Goal: Task Accomplishment & Management: Manage account settings

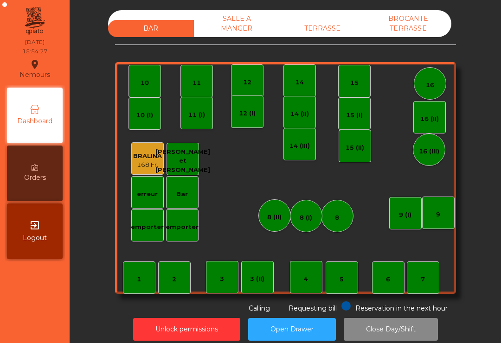
click at [333, 22] on div "TERRASSE" at bounding box center [323, 28] width 86 height 17
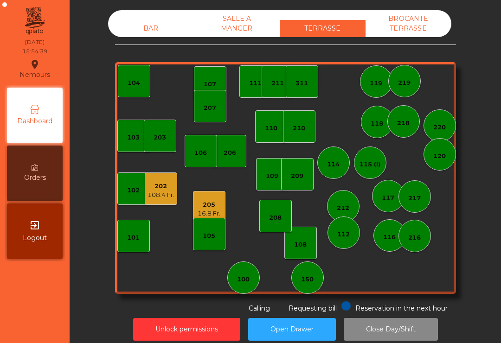
click at [195, 114] on div "207" at bounding box center [210, 106] width 32 height 32
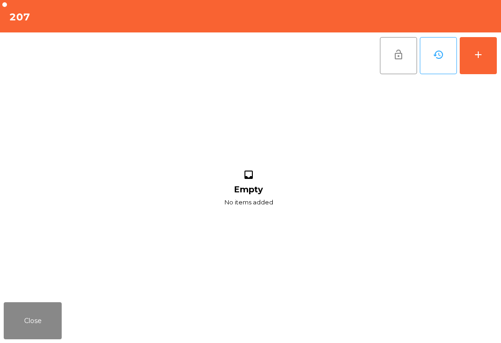
click at [487, 60] on button "add" at bounding box center [478, 55] width 37 height 37
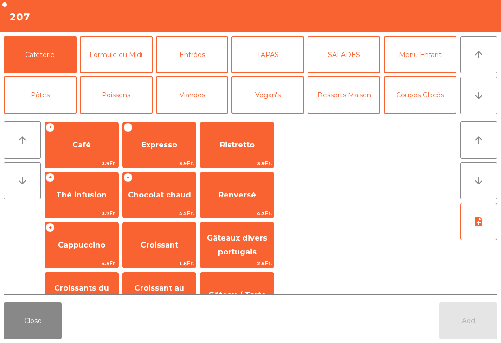
click at [470, 90] on button "arrow_downward" at bounding box center [478, 95] width 37 height 37
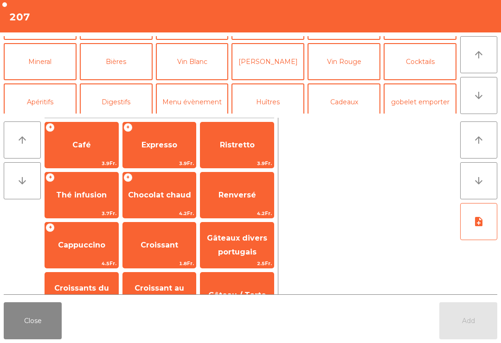
scroll to position [81, 0]
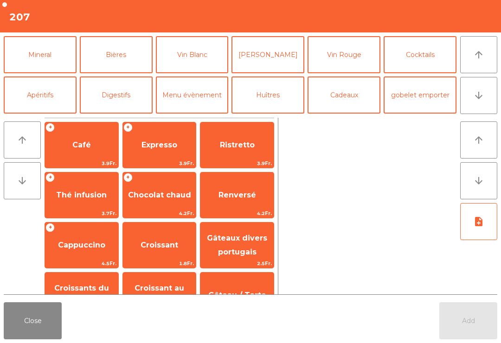
click at [428, 59] on button "Cocktails" at bounding box center [420, 54] width 73 height 37
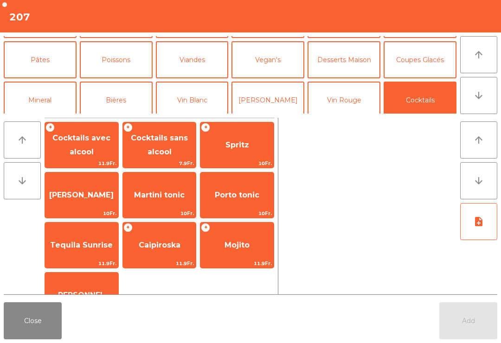
scroll to position [34, 0]
click at [421, 64] on button "Coupes Glacés" at bounding box center [420, 60] width 73 height 37
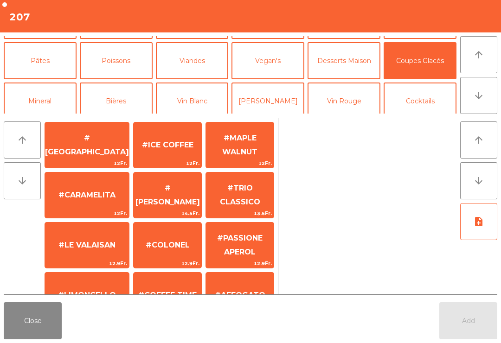
click at [158, 142] on span "#ICE COFFEE" at bounding box center [168, 145] width 52 height 9
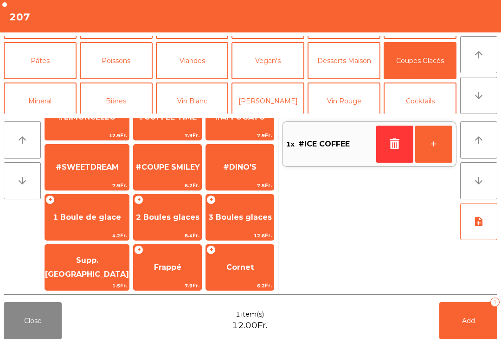
scroll to position [178, 0]
click at [83, 168] on span "#SWEETDREAM" at bounding box center [87, 167] width 63 height 9
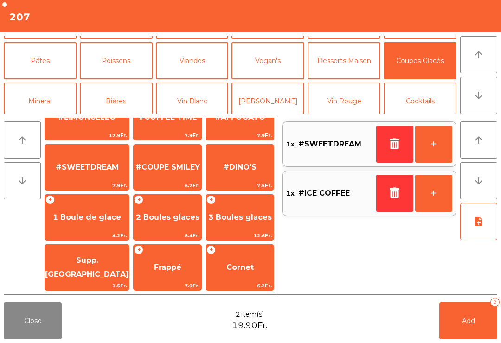
click at [42, 98] on button "Mineral" at bounding box center [40, 101] width 73 height 37
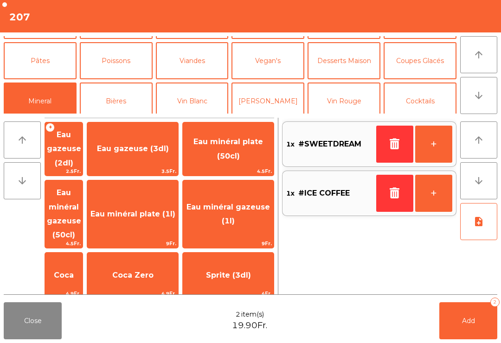
scroll to position [0, 0]
click at [81, 198] on span "Eau minéral gazeuse (50cl)" at bounding box center [64, 213] width 34 height 51
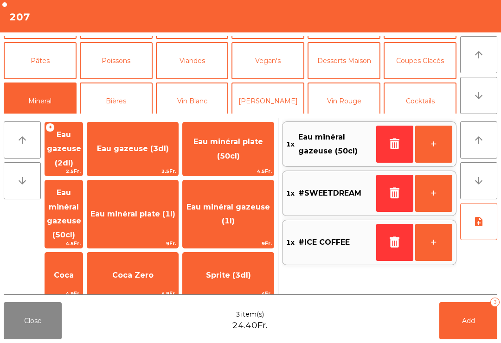
click at [475, 317] on button "Add 3" at bounding box center [469, 321] width 58 height 37
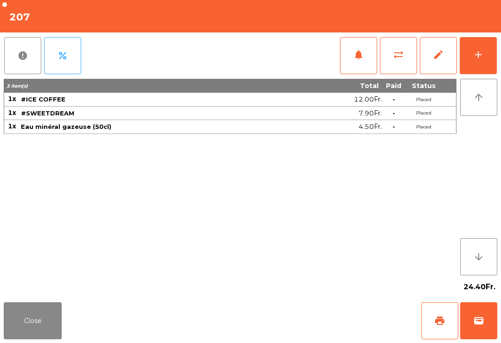
click at [42, 310] on button "Close" at bounding box center [33, 321] width 58 height 37
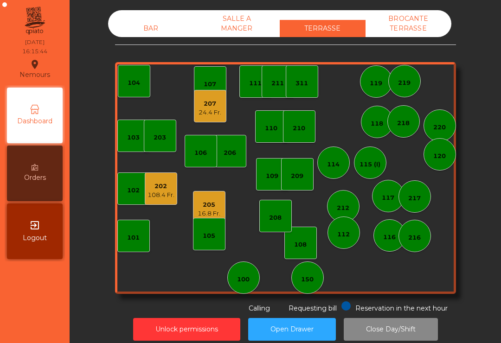
click at [339, 175] on div "114" at bounding box center [333, 163] width 32 height 32
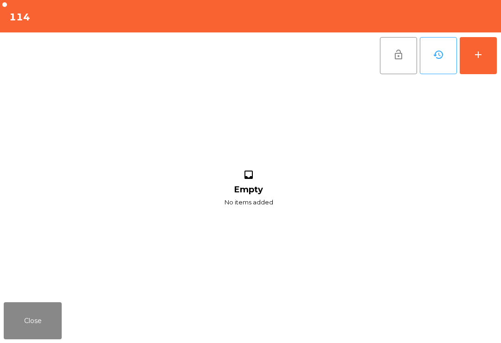
click at [483, 58] on div "add" at bounding box center [478, 54] width 11 height 11
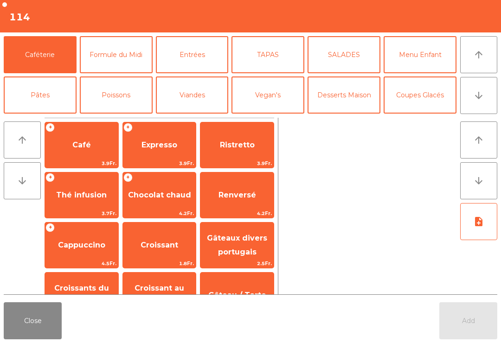
click at [190, 45] on button "Entrées" at bounding box center [192, 54] width 73 height 37
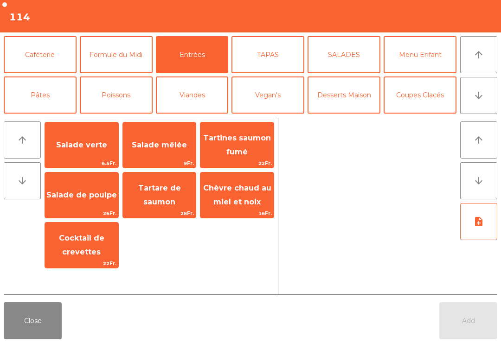
click at [163, 191] on span "Tartare de saumon" at bounding box center [159, 195] width 43 height 23
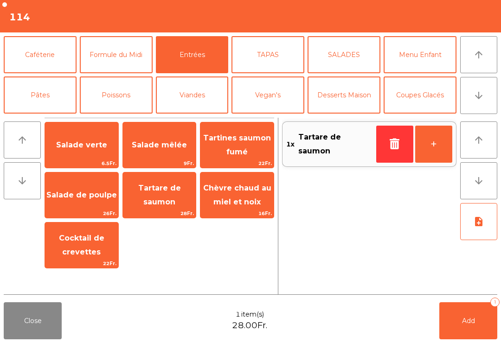
click at [107, 56] on button "Formule du Midi" at bounding box center [116, 54] width 73 height 37
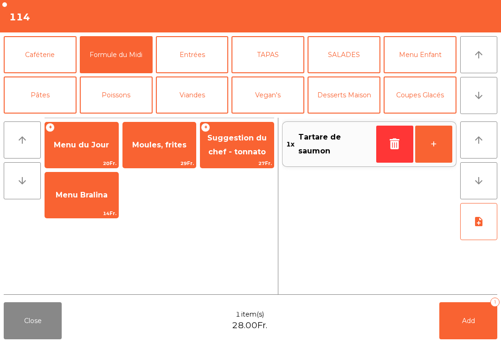
click at [174, 155] on span "Moules, frites" at bounding box center [159, 145] width 73 height 25
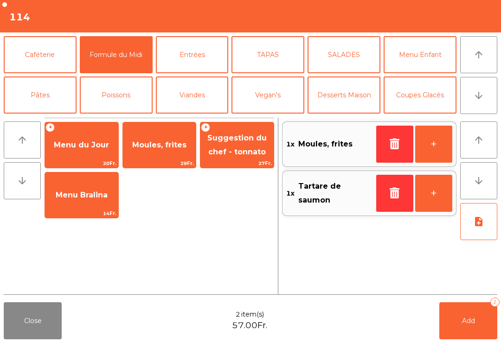
click at [474, 224] on icon "note_add" at bounding box center [478, 221] width 11 height 11
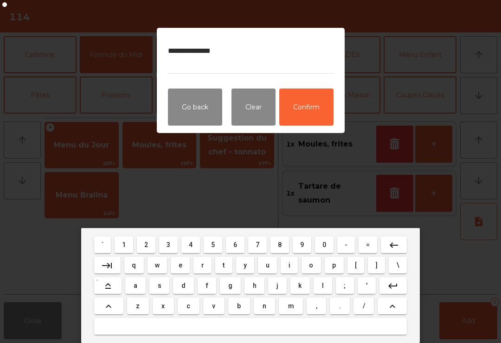
type textarea "**********"
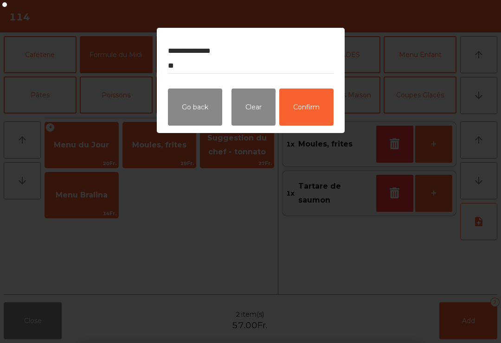
click at [315, 122] on button "Confirm" at bounding box center [306, 107] width 54 height 37
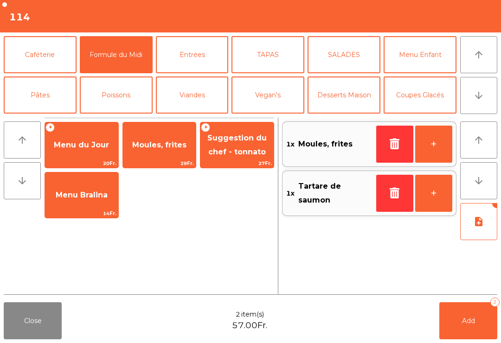
click at [27, 117] on button "Mineral" at bounding box center [40, 135] width 73 height 37
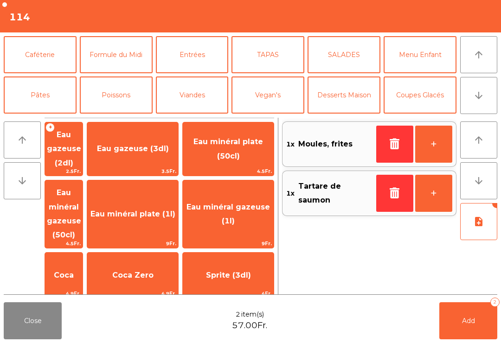
scroll to position [54, 0]
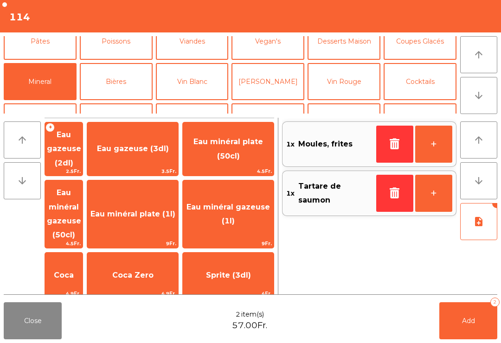
click at [69, 239] on span "4.5Fr." at bounding box center [64, 243] width 38 height 9
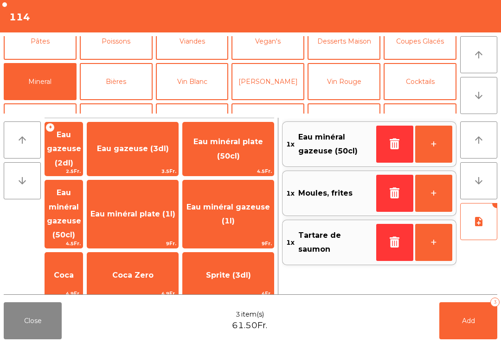
click at [458, 339] on button "Add 3" at bounding box center [469, 321] width 58 height 37
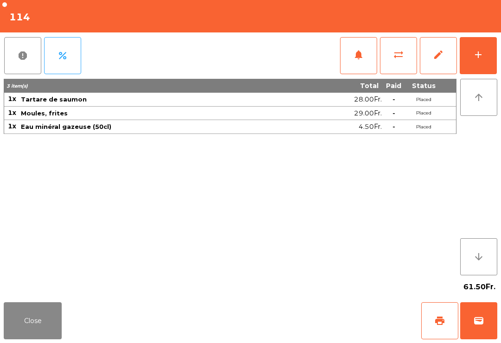
click at [17, 325] on button "Close" at bounding box center [33, 321] width 58 height 37
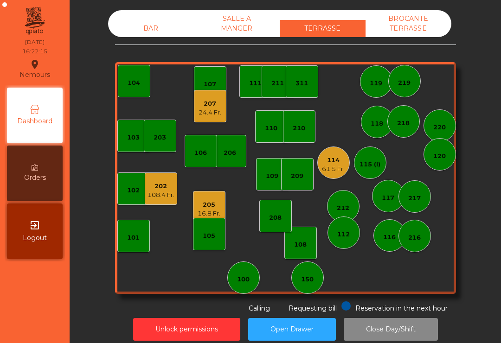
click at [214, 203] on div "205" at bounding box center [209, 204] width 23 height 9
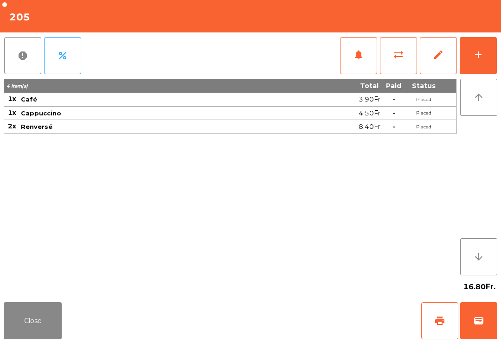
click at [454, 321] on button "print" at bounding box center [439, 321] width 37 height 37
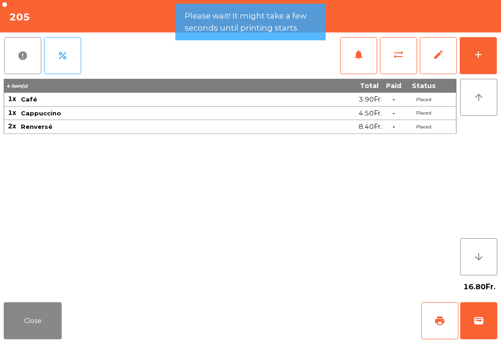
click at [6, 320] on button "Close" at bounding box center [33, 321] width 58 height 37
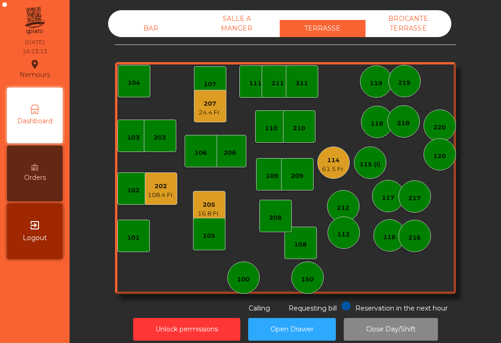
click at [203, 207] on div "205" at bounding box center [209, 204] width 23 height 9
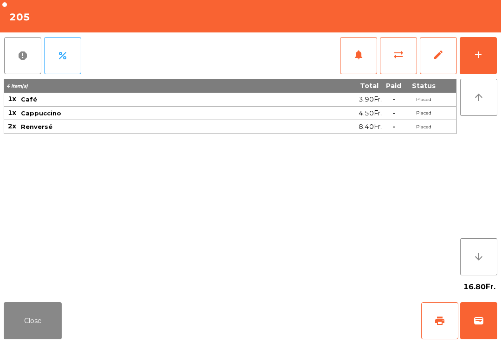
click at [482, 331] on button "wallet" at bounding box center [478, 321] width 37 height 37
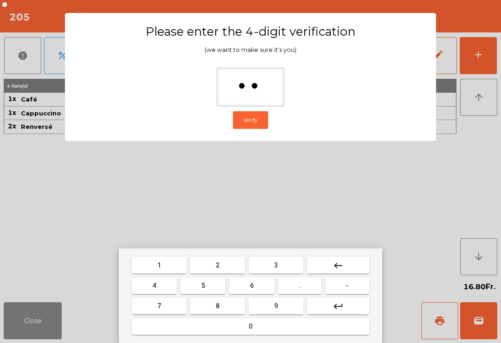
type input "***"
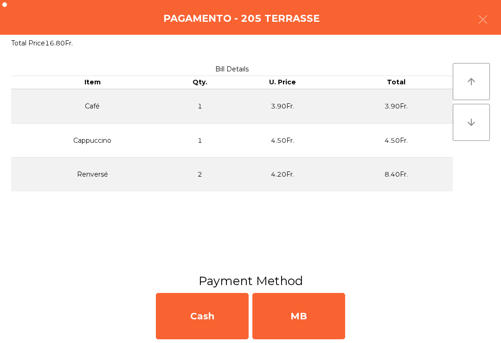
click at [329, 320] on div "MB" at bounding box center [298, 316] width 93 height 46
click at [325, 322] on div "No" at bounding box center [298, 316] width 93 height 46
click at [310, 321] on div "No" at bounding box center [298, 316] width 93 height 46
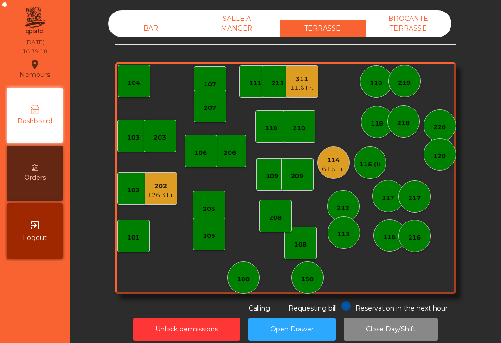
click at [294, 89] on div "11.6 Fr." at bounding box center [302, 88] width 23 height 9
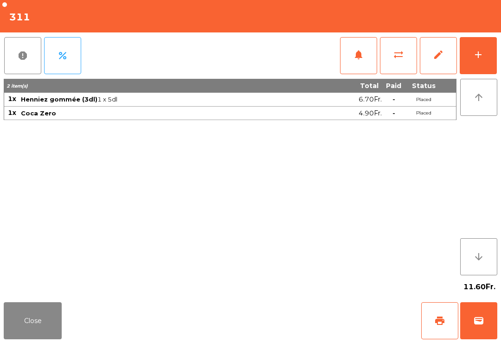
click at [471, 53] on button "add" at bounding box center [478, 55] width 37 height 37
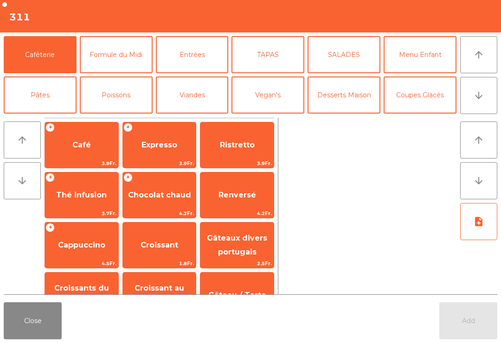
click at [436, 92] on button "Coupes Glacés" at bounding box center [420, 95] width 73 height 37
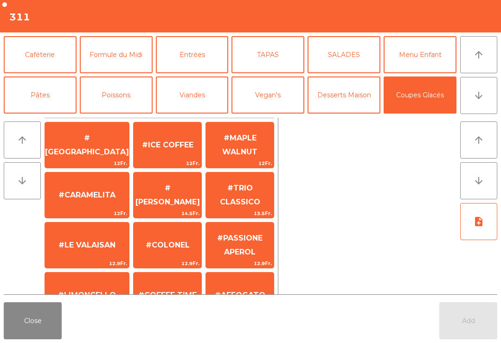
scroll to position [0, 0]
click at [161, 130] on div "#ICE COFFEE 12Fr." at bounding box center [167, 145] width 69 height 46
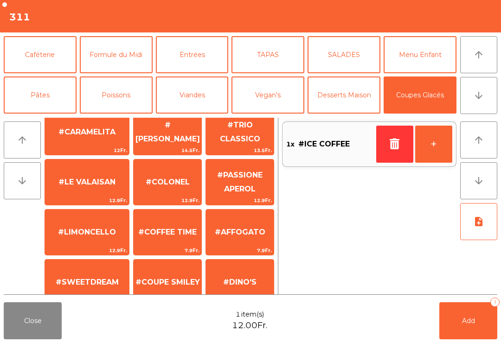
scroll to position [37, 0]
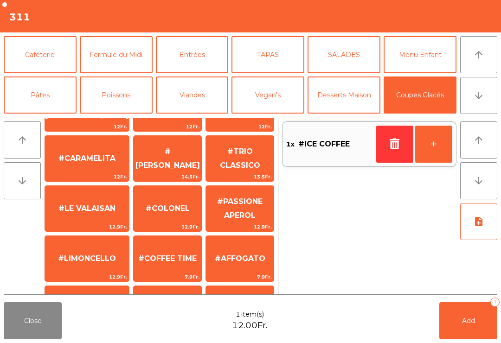
click at [240, 129] on span "#MAPLE WALNUT" at bounding box center [240, 108] width 68 height 39
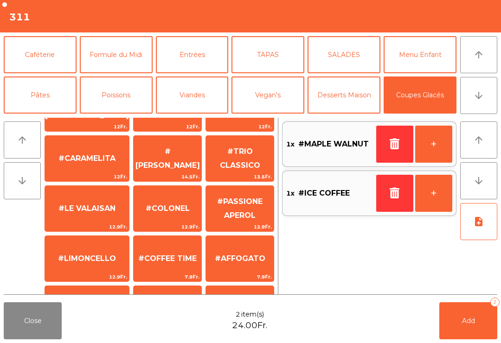
scroll to position [0, 0]
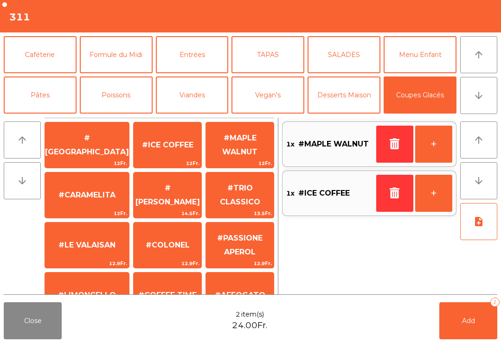
click at [464, 321] on span "Add" at bounding box center [468, 321] width 13 height 8
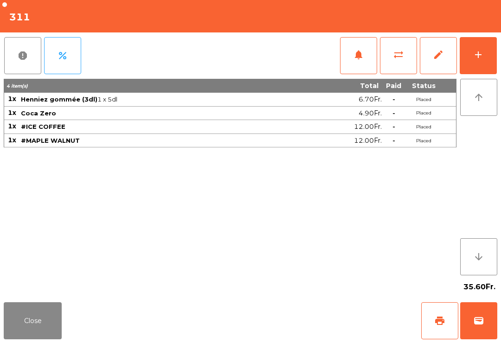
click at [13, 336] on button "Close" at bounding box center [33, 321] width 58 height 37
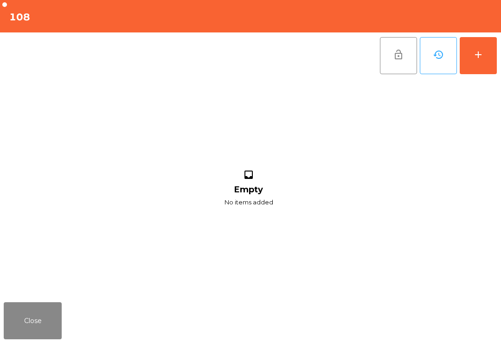
click at [476, 63] on button "add" at bounding box center [478, 55] width 37 height 37
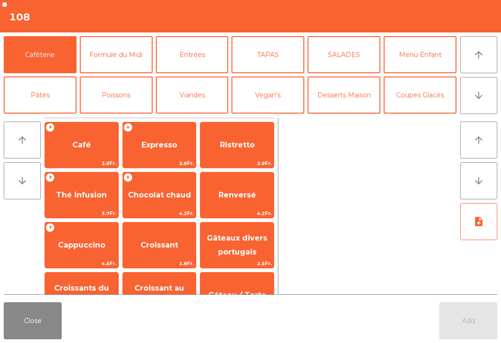
click at [484, 112] on button "arrow_downward" at bounding box center [478, 95] width 37 height 37
click at [52, 117] on button "Mineral" at bounding box center [40, 135] width 73 height 37
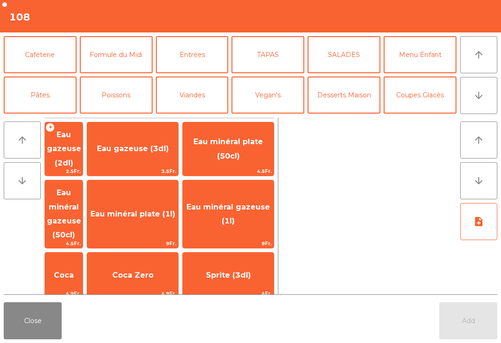
scroll to position [81, 0]
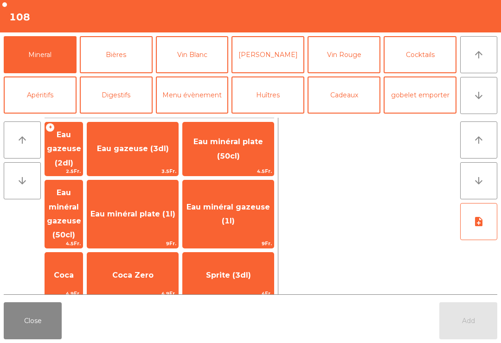
click at [245, 203] on span "Eau minéral gazeuse (1l)" at bounding box center [229, 214] width 84 height 23
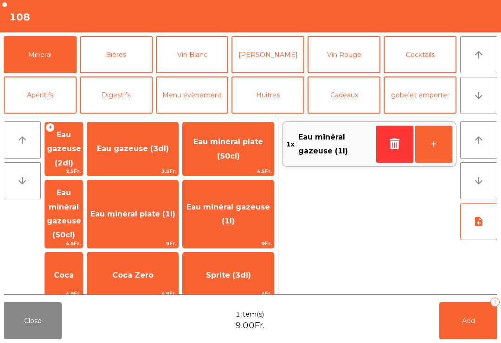
click at [461, 326] on button "Add 1" at bounding box center [469, 321] width 58 height 37
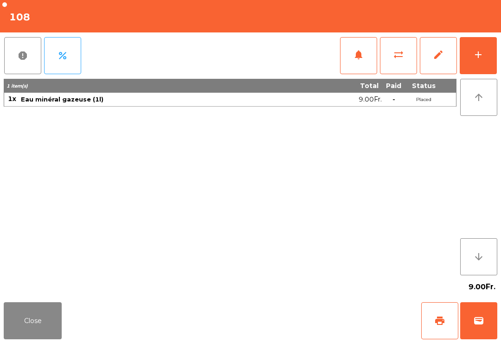
click at [44, 305] on button "Close" at bounding box center [33, 321] width 58 height 37
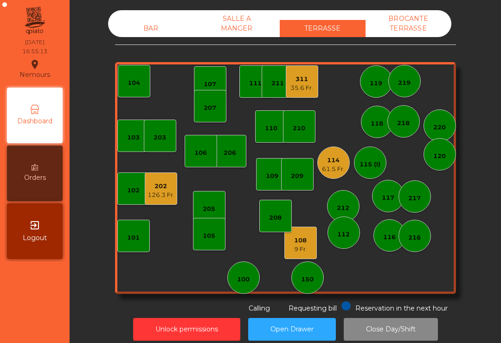
click at [306, 235] on div "108 9 Fr." at bounding box center [300, 244] width 13 height 22
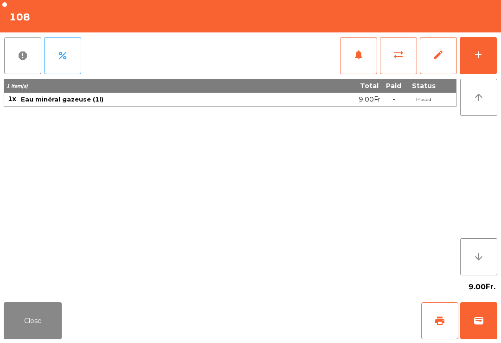
click at [481, 60] on div "add" at bounding box center [478, 54] width 11 height 11
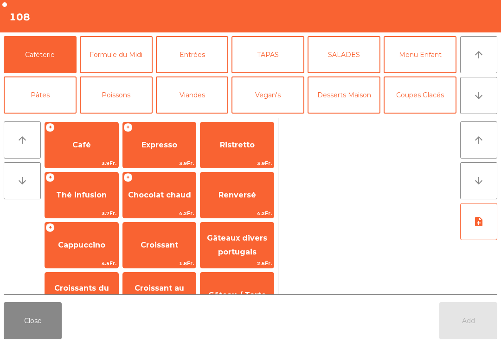
click at [271, 51] on button "TAPAS" at bounding box center [268, 54] width 73 height 37
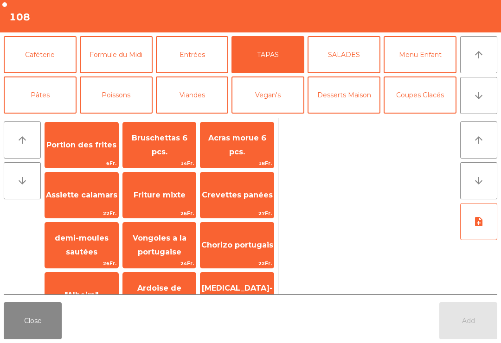
scroll to position [30, 0]
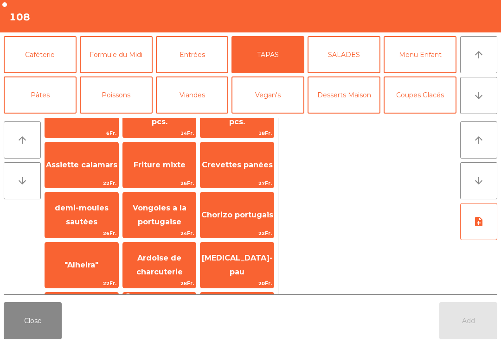
click at [147, 254] on span "Ardoise de charcuterie" at bounding box center [159, 265] width 46 height 23
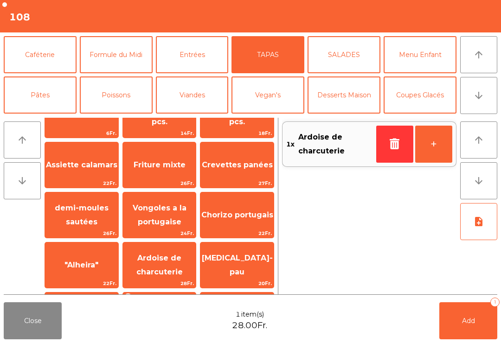
scroll to position [65, 0]
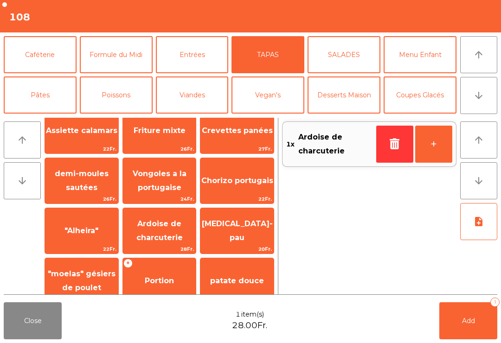
click at [92, 135] on span "Assiette calamars" at bounding box center [81, 130] width 71 height 9
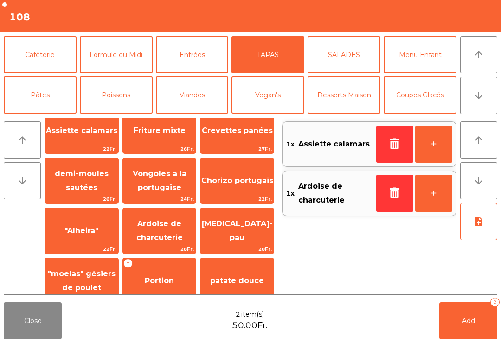
scroll to position [0, 0]
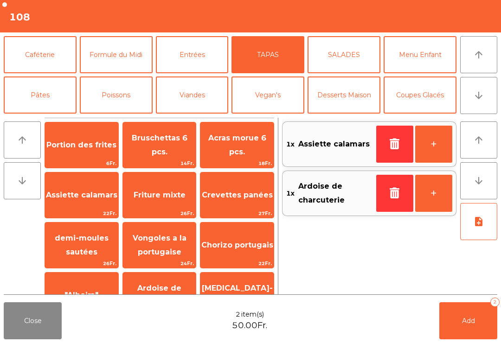
click at [160, 257] on span "Vongoles a la portugaise" at bounding box center [160, 245] width 54 height 23
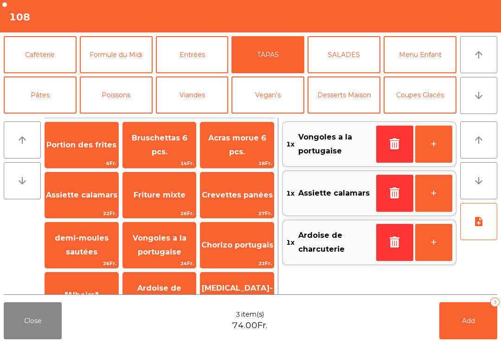
click at [480, 314] on button "Add 3" at bounding box center [469, 321] width 58 height 37
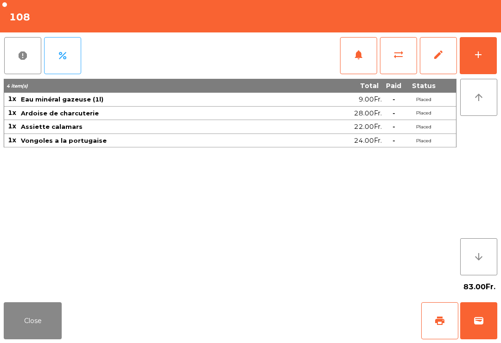
click at [48, 308] on button "Close" at bounding box center [33, 321] width 58 height 37
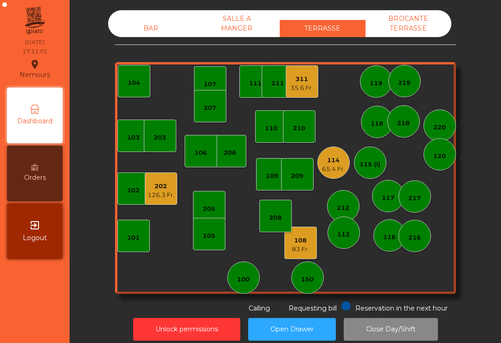
click at [326, 165] on div "65.4 Fr." at bounding box center [333, 169] width 23 height 9
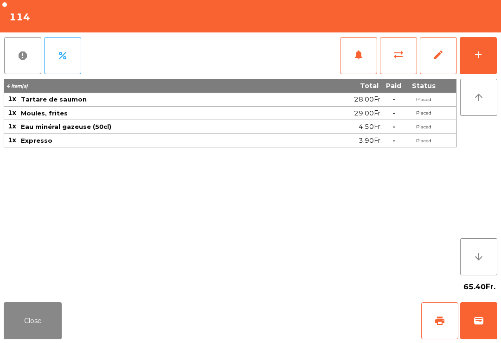
click at [483, 63] on button "add" at bounding box center [478, 55] width 37 height 37
click at [30, 322] on button "Close" at bounding box center [33, 321] width 58 height 37
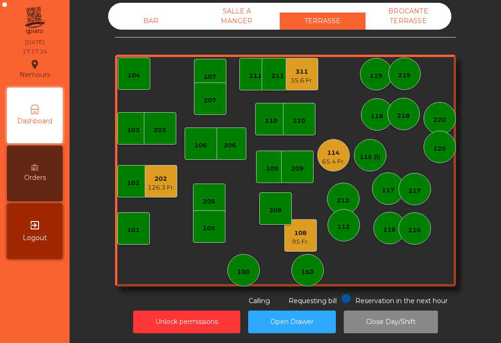
click at [306, 239] on div "95 Fr." at bounding box center [300, 242] width 17 height 9
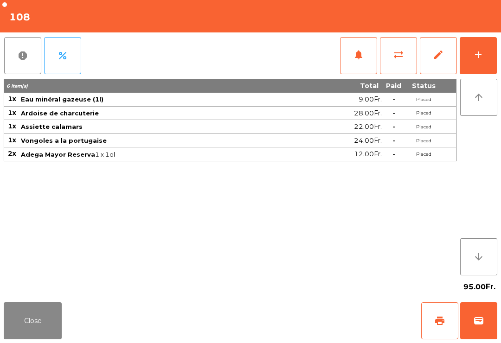
click at [42, 323] on button "Close" at bounding box center [33, 321] width 58 height 37
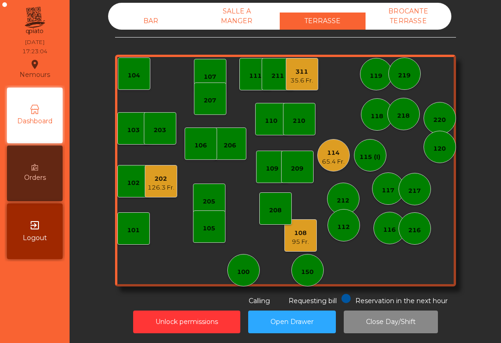
click at [158, 137] on div "203" at bounding box center [160, 128] width 32 height 32
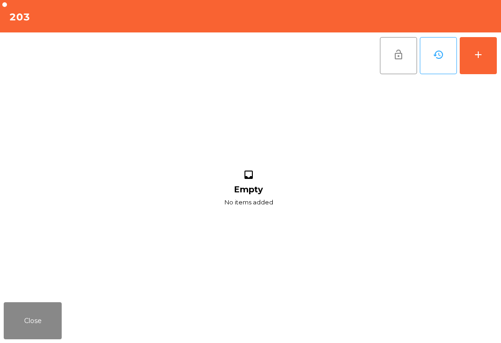
click at [485, 69] on button "add" at bounding box center [478, 55] width 37 height 37
click at [476, 65] on button "add" at bounding box center [478, 55] width 37 height 37
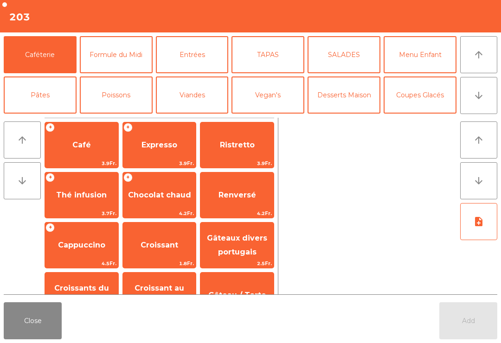
click at [481, 103] on button "arrow_downward" at bounding box center [478, 95] width 37 height 37
click at [198, 117] on button "Vin Blanc" at bounding box center [192, 135] width 73 height 37
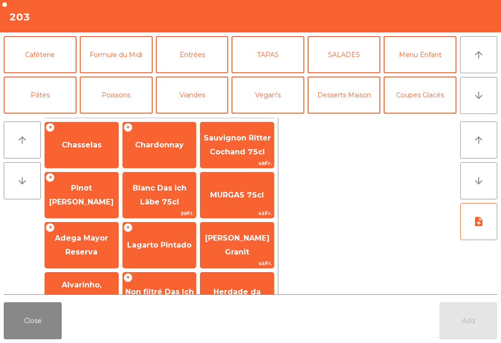
scroll to position [81, 0]
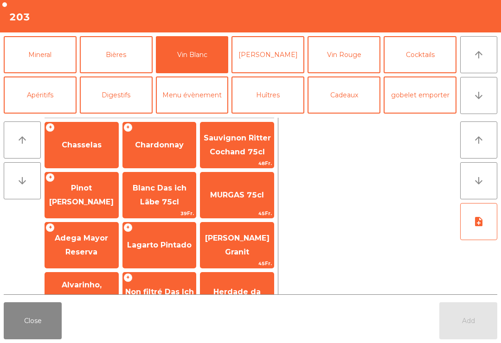
click at [99, 198] on span "Pinot [PERSON_NAME]" at bounding box center [81, 195] width 65 height 23
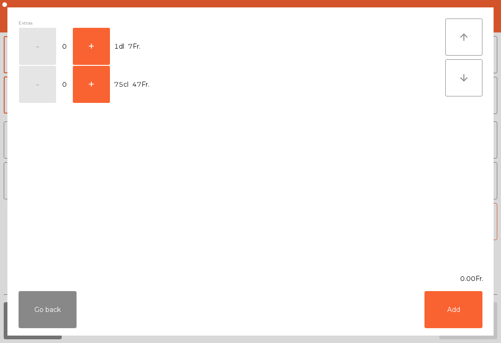
click at [94, 46] on button "+" at bounding box center [91, 46] width 37 height 37
click at [463, 297] on button "Add" at bounding box center [454, 309] width 58 height 37
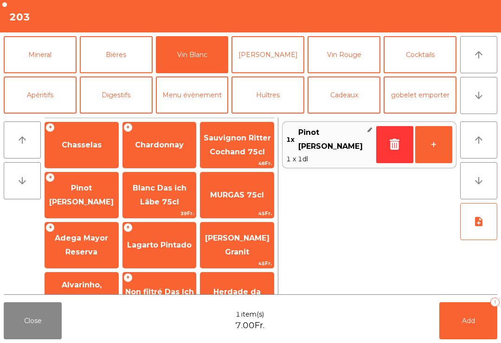
click at [441, 152] on button "+" at bounding box center [433, 144] width 37 height 37
click at [473, 319] on span "Add" at bounding box center [468, 321] width 13 height 8
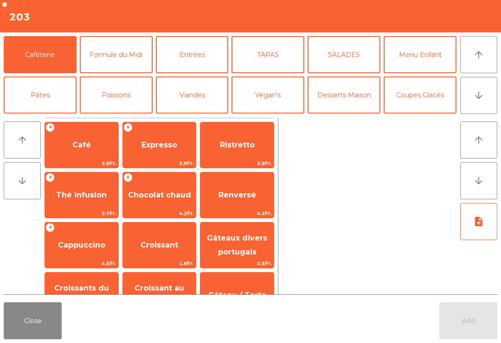
click at [34, 317] on button "Close" at bounding box center [33, 321] width 58 height 37
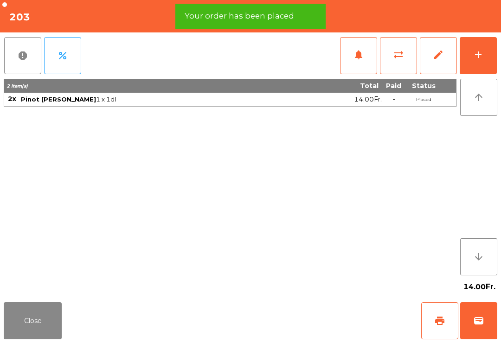
click at [27, 330] on button "Close" at bounding box center [33, 321] width 58 height 37
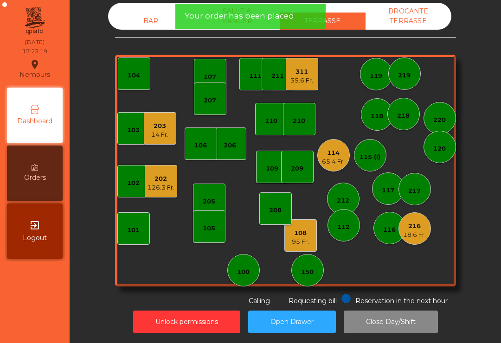
click at [410, 82] on div "219" at bounding box center [404, 74] width 32 height 32
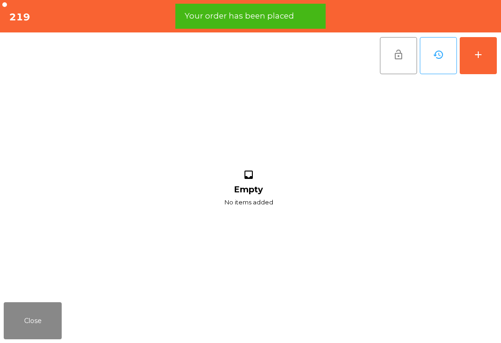
click at [484, 56] on div "add" at bounding box center [478, 54] width 11 height 11
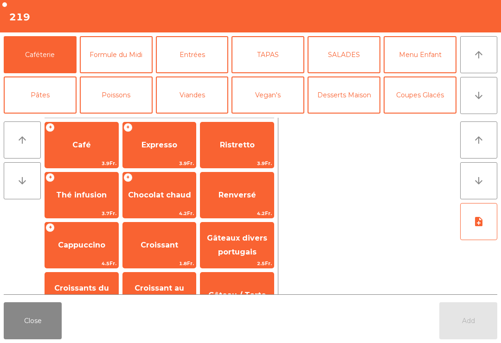
click at [94, 151] on span "Café" at bounding box center [81, 145] width 73 height 25
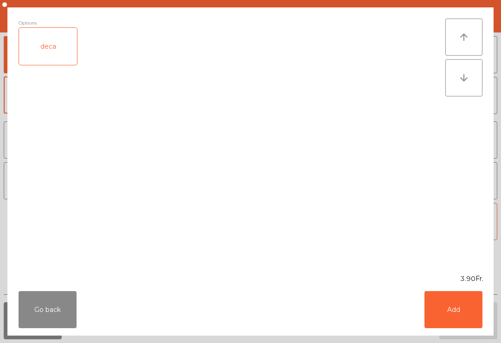
click at [439, 313] on button "Add" at bounding box center [454, 309] width 58 height 37
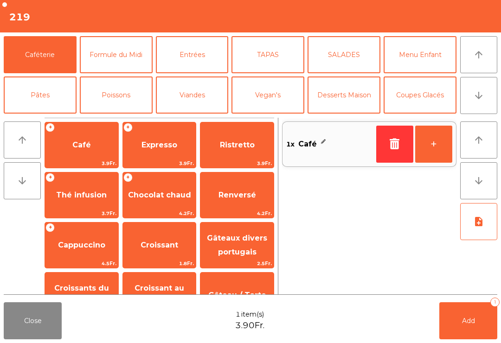
click at [487, 109] on button "arrow_downward" at bounding box center [478, 95] width 37 height 37
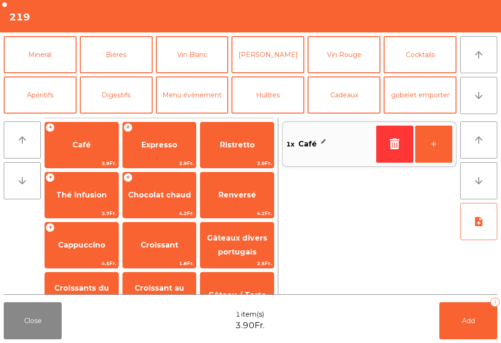
click at [54, 60] on button "Mineral" at bounding box center [40, 54] width 73 height 37
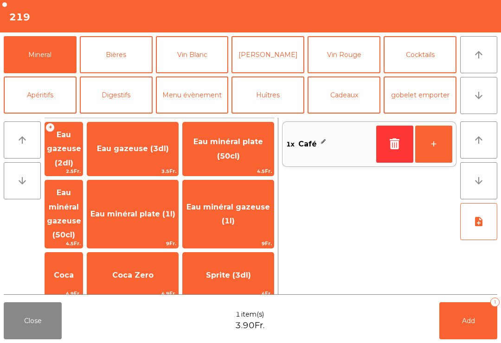
click at [59, 105] on button "Apéritifs" at bounding box center [40, 95] width 73 height 37
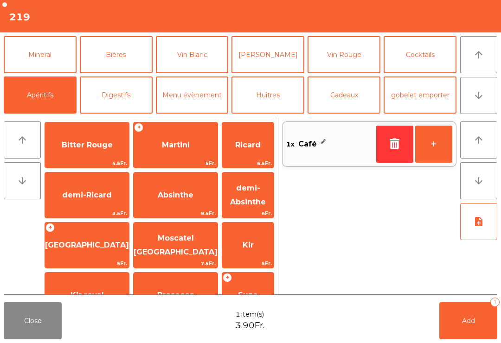
click at [90, 155] on span "Bitter Rouge" at bounding box center [87, 145] width 84 height 25
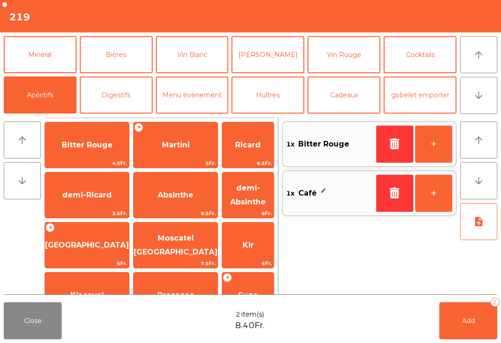
click at [74, 158] on div "Bitter Rouge 4.5Fr." at bounding box center [87, 145] width 85 height 46
click at [391, 154] on button "-" at bounding box center [394, 144] width 37 height 37
click at [460, 323] on button "Add 2" at bounding box center [469, 321] width 58 height 37
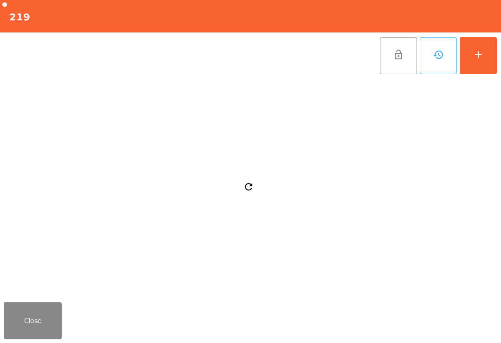
click at [20, 315] on button "Close" at bounding box center [33, 321] width 58 height 37
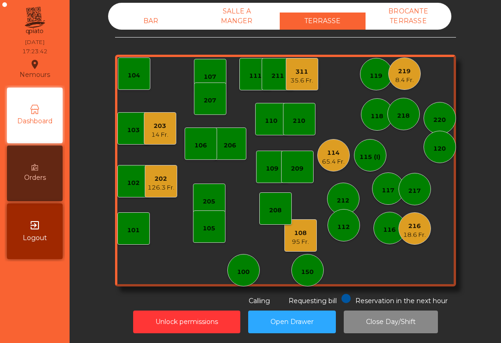
click at [405, 78] on div "8.4 Fr." at bounding box center [404, 80] width 19 height 9
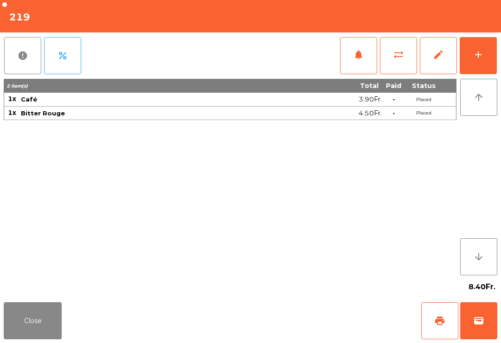
click at [434, 326] on span "print" at bounding box center [439, 321] width 11 height 11
click at [26, 323] on button "Close" at bounding box center [33, 321] width 58 height 37
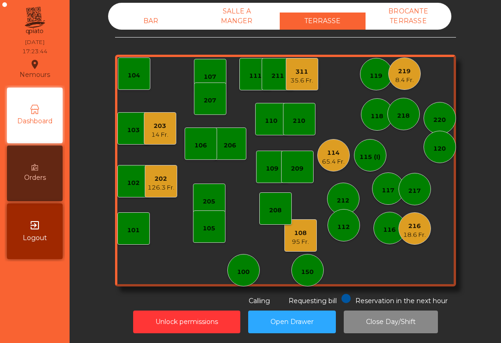
click at [161, 126] on div "203" at bounding box center [159, 126] width 17 height 9
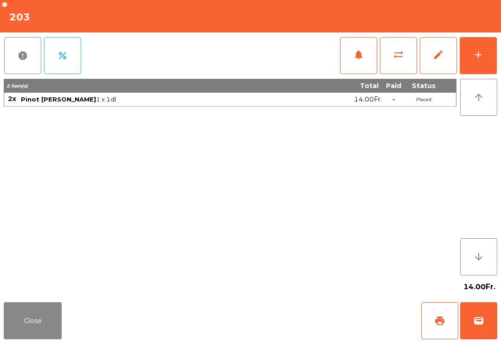
click at [444, 323] on span "print" at bounding box center [439, 321] width 11 height 11
click at [36, 332] on button "Close" at bounding box center [33, 321] width 58 height 37
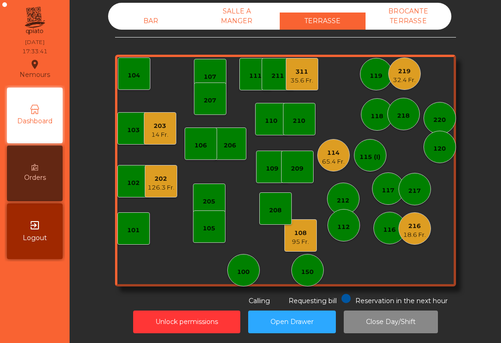
click at [336, 163] on div "65.4 Fr." at bounding box center [333, 161] width 23 height 9
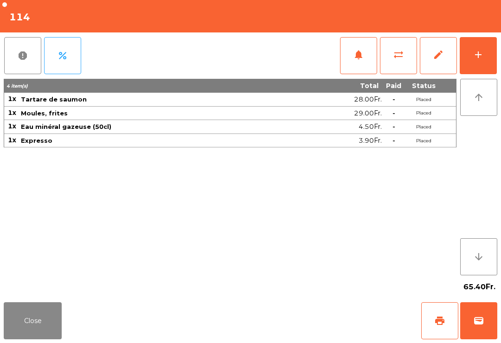
click at [444, 323] on span "print" at bounding box center [439, 321] width 11 height 11
click at [7, 337] on button "Close" at bounding box center [33, 321] width 58 height 37
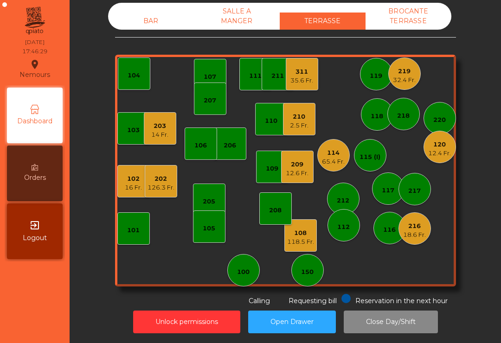
scroll to position [0, 0]
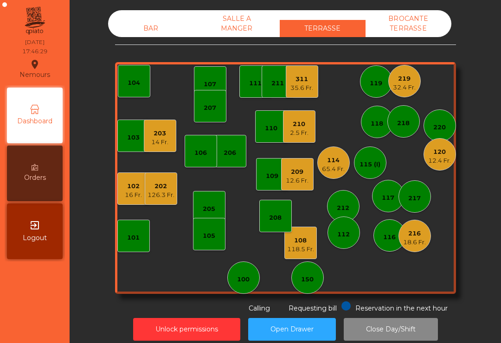
click at [412, 241] on div "18.6 Fr." at bounding box center [414, 242] width 23 height 9
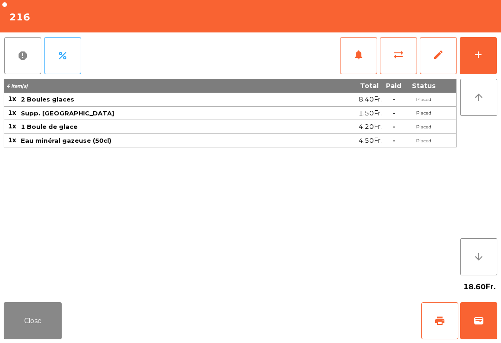
click at [447, 323] on button "print" at bounding box center [439, 321] width 37 height 37
click at [45, 286] on div "18.60Fr." at bounding box center [251, 287] width 494 height 23
click at [26, 327] on button "Close" at bounding box center [33, 321] width 58 height 37
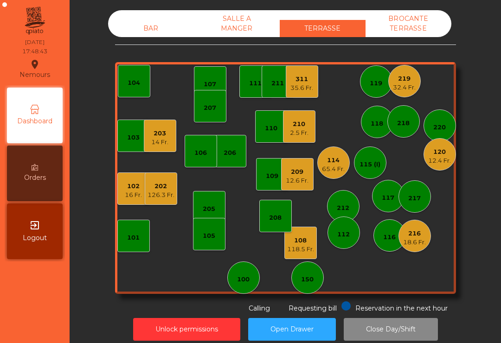
click at [300, 173] on div "209" at bounding box center [297, 172] width 23 height 9
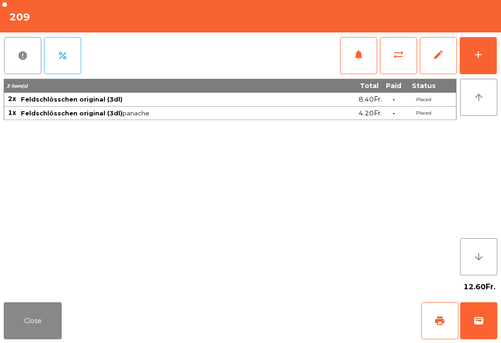
click at [486, 71] on button "add" at bounding box center [478, 55] width 37 height 37
click at [472, 50] on button "add" at bounding box center [478, 55] width 37 height 37
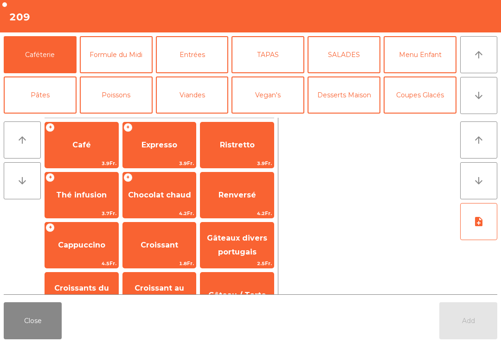
click at [272, 54] on button "TAPAS" at bounding box center [268, 54] width 73 height 37
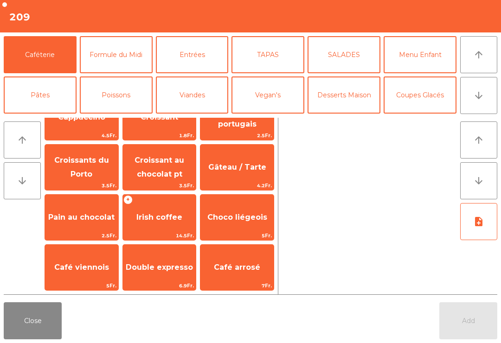
click at [275, 66] on button "TAPAS" at bounding box center [268, 54] width 73 height 37
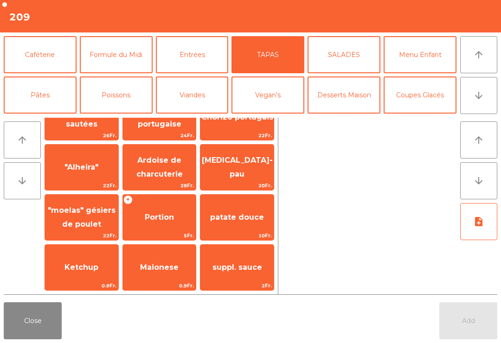
scroll to position [178, 0]
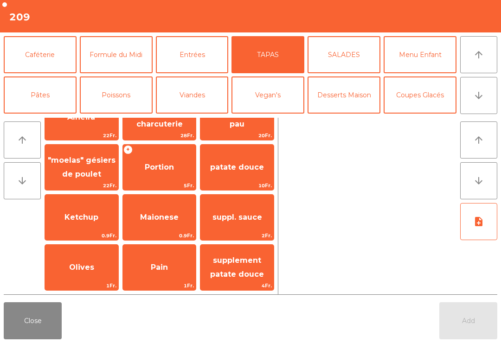
click at [92, 276] on span "Olives" at bounding box center [81, 267] width 73 height 25
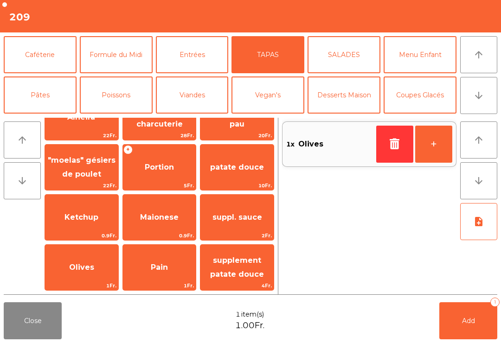
click at [468, 325] on button "Add 1" at bounding box center [469, 321] width 58 height 37
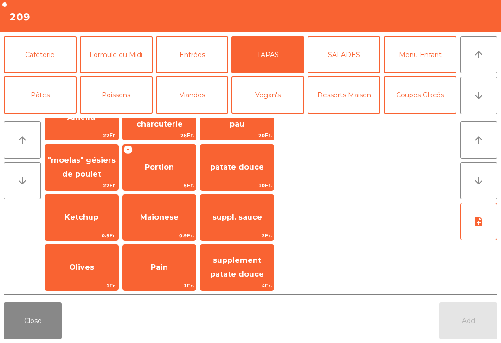
click at [37, 327] on button "Close" at bounding box center [33, 321] width 58 height 37
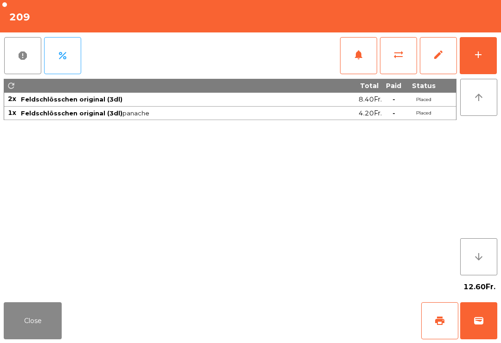
click at [441, 326] on span "print" at bounding box center [439, 321] width 11 height 11
click at [494, 318] on button "wallet" at bounding box center [478, 321] width 37 height 37
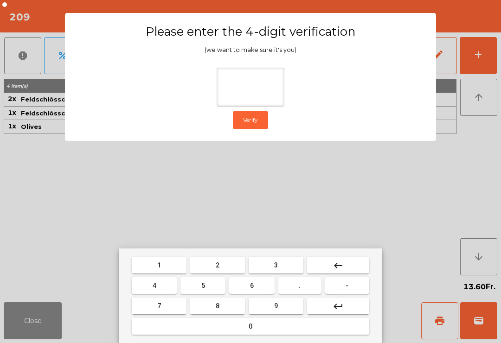
type input "*"
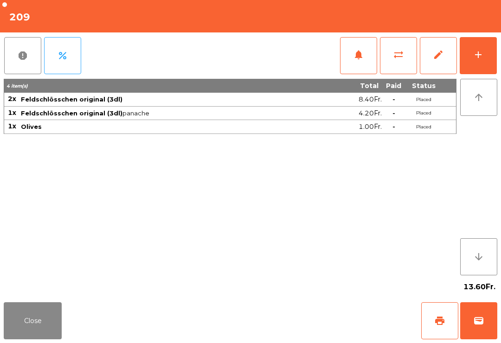
click at [485, 322] on button "wallet" at bounding box center [478, 321] width 37 height 37
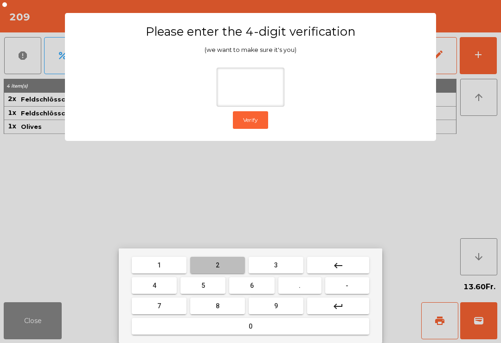
type input "*"
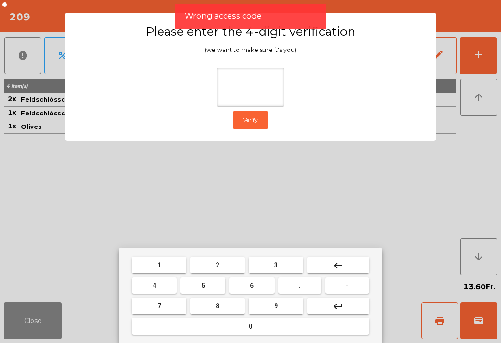
type input "*"
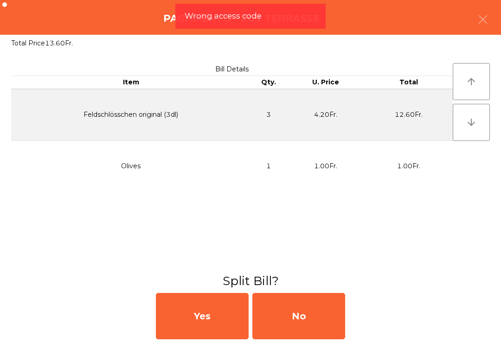
click at [325, 305] on div "No" at bounding box center [298, 316] width 93 height 46
click at [325, 305] on div "MB" at bounding box center [298, 316] width 93 height 46
click at [323, 299] on div "No" at bounding box center [298, 316] width 93 height 46
click at [322, 299] on div "No" at bounding box center [298, 316] width 93 height 46
click at [323, 302] on div "No" at bounding box center [298, 316] width 93 height 46
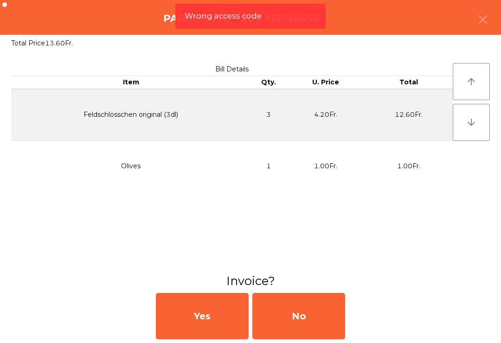
click at [323, 302] on div "No" at bounding box center [298, 316] width 93 height 46
click at [328, 317] on div "No" at bounding box center [298, 316] width 93 height 46
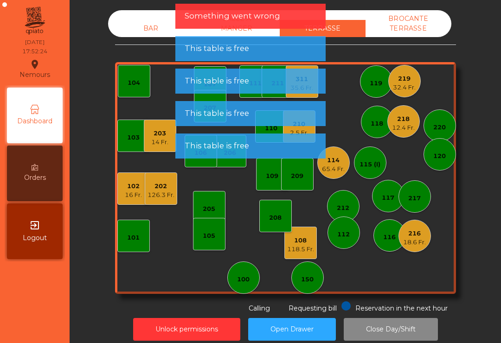
click at [438, 126] on div "220" at bounding box center [439, 127] width 13 height 9
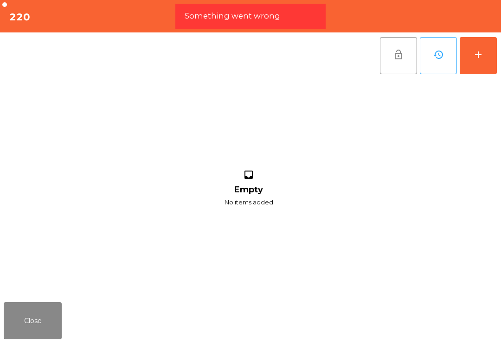
click at [486, 51] on button "add" at bounding box center [478, 55] width 37 height 37
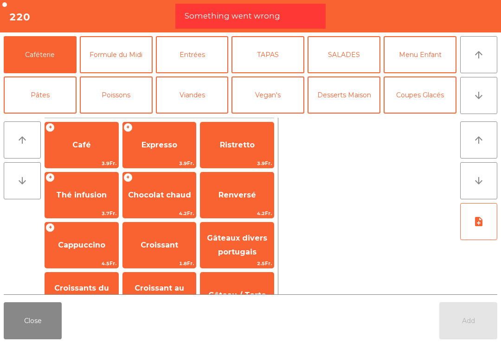
click at [428, 77] on button "Coupes Glacés" at bounding box center [420, 95] width 73 height 37
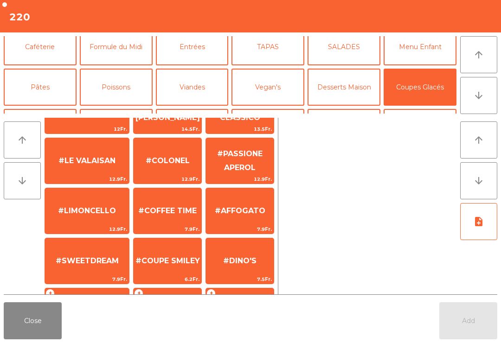
scroll to position [22, 0]
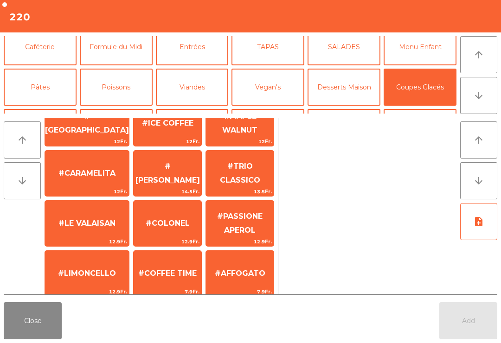
click at [246, 135] on span "#MAPLE WALNUT" at bounding box center [239, 123] width 35 height 23
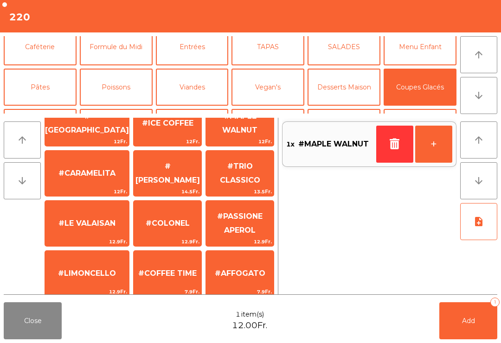
click at [51, 55] on button "Caféterie" at bounding box center [40, 46] width 73 height 37
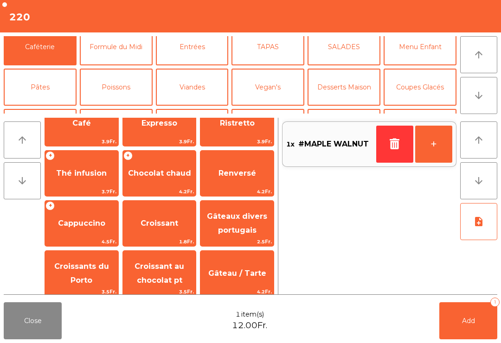
click at [78, 211] on span "Cappuccino" at bounding box center [81, 223] width 73 height 25
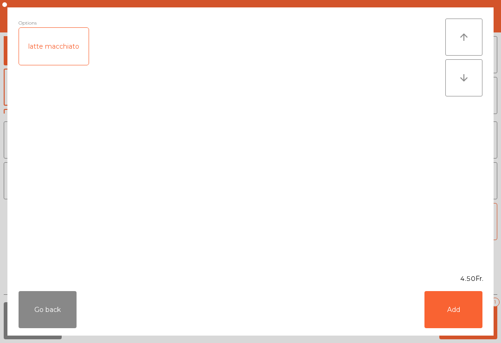
scroll to position [0, 0]
click at [462, 325] on button "Add" at bounding box center [454, 309] width 58 height 37
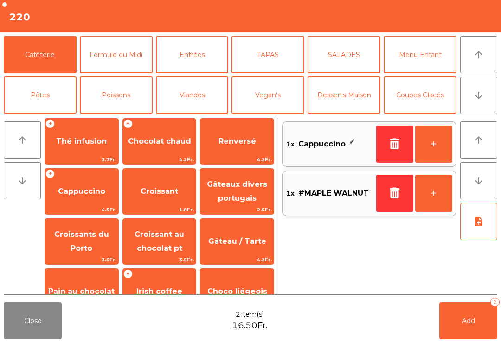
click at [472, 325] on span "Add" at bounding box center [468, 321] width 13 height 8
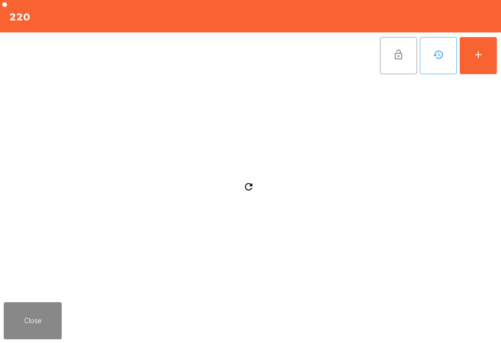
click at [34, 338] on button "Close" at bounding box center [33, 321] width 58 height 37
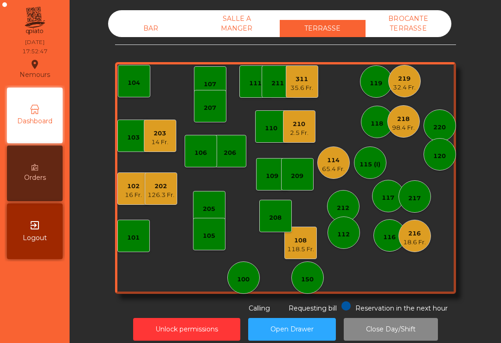
click at [162, 189] on div "202" at bounding box center [161, 186] width 27 height 9
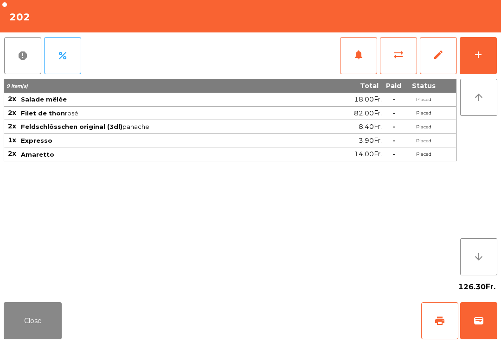
click at [475, 328] on button "wallet" at bounding box center [478, 321] width 37 height 37
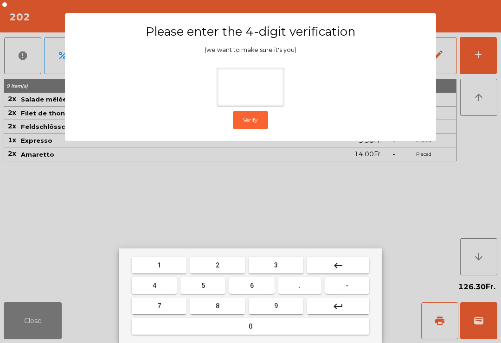
type input "*"
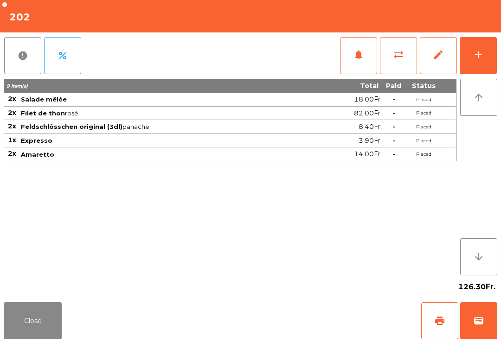
click at [317, 319] on div "Close print wallet" at bounding box center [250, 321] width 501 height 45
click at [317, 318] on div "Close print wallet" at bounding box center [250, 321] width 501 height 45
click at [317, 317] on div "Close print wallet" at bounding box center [250, 321] width 501 height 45
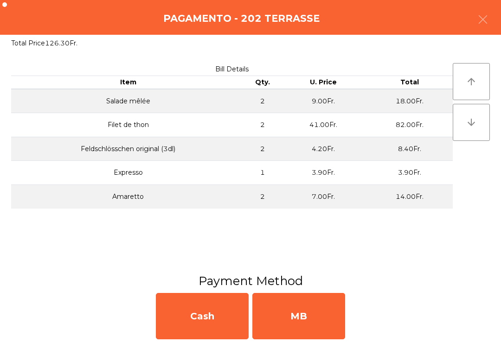
click at [314, 329] on div "MB" at bounding box center [298, 316] width 93 height 46
click at [314, 323] on div "No" at bounding box center [298, 316] width 93 height 46
click at [313, 323] on div "No" at bounding box center [298, 316] width 93 height 46
click at [312, 313] on div "No" at bounding box center [298, 316] width 93 height 46
click at [311, 313] on div "No" at bounding box center [298, 316] width 93 height 46
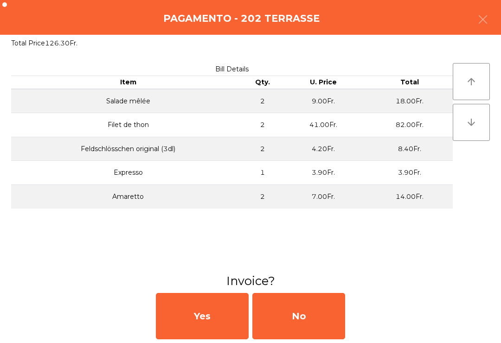
click at [318, 315] on div "No" at bounding box center [298, 316] width 93 height 46
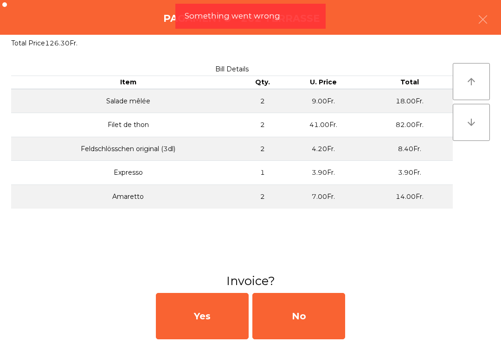
click at [296, 312] on div "No" at bounding box center [298, 316] width 93 height 46
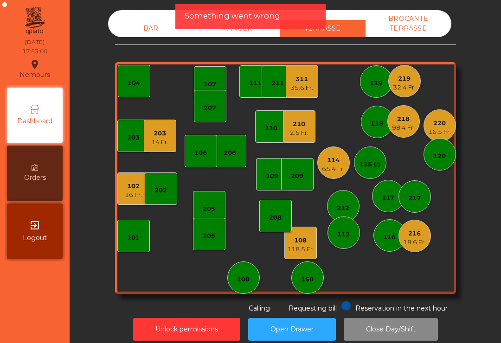
click at [297, 128] on div "210" at bounding box center [299, 124] width 19 height 9
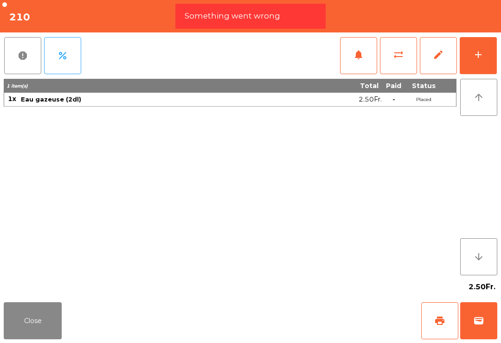
click at [30, 327] on button "Close" at bounding box center [33, 321] width 58 height 37
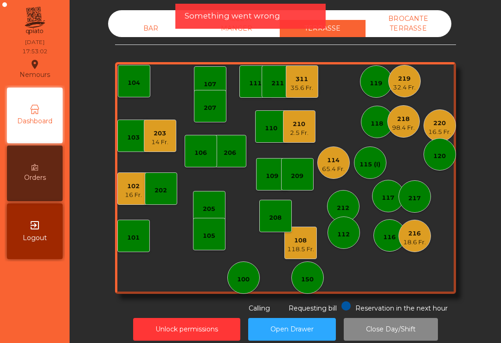
click at [336, 167] on div "65.4 Fr." at bounding box center [333, 169] width 23 height 9
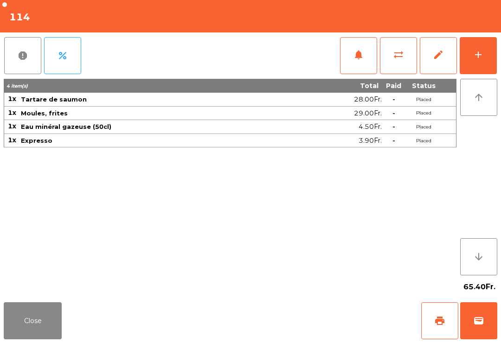
click at [25, 326] on button "Close" at bounding box center [33, 321] width 58 height 37
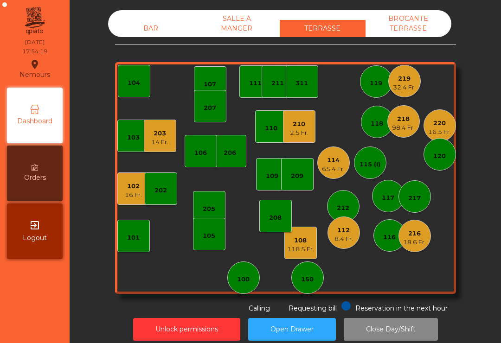
click at [351, 240] on div "8.4 Fr." at bounding box center [344, 239] width 19 height 9
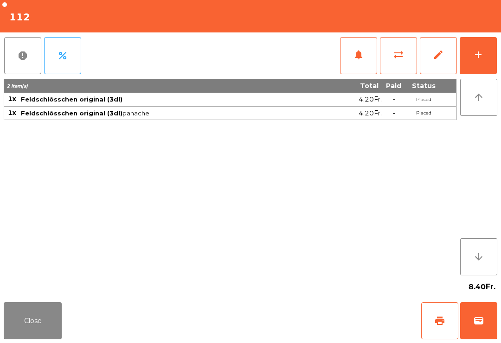
click at [445, 322] on span "print" at bounding box center [439, 321] width 11 height 11
click at [17, 323] on button "Close" at bounding box center [33, 321] width 58 height 37
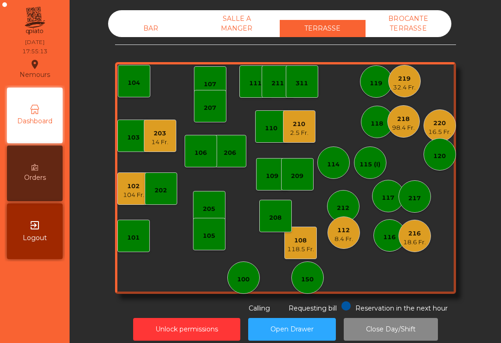
click at [403, 89] on div "32.4 Fr." at bounding box center [404, 87] width 23 height 9
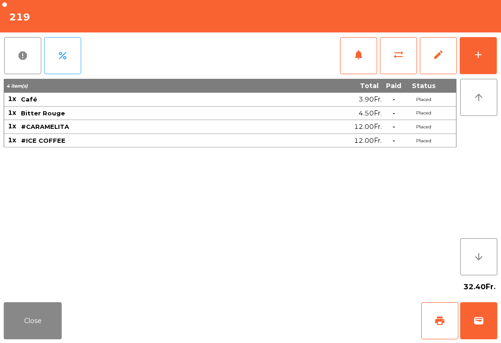
click at [441, 314] on button "print" at bounding box center [439, 321] width 37 height 37
click at [23, 327] on button "Close" at bounding box center [33, 321] width 58 height 37
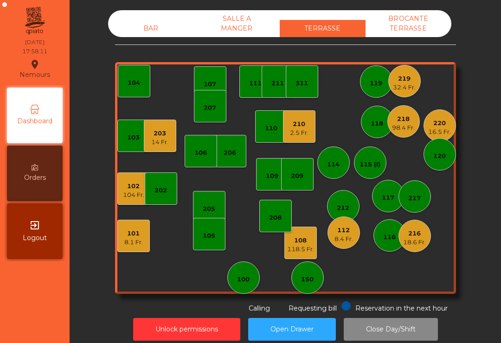
click at [411, 82] on div "219" at bounding box center [404, 78] width 23 height 9
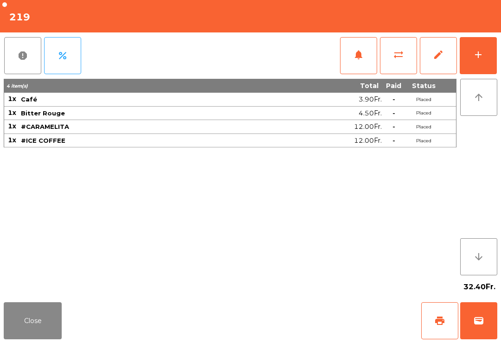
click at [488, 323] on button "wallet" at bounding box center [478, 321] width 37 height 37
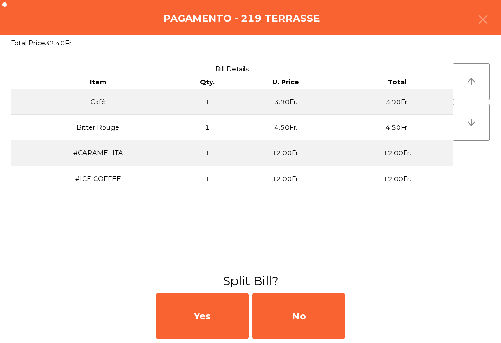
click at [313, 328] on div "No" at bounding box center [298, 316] width 93 height 46
click at [315, 320] on div "MB" at bounding box center [298, 316] width 93 height 46
click at [305, 320] on div "No" at bounding box center [298, 316] width 93 height 46
click at [287, 303] on div "No" at bounding box center [298, 316] width 93 height 46
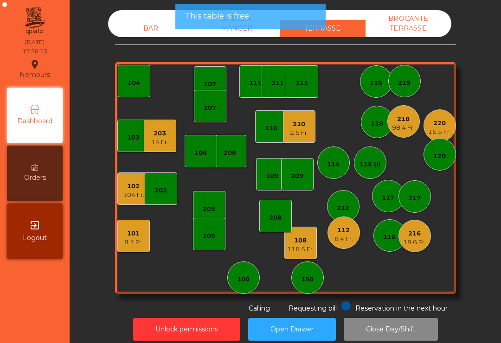
click at [431, 129] on div "16.5 Fr." at bounding box center [439, 132] width 23 height 9
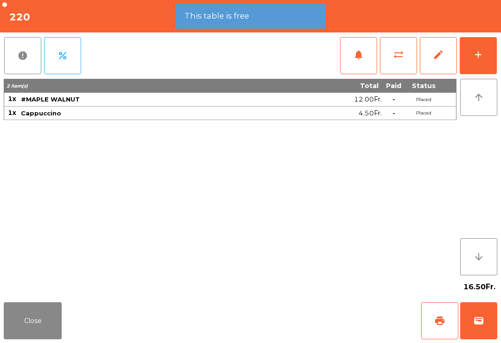
click at [21, 324] on button "Close" at bounding box center [33, 321] width 58 height 37
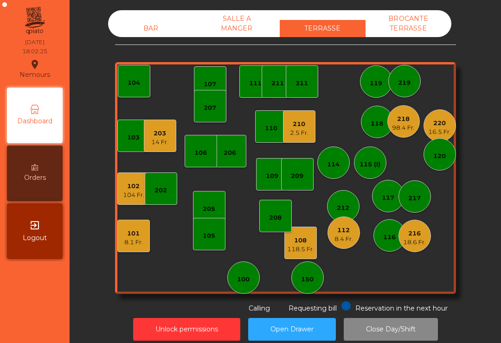
click at [133, 191] on div "104 Fr." at bounding box center [133, 195] width 21 height 9
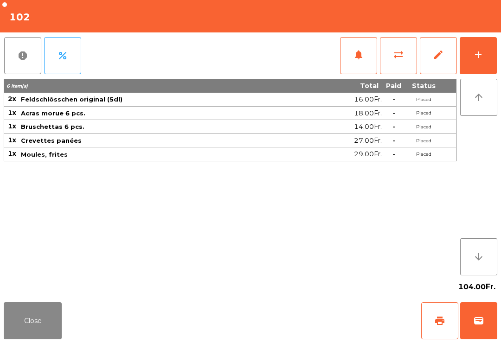
click at [490, 58] on button "add" at bounding box center [478, 55] width 37 height 37
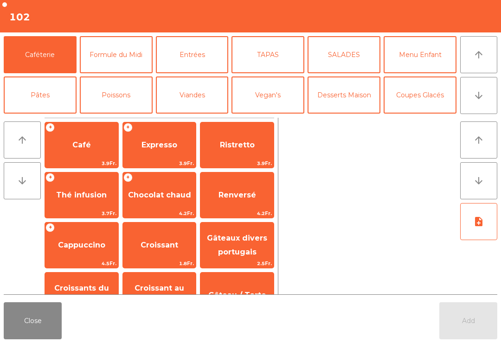
click at [493, 108] on button "arrow_downward" at bounding box center [478, 95] width 37 height 37
click at [117, 117] on button "Bières" at bounding box center [116, 135] width 73 height 37
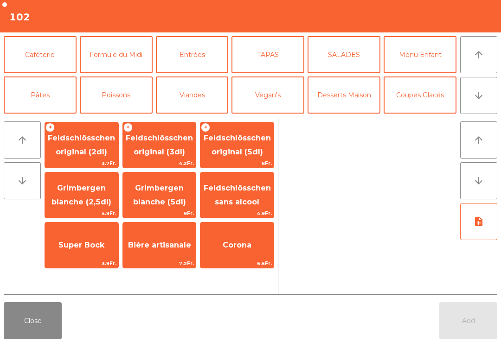
click at [256, 164] on span "8Fr." at bounding box center [236, 163] width 73 height 9
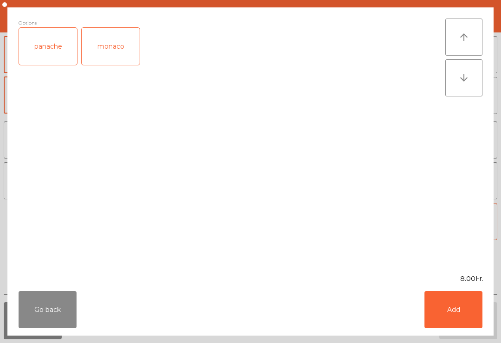
click at [459, 300] on button "Add" at bounding box center [454, 309] width 58 height 37
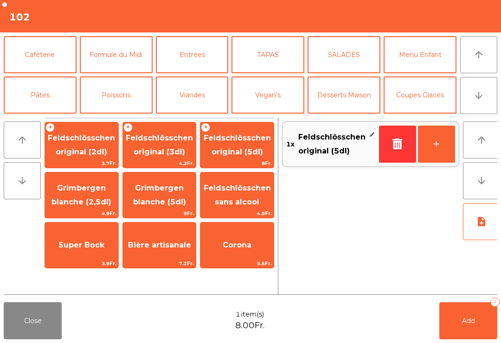
scroll to position [81, 0]
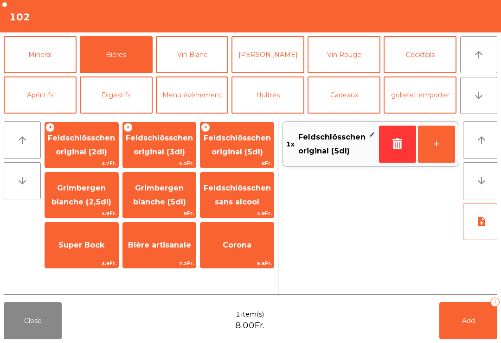
click at [441, 145] on button "+" at bounding box center [436, 144] width 37 height 37
click at [472, 310] on button "Add 2" at bounding box center [469, 321] width 58 height 37
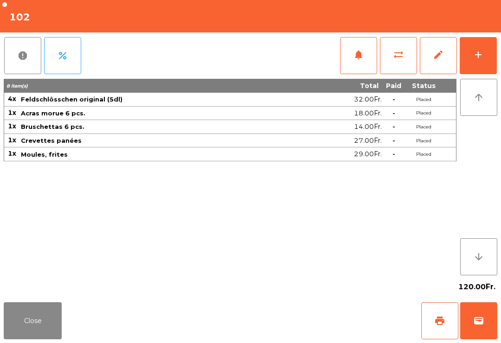
click at [11, 339] on button "Close" at bounding box center [33, 321] width 58 height 37
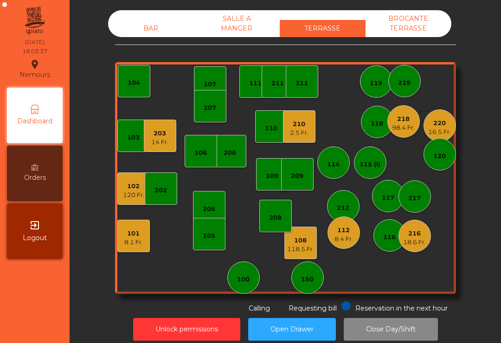
click at [446, 125] on div "220" at bounding box center [439, 123] width 23 height 9
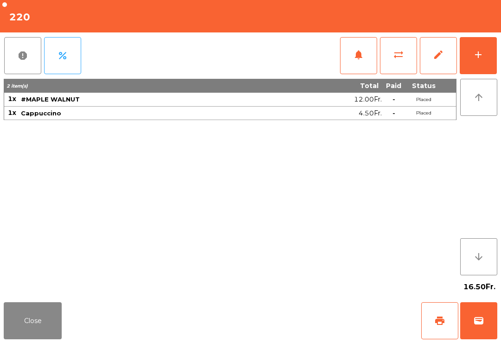
click at [431, 320] on button "print" at bounding box center [439, 321] width 37 height 37
click at [20, 334] on button "Close" at bounding box center [33, 321] width 58 height 37
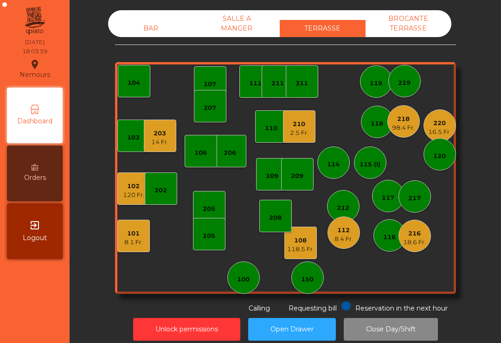
scroll to position [11, 0]
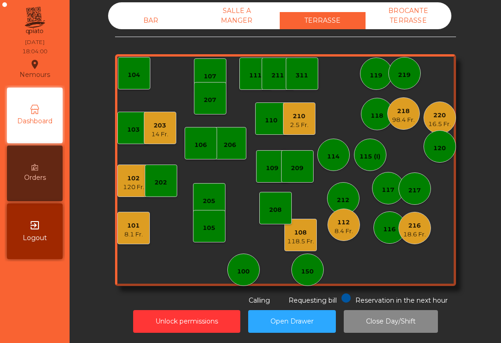
click at [308, 242] on div "118.5 Fr." at bounding box center [300, 241] width 27 height 9
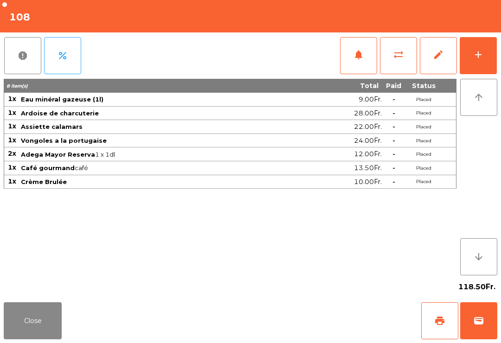
click at [440, 314] on button "print" at bounding box center [439, 321] width 37 height 37
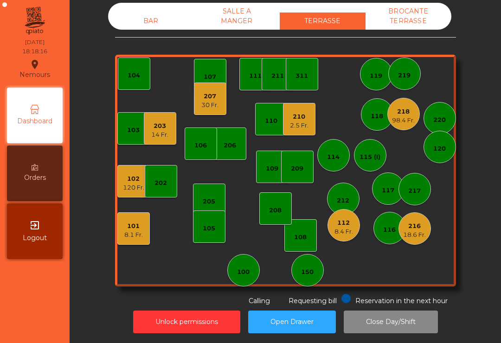
click at [352, 228] on div "8.4 Fr." at bounding box center [344, 231] width 19 height 9
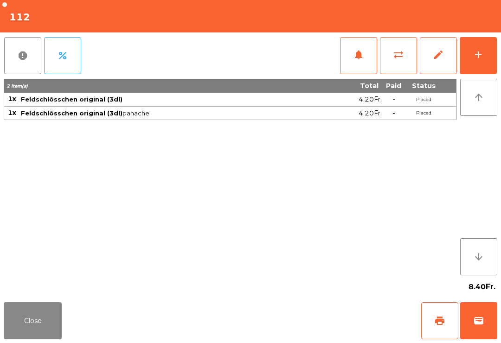
click at [485, 55] on button "add" at bounding box center [478, 55] width 37 height 37
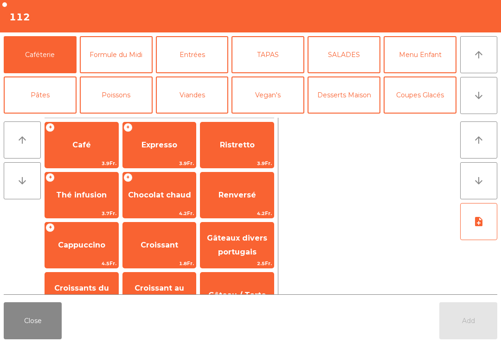
click at [487, 94] on button "arrow_downward" at bounding box center [478, 95] width 37 height 37
click at [106, 117] on button "Bières" at bounding box center [116, 135] width 73 height 37
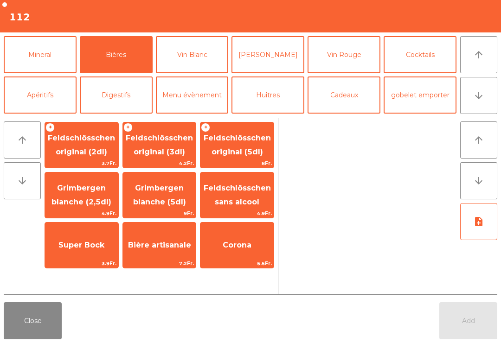
click at [142, 156] on span "Feldschlösschen original (3dl)" at bounding box center [159, 145] width 67 height 23
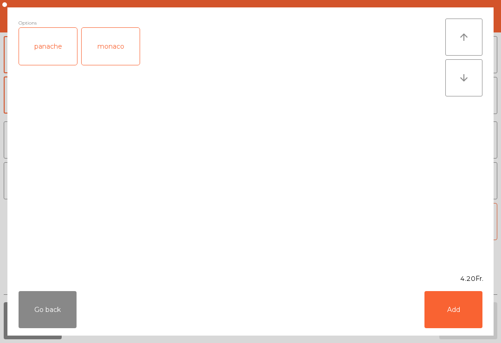
click at [454, 316] on button "Add" at bounding box center [454, 309] width 58 height 37
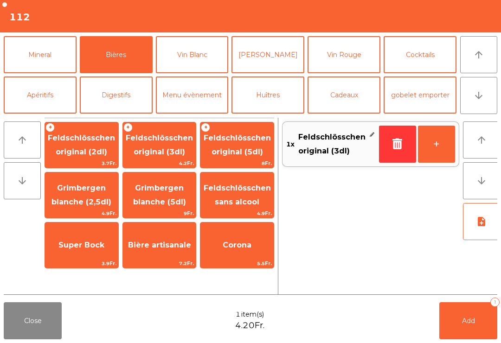
click at [487, 58] on button "arrow_upward" at bounding box center [478, 54] width 37 height 37
click at [434, 33] on button "Coupes Glacés" at bounding box center [420, 14] width 73 height 37
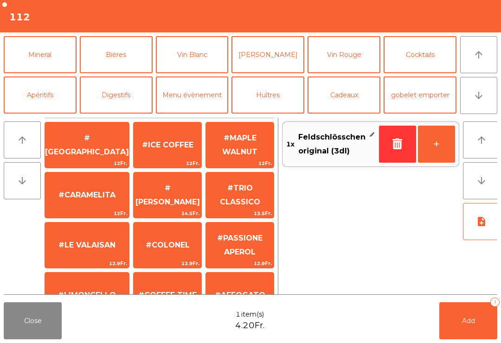
scroll to position [0, 0]
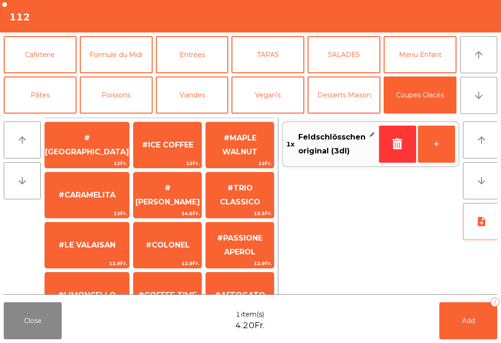
click at [146, 208] on div "#BAILEY'S 14.5Fr." at bounding box center [167, 195] width 69 height 46
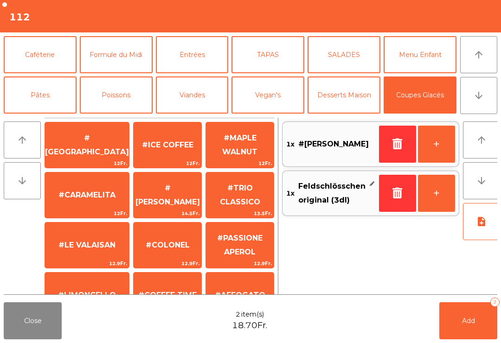
click at [472, 317] on button "Add 2" at bounding box center [469, 321] width 58 height 37
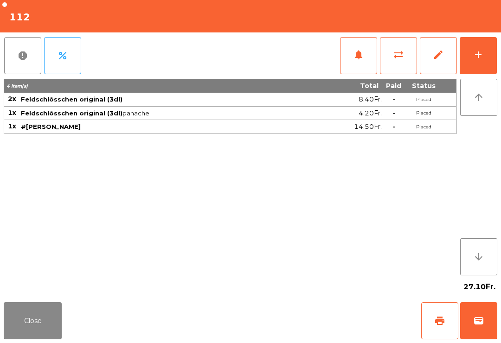
click at [30, 324] on button "Close" at bounding box center [33, 321] width 58 height 37
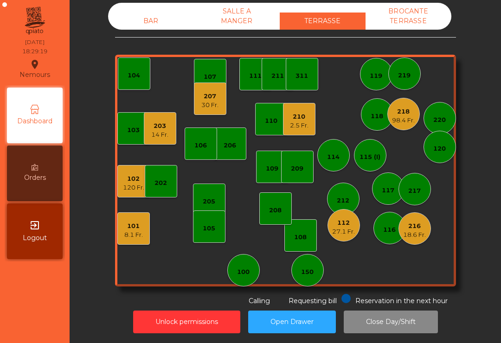
click at [142, 231] on div "8.1 Fr." at bounding box center [133, 235] width 19 height 9
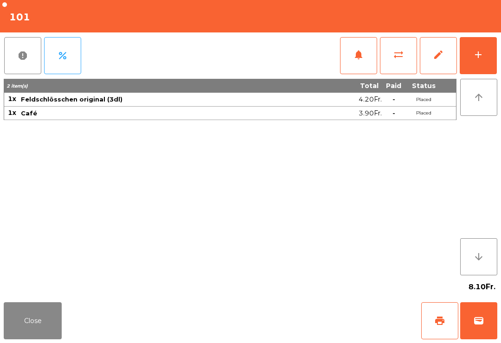
click at [442, 327] on button "print" at bounding box center [439, 321] width 37 height 37
click at [11, 315] on button "Close" at bounding box center [33, 321] width 58 height 37
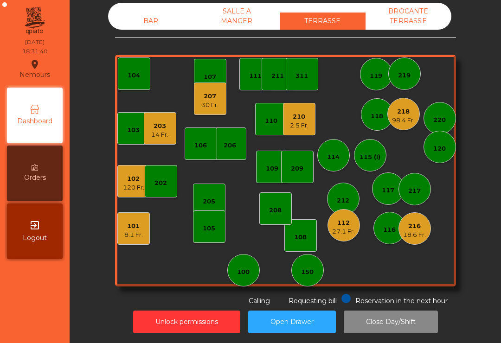
click at [214, 109] on div "207 30 Fr." at bounding box center [210, 99] width 32 height 32
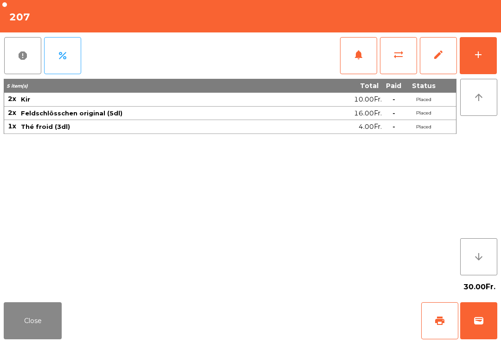
click at [483, 58] on div "add" at bounding box center [478, 54] width 11 height 11
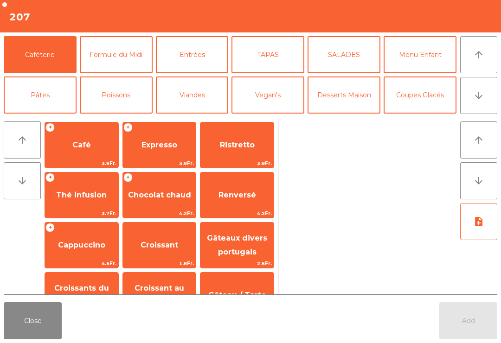
click at [479, 71] on button "arrow_upward" at bounding box center [478, 54] width 37 height 37
click at [120, 63] on button "Formule du Midi" at bounding box center [116, 54] width 73 height 37
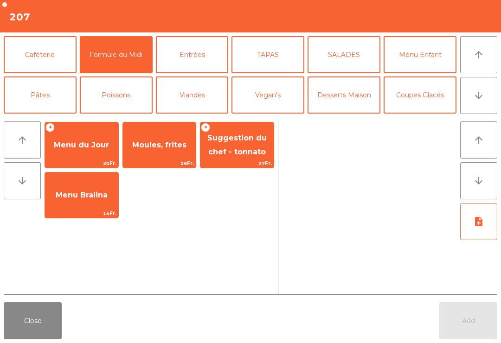
click at [164, 159] on span "29Fr." at bounding box center [159, 163] width 73 height 9
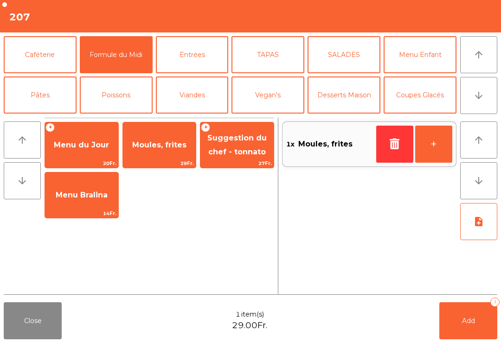
click at [166, 161] on span "29Fr." at bounding box center [159, 163] width 73 height 9
click at [215, 93] on button "Viandes" at bounding box center [192, 95] width 73 height 37
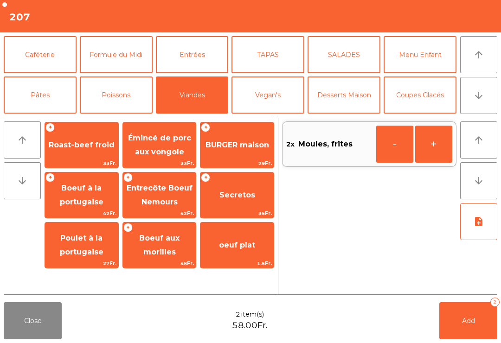
click at [104, 153] on span "Roast-beef froid" at bounding box center [81, 145] width 73 height 25
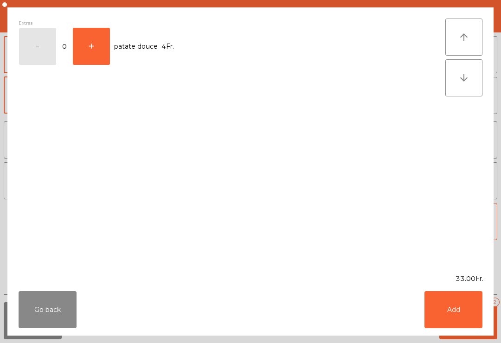
click at [446, 312] on button "Add" at bounding box center [454, 309] width 58 height 37
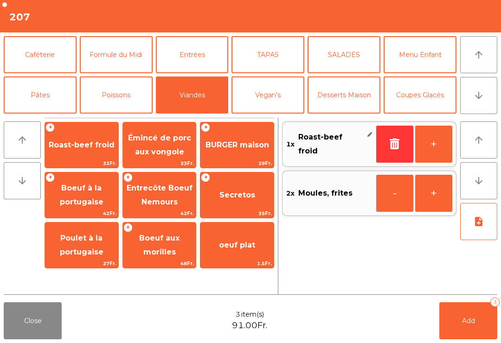
click at [180, 197] on span "Entrecôte Boeuf Nemours" at bounding box center [159, 195] width 73 height 39
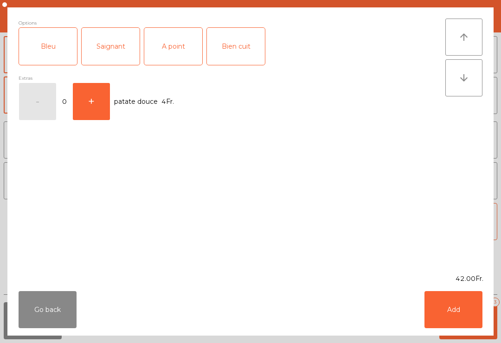
click at [51, 317] on button "Go back" at bounding box center [48, 309] width 58 height 37
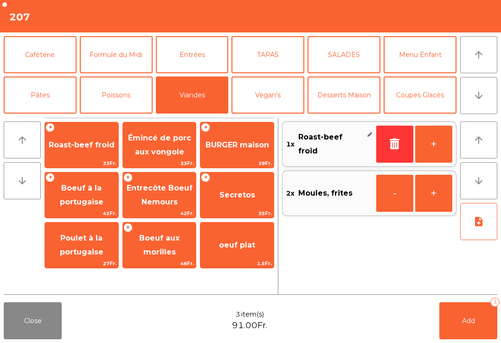
click at [99, 205] on span "Boeuf à la portugaise" at bounding box center [82, 195] width 44 height 23
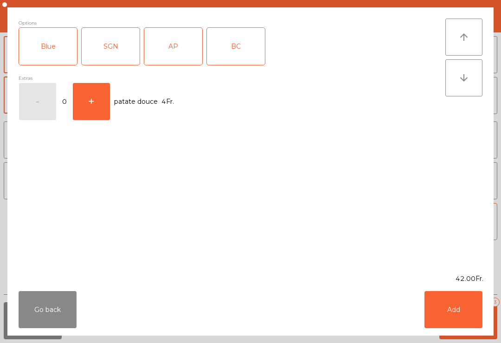
click at [181, 52] on div "AP" at bounding box center [173, 46] width 58 height 37
click at [464, 310] on button "Add" at bounding box center [454, 309] width 58 height 37
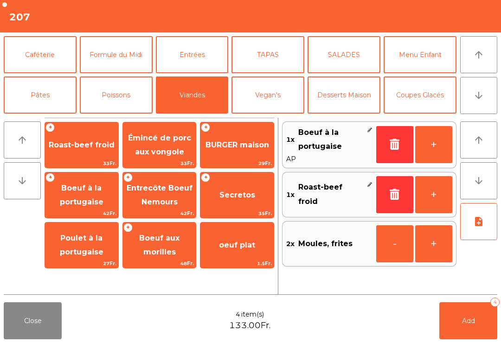
click at [138, 108] on button "Poissons" at bounding box center [116, 95] width 73 height 37
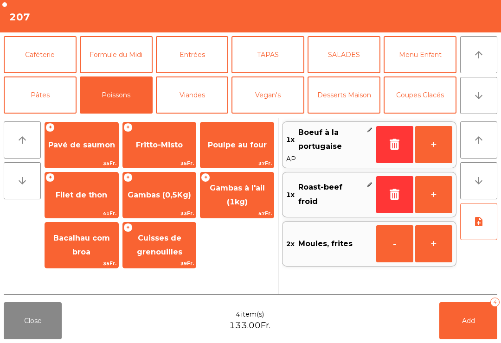
click at [97, 154] on span "Pavé de saumon" at bounding box center [81, 145] width 73 height 25
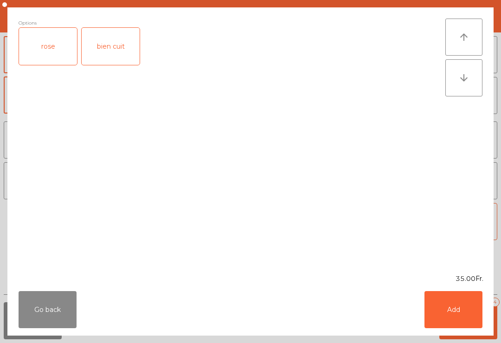
click at [114, 55] on div "bien cuit" at bounding box center [111, 46] width 58 height 37
click at [457, 315] on button "Add" at bounding box center [454, 309] width 58 height 37
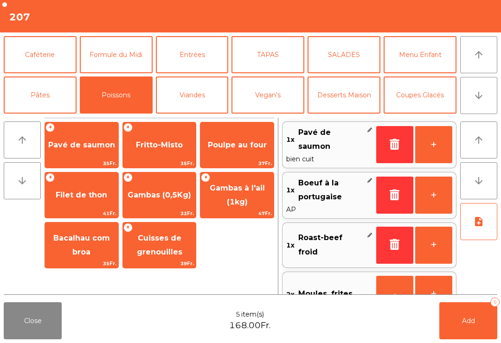
click at [482, 104] on button "arrow_downward" at bounding box center [478, 95] width 37 height 37
click at [21, 117] on button "Mineral" at bounding box center [40, 135] width 73 height 37
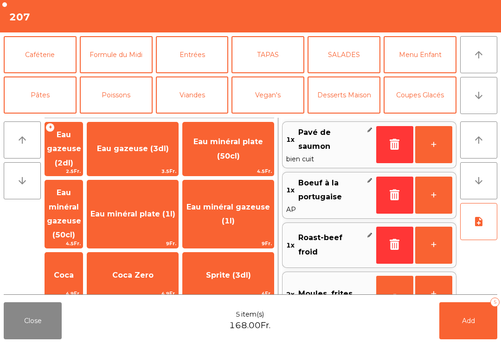
scroll to position [81, 0]
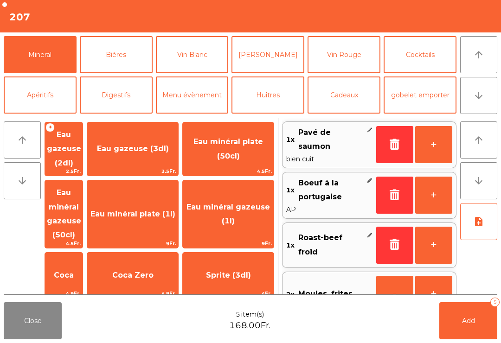
click at [143, 325] on span "Thé froid (3dl)" at bounding box center [132, 329] width 58 height 9
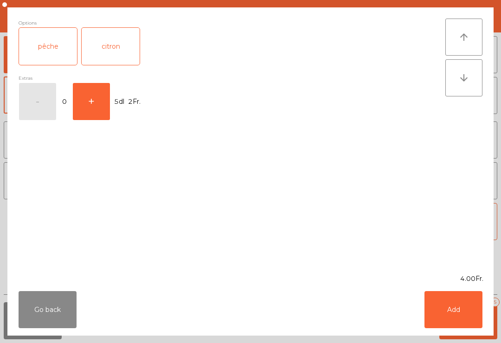
click at [39, 50] on div "pêche" at bounding box center [48, 46] width 58 height 37
click at [453, 315] on button "Add" at bounding box center [454, 309] width 58 height 37
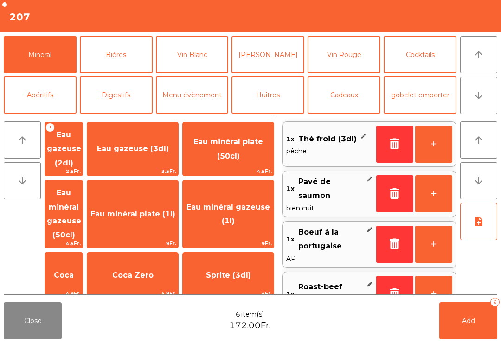
click at [435, 153] on button "+" at bounding box center [433, 144] width 37 height 37
click at [473, 326] on button "Add 7" at bounding box center [469, 321] width 58 height 37
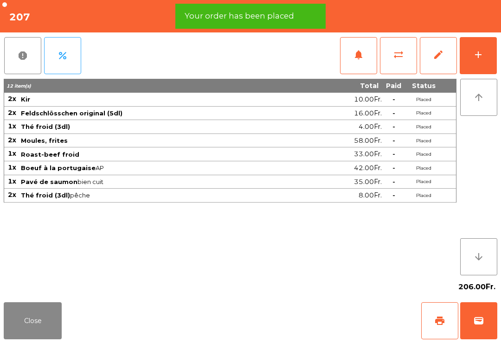
click at [18, 325] on button "Close" at bounding box center [33, 321] width 58 height 37
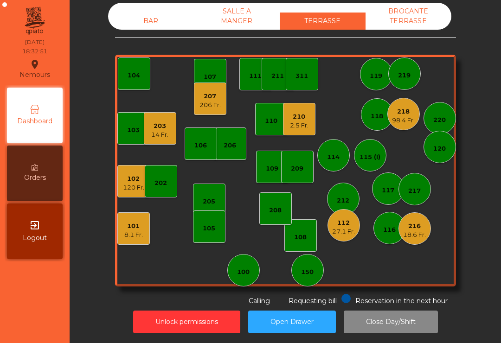
click at [371, 76] on div "119" at bounding box center [376, 74] width 32 height 32
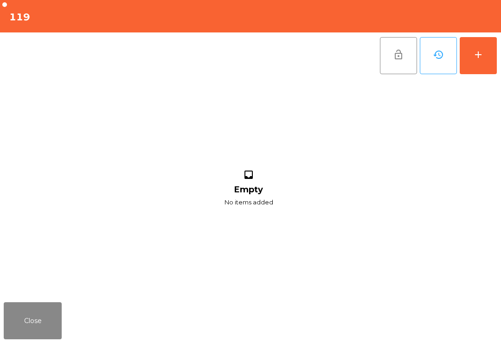
click at [467, 73] on button "add" at bounding box center [478, 55] width 37 height 37
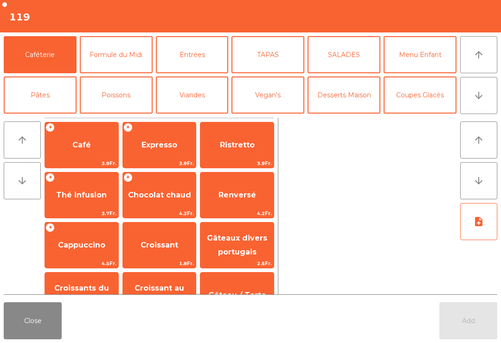
click at [470, 89] on button "arrow_downward" at bounding box center [478, 95] width 37 height 37
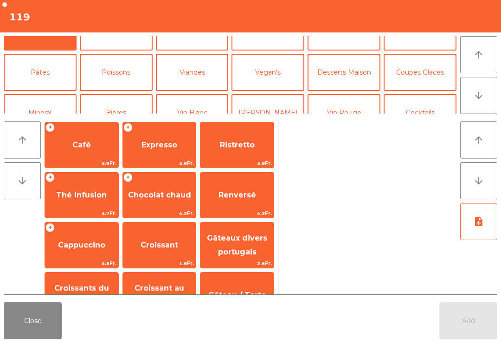
click at [108, 94] on button "Bières" at bounding box center [116, 112] width 73 height 37
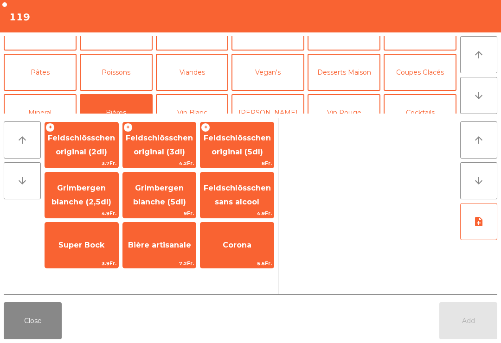
scroll to position [81, 0]
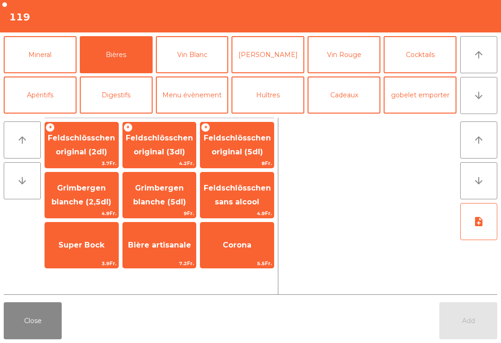
click at [150, 156] on span "Feldschlösschen original (3dl)" at bounding box center [159, 145] width 67 height 23
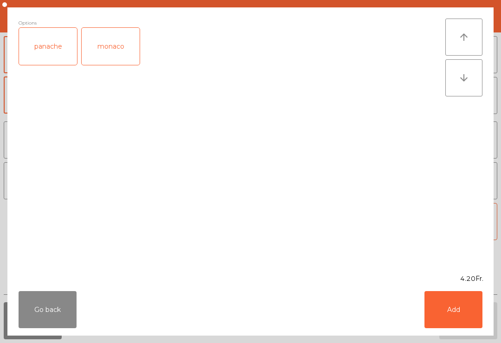
click at [445, 320] on button "Add" at bounding box center [454, 309] width 58 height 37
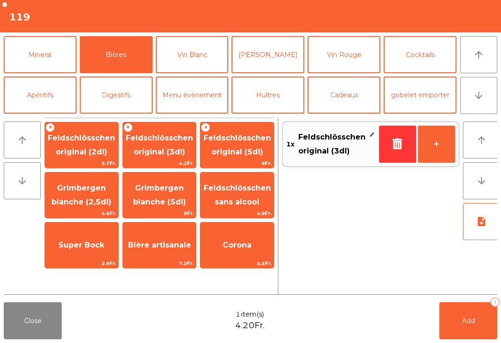
click at [61, 199] on span "Grimbergen blanche (2,5dl)" at bounding box center [82, 195] width 60 height 23
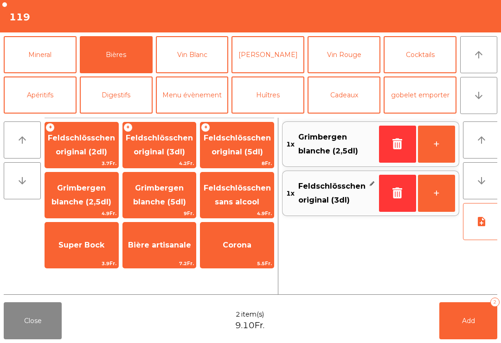
click at [21, 62] on button "Mineral" at bounding box center [40, 54] width 73 height 37
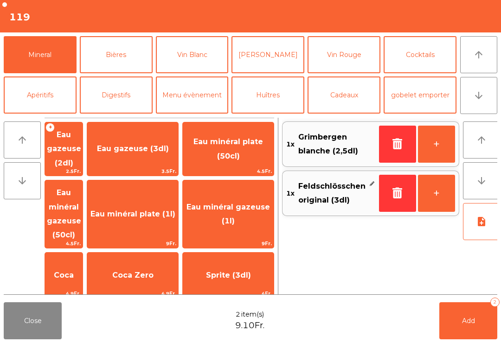
click at [74, 303] on span "Henniez gommée (3dl)" at bounding box center [64, 329] width 38 height 53
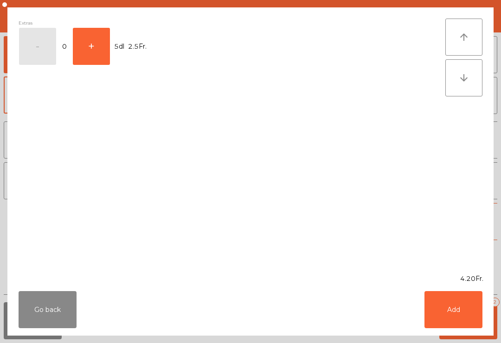
click at [441, 319] on button "Add" at bounding box center [454, 309] width 58 height 37
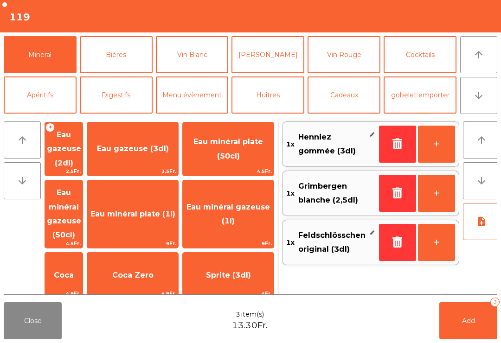
click at [465, 313] on button "Add 3" at bounding box center [469, 321] width 58 height 37
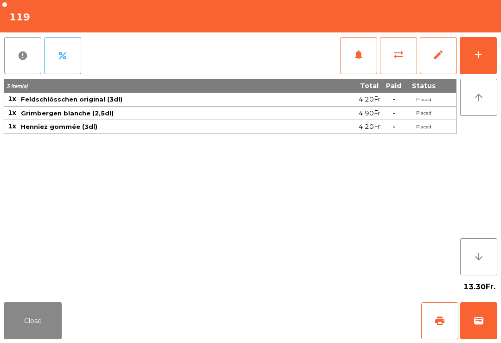
scroll to position [7, 0]
click at [34, 339] on button "Close" at bounding box center [33, 321] width 58 height 37
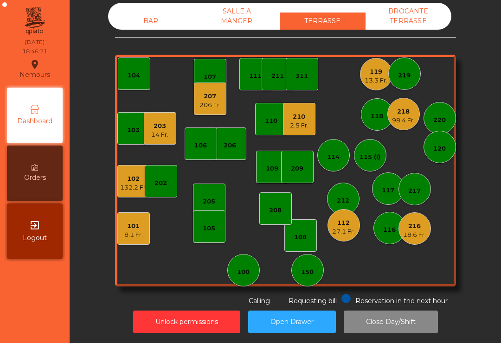
click at [341, 230] on div "27.1 Fr." at bounding box center [343, 231] width 23 height 9
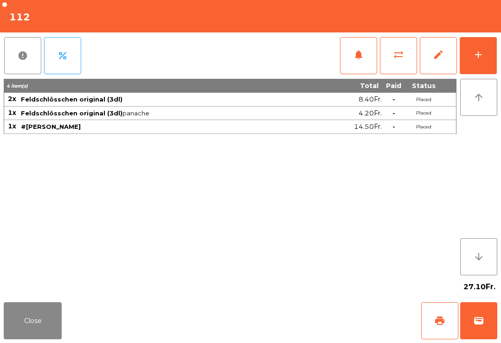
click at [437, 320] on span "print" at bounding box center [439, 321] width 11 height 11
click at [35, 324] on button "Close" at bounding box center [33, 321] width 58 height 37
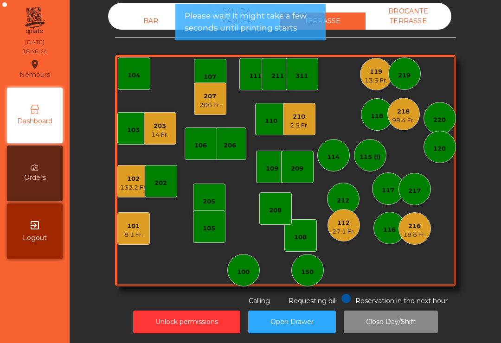
click at [396, 119] on div "218 98.4 Fr." at bounding box center [404, 114] width 32 height 32
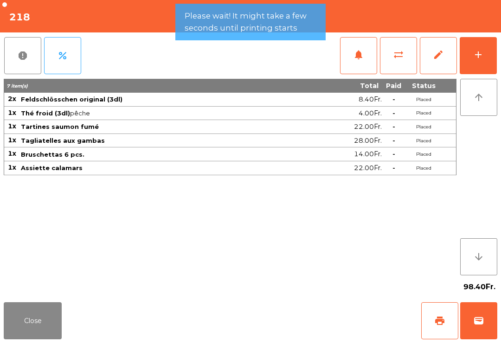
click at [476, 53] on div "add" at bounding box center [478, 54] width 11 height 11
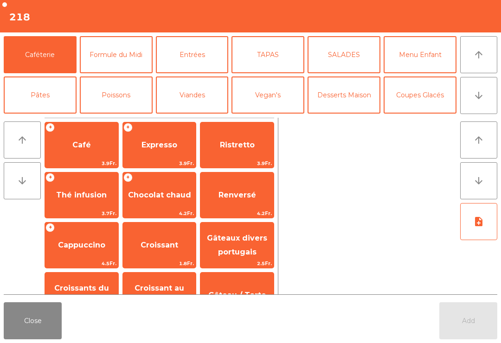
click at [359, 104] on button "Desserts Maison" at bounding box center [344, 95] width 73 height 37
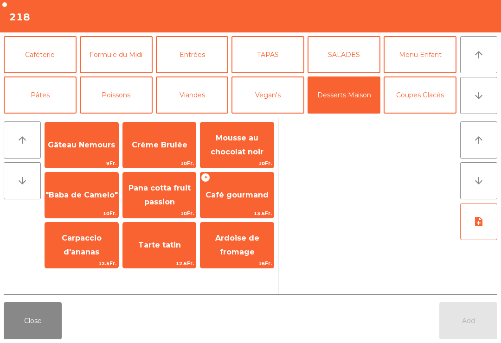
click at [255, 154] on span "Mousse au chocolat noir" at bounding box center [237, 145] width 53 height 23
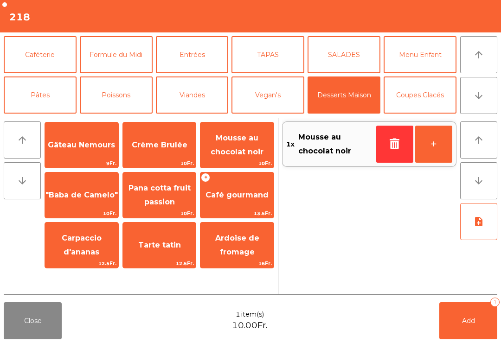
click at [245, 202] on span "Café gourmand" at bounding box center [236, 195] width 73 height 25
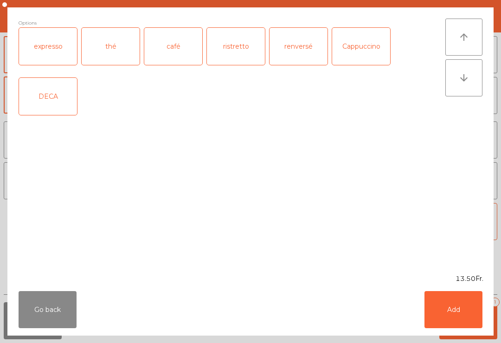
click at [50, 58] on div "expresso" at bounding box center [48, 46] width 58 height 37
click at [450, 303] on button "Add" at bounding box center [454, 309] width 58 height 37
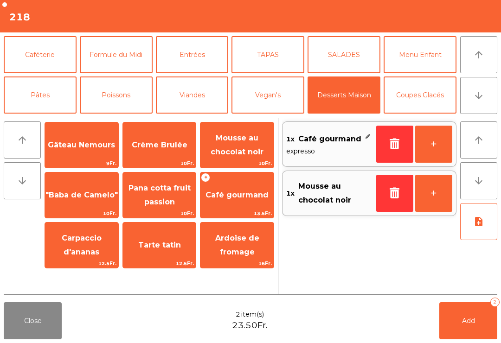
click at [52, 56] on button "Caféterie" at bounding box center [40, 54] width 73 height 37
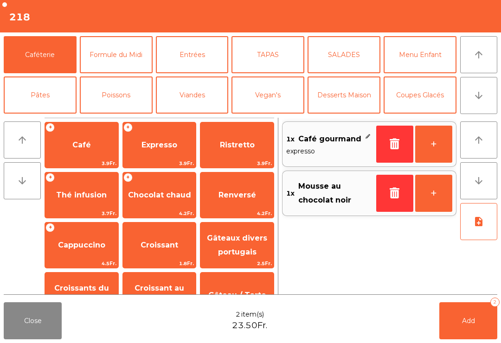
click at [176, 154] on span "Expresso" at bounding box center [159, 145] width 73 height 25
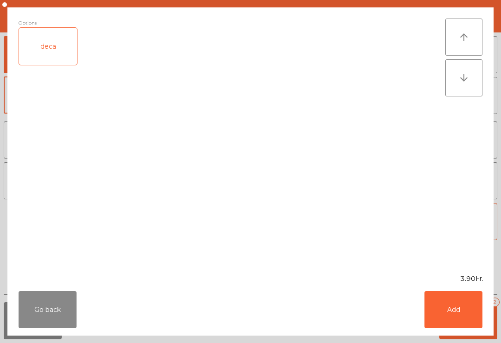
click at [464, 316] on button "Add" at bounding box center [454, 309] width 58 height 37
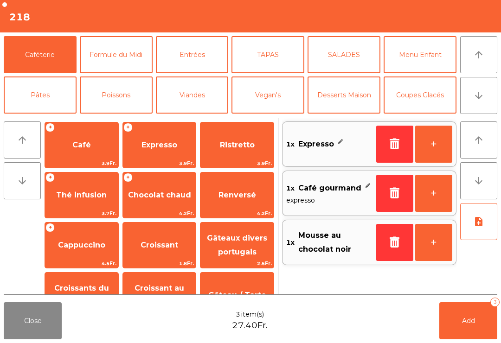
click at [462, 333] on button "Add 3" at bounding box center [469, 321] width 58 height 37
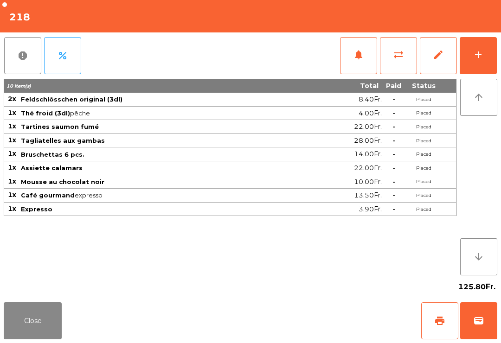
click at [25, 333] on button "Close" at bounding box center [33, 321] width 58 height 37
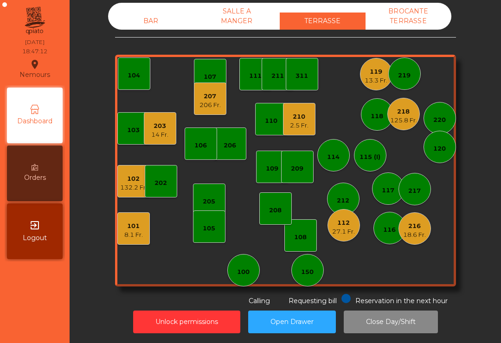
click at [445, 112] on div "220" at bounding box center [439, 118] width 13 height 13
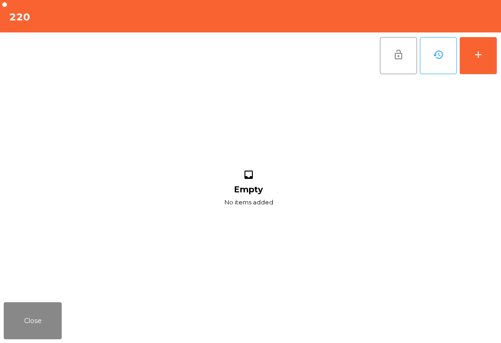
click at [478, 55] on div "add" at bounding box center [478, 54] width 11 height 11
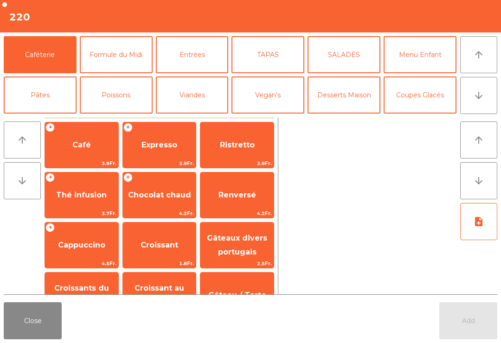
click at [482, 91] on icon "arrow_downward" at bounding box center [478, 95] width 11 height 11
click at [39, 117] on button "Mineral" at bounding box center [40, 135] width 73 height 37
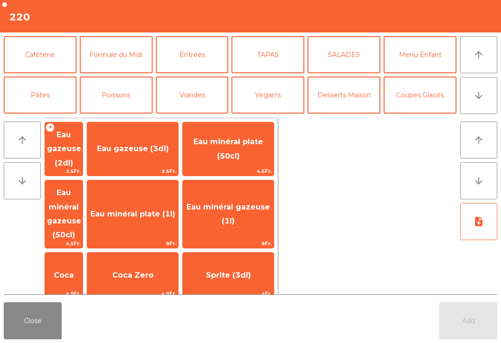
scroll to position [65, 0]
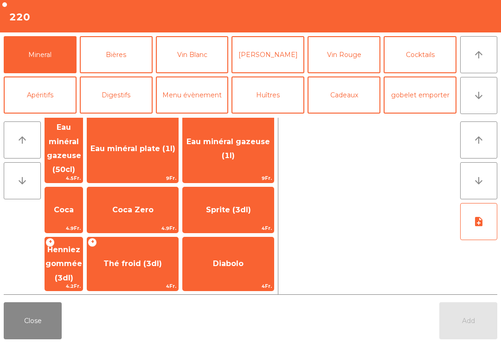
click at [82, 198] on span "Coca" at bounding box center [64, 210] width 38 height 25
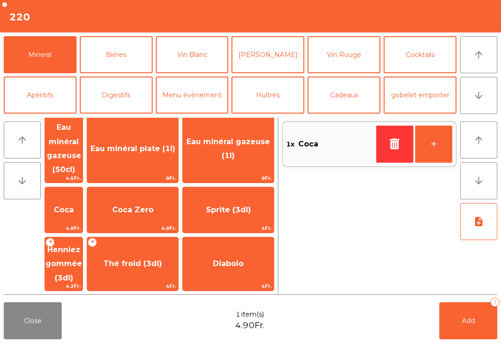
click at [241, 198] on span "Sprite (3dl)" at bounding box center [228, 210] width 91 height 25
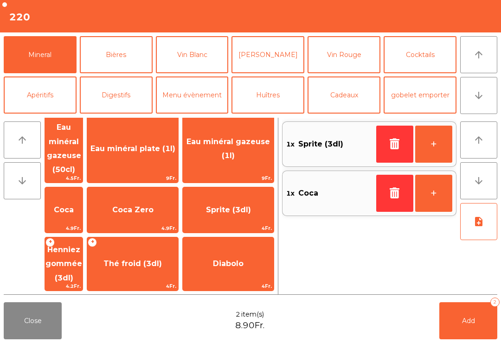
scroll to position [117, 0]
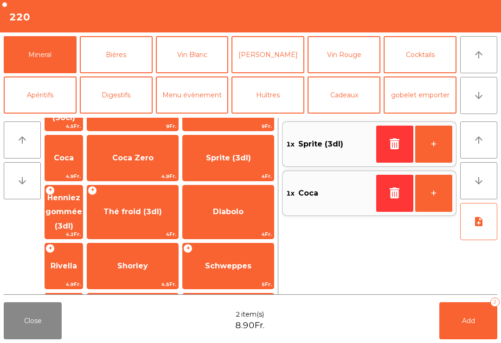
click at [456, 319] on button "Add 2" at bounding box center [469, 321] width 58 height 37
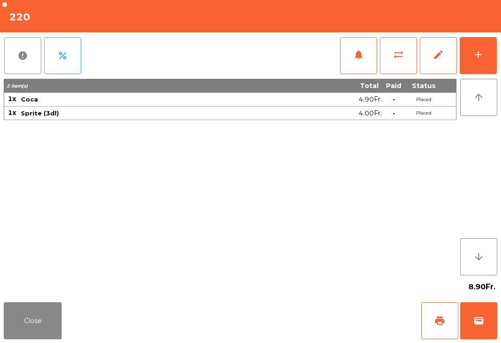
click at [26, 318] on button "Close" at bounding box center [33, 321] width 58 height 37
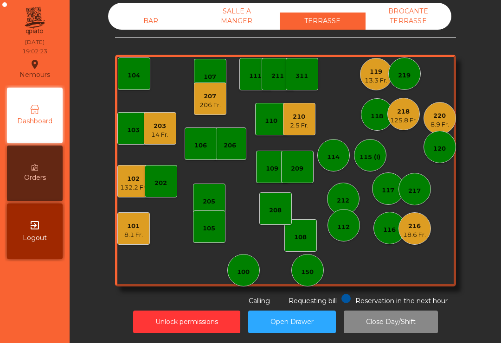
click at [345, 225] on div "112" at bounding box center [343, 227] width 13 height 9
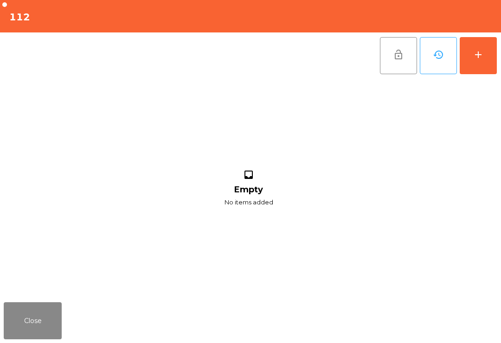
click at [479, 57] on div "add" at bounding box center [478, 54] width 11 height 11
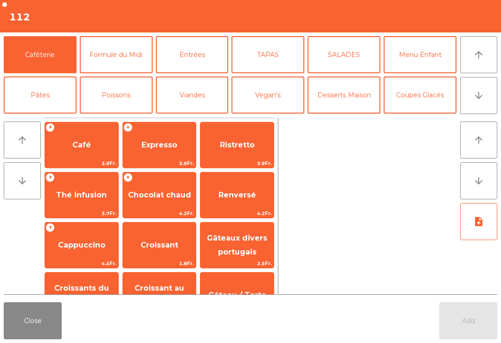
click at [41, 117] on button "Mineral" at bounding box center [40, 135] width 73 height 37
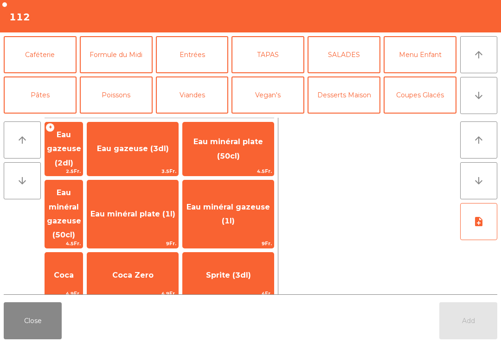
click at [81, 200] on span "Eau minéral gazeuse (50cl)" at bounding box center [64, 213] width 34 height 51
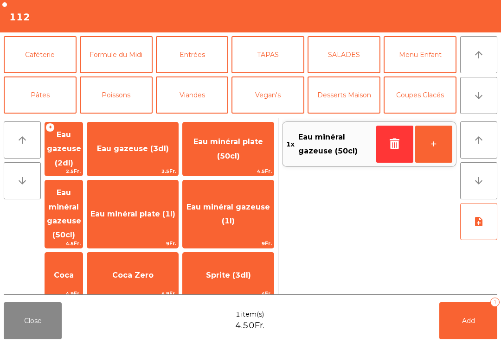
click at [380, 150] on button "button" at bounding box center [394, 144] width 37 height 37
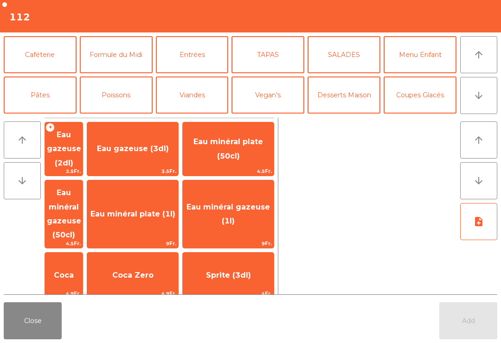
scroll to position [76, 0]
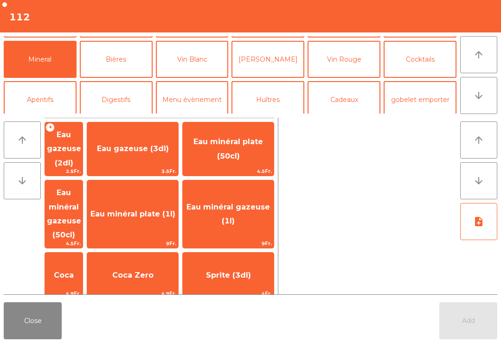
click at [247, 203] on span "Eau minéral gazeuse (1l)" at bounding box center [229, 214] width 84 height 23
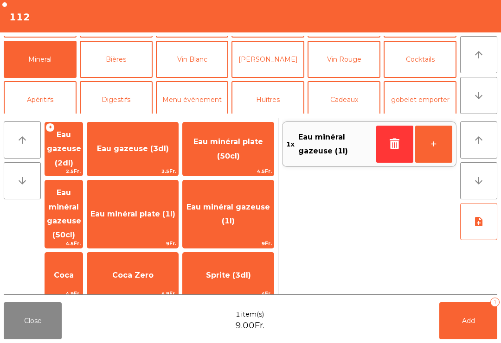
click at [462, 317] on span "Add" at bounding box center [468, 321] width 13 height 8
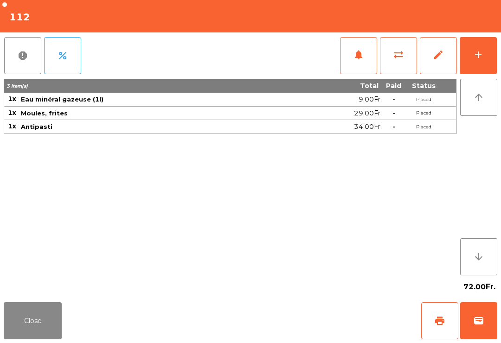
click at [39, 321] on button "Close" at bounding box center [33, 321] width 58 height 37
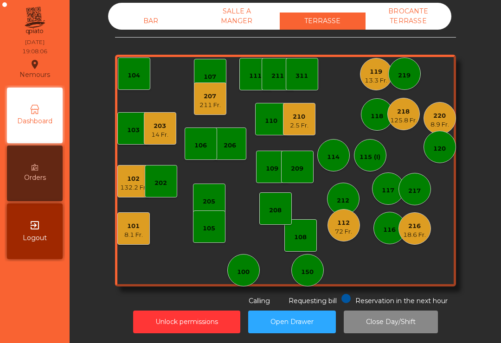
click at [52, 341] on nav "Nemours location_on [DATE] 19:08:06 Dashboard Orders exit_to_app Logout" at bounding box center [35, 171] width 70 height 343
click at [399, 102] on div "218 125.8 Fr." at bounding box center [404, 114] width 32 height 32
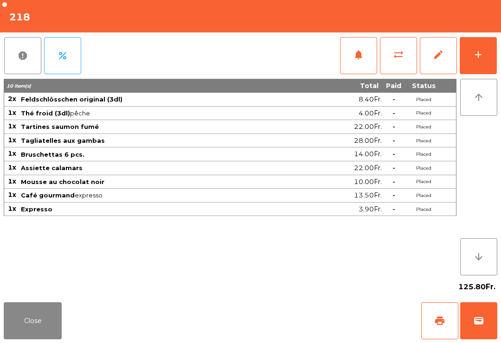
click at [428, 316] on button "print" at bounding box center [439, 321] width 37 height 37
click at [48, 312] on button "Close" at bounding box center [33, 321] width 58 height 37
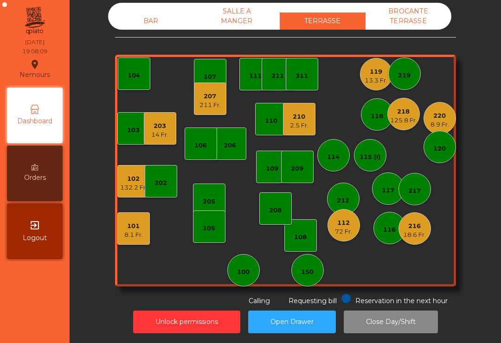
click at [308, 123] on div "2.5 Fr." at bounding box center [299, 125] width 19 height 9
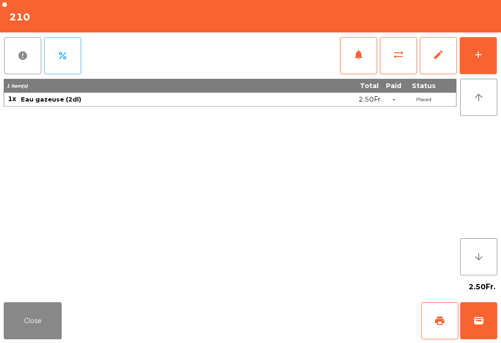
click at [394, 63] on button "sync_alt" at bounding box center [398, 55] width 37 height 37
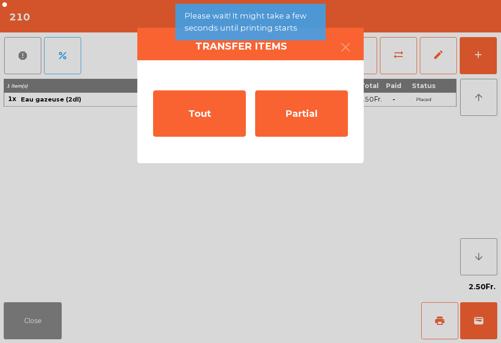
click at [187, 107] on div "Tout" at bounding box center [199, 113] width 93 height 46
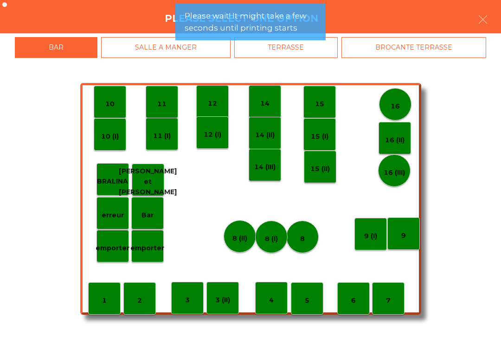
click at [381, 53] on div "BROCANTE TERRASSE" at bounding box center [414, 47] width 145 height 21
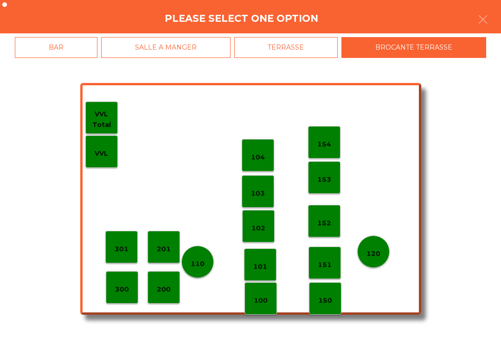
click at [296, 48] on div "TERRASSE" at bounding box center [286, 47] width 104 height 21
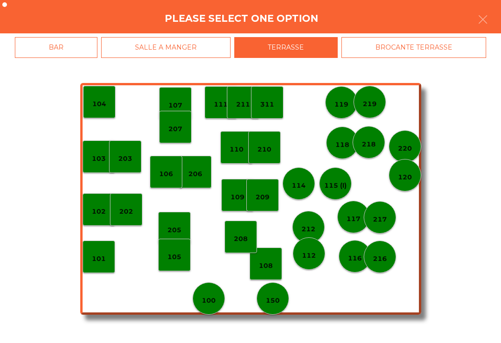
click at [175, 128] on p "207" at bounding box center [175, 129] width 14 height 11
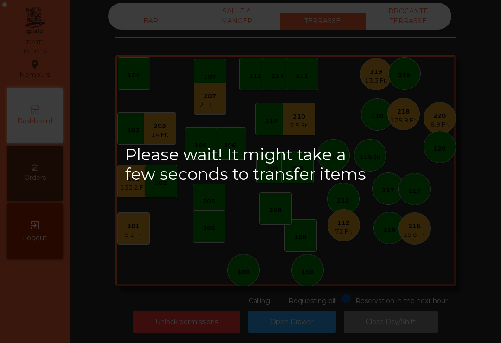
click at [160, 128] on div "Please wait! It might take a few seconds to transfer items" at bounding box center [250, 171] width 501 height 343
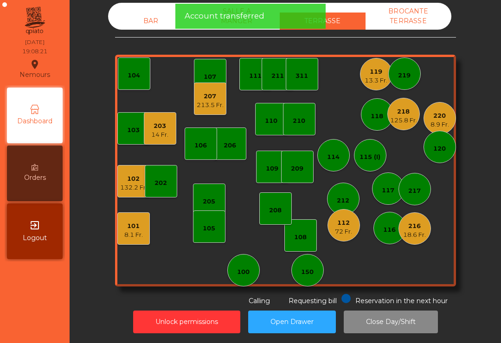
click at [365, 82] on div "13.3 Fr." at bounding box center [376, 80] width 23 height 9
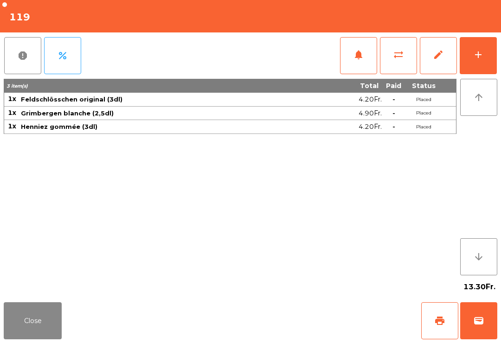
click at [471, 47] on button "add" at bounding box center [478, 55] width 37 height 37
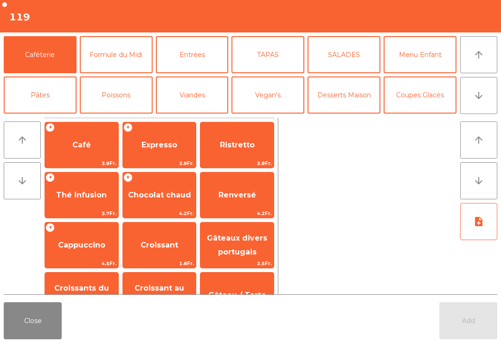
scroll to position [39, 0]
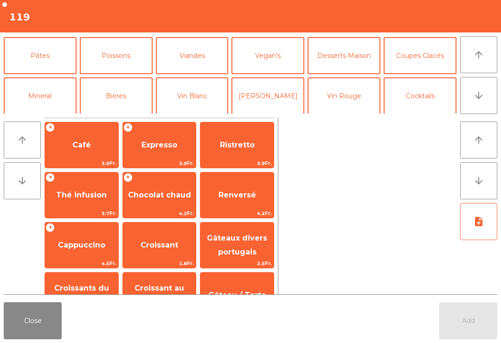
click at [109, 99] on button "Bières" at bounding box center [116, 96] width 73 height 37
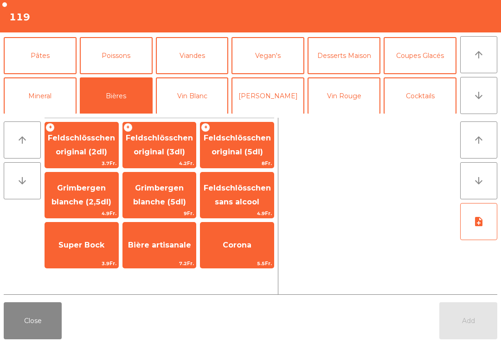
click at [154, 154] on span "Feldschlösschen original (3dl)" at bounding box center [159, 145] width 67 height 23
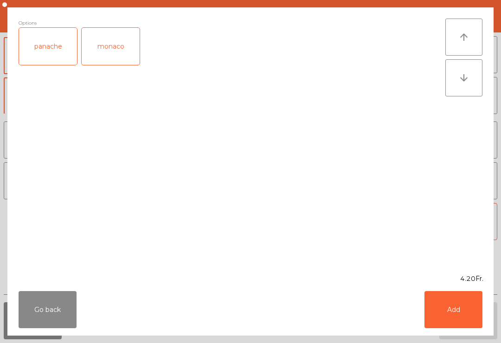
click at [438, 304] on button "Add" at bounding box center [454, 309] width 58 height 37
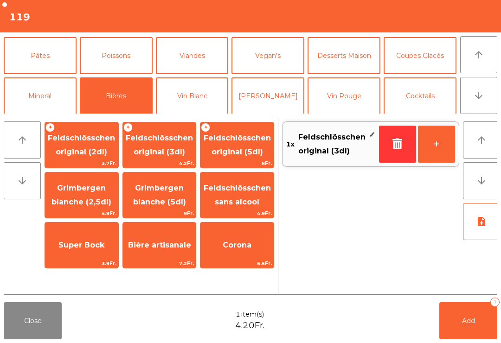
click at [73, 189] on span "Grimbergen blanche (2,5dl)" at bounding box center [82, 195] width 60 height 23
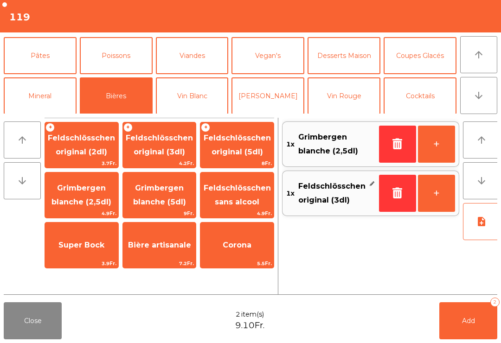
click at [451, 315] on button "Add 2" at bounding box center [469, 321] width 58 height 37
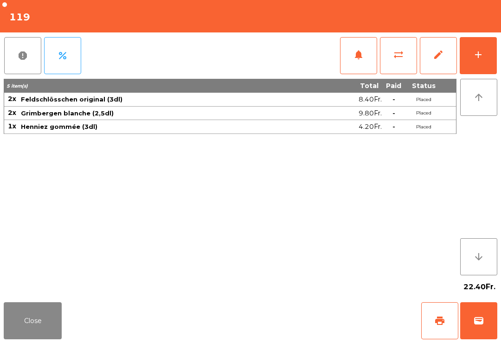
click at [51, 333] on button "Close" at bounding box center [33, 321] width 58 height 37
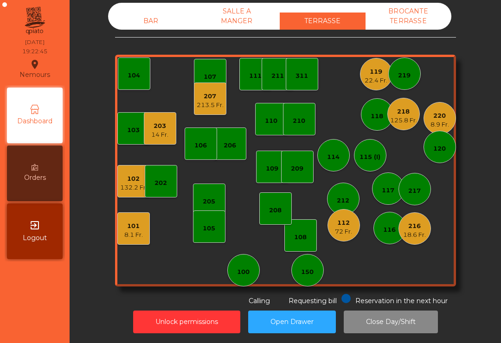
click at [123, 195] on div "102 132.2 Fr." at bounding box center [133, 181] width 32 height 32
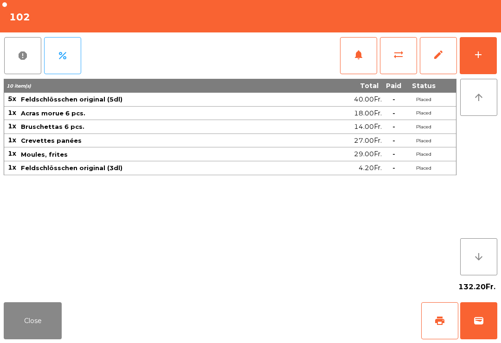
click at [478, 59] on div "add" at bounding box center [478, 54] width 11 height 11
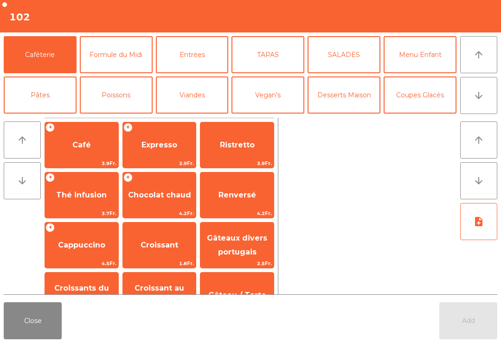
click at [354, 97] on button "Desserts Maison" at bounding box center [344, 95] width 73 height 37
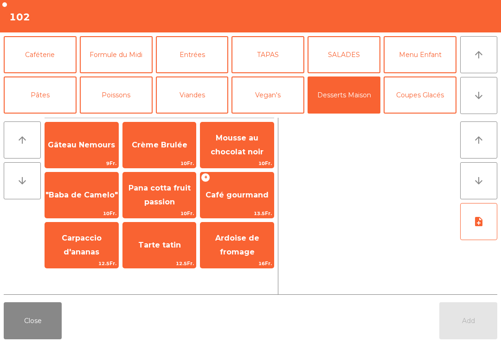
click at [167, 247] on span "Tarte tatin" at bounding box center [159, 245] width 43 height 9
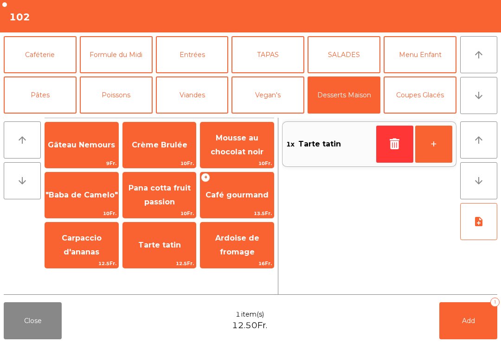
click at [470, 322] on span "Add" at bounding box center [468, 321] width 13 height 8
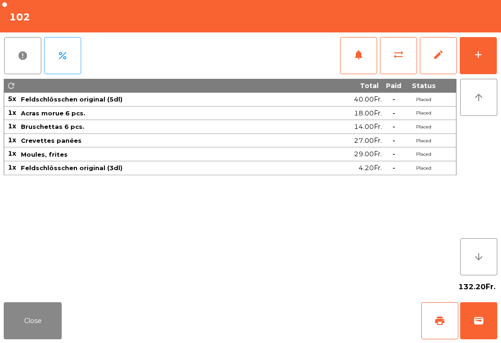
click at [26, 310] on button "Close" at bounding box center [33, 321] width 58 height 37
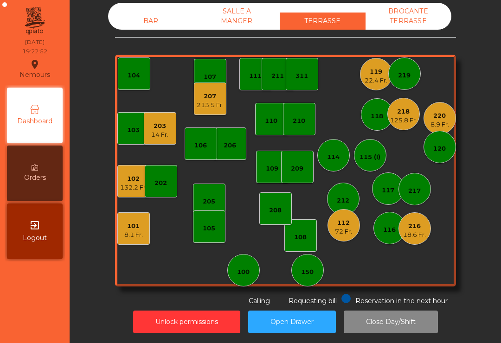
click at [135, 229] on div "101" at bounding box center [133, 226] width 19 height 9
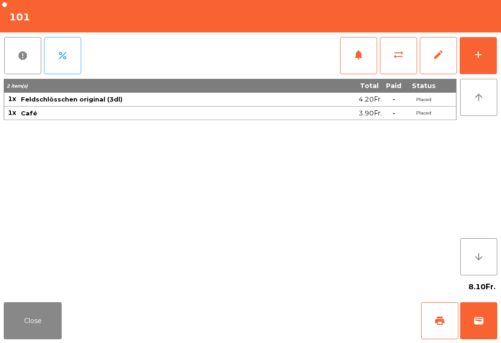
click at [484, 328] on button "wallet" at bounding box center [478, 321] width 37 height 37
click at [330, 320] on div "Close print wallet" at bounding box center [250, 321] width 501 height 45
click at [336, 321] on div "Close print wallet" at bounding box center [250, 321] width 501 height 45
click at [331, 319] on div "Close print wallet" at bounding box center [250, 321] width 501 height 45
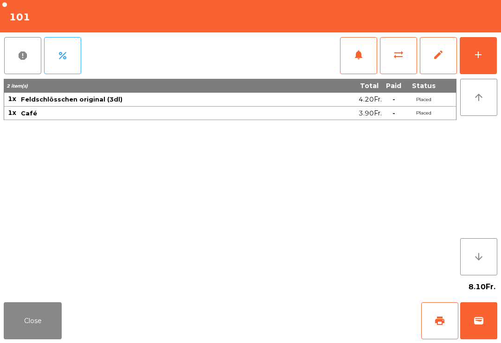
click at [351, 309] on div "Close print wallet" at bounding box center [250, 321] width 501 height 45
click at [332, 322] on div "Close print wallet" at bounding box center [250, 321] width 501 height 45
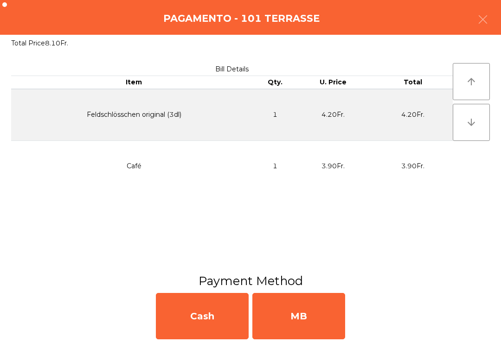
click at [341, 310] on div "MB" at bounding box center [298, 316] width 93 height 46
click at [337, 315] on div "No" at bounding box center [298, 316] width 93 height 46
click at [334, 317] on div "No" at bounding box center [298, 316] width 93 height 46
click at [331, 316] on div "No" at bounding box center [298, 316] width 93 height 46
click at [314, 304] on div "No" at bounding box center [298, 316] width 93 height 46
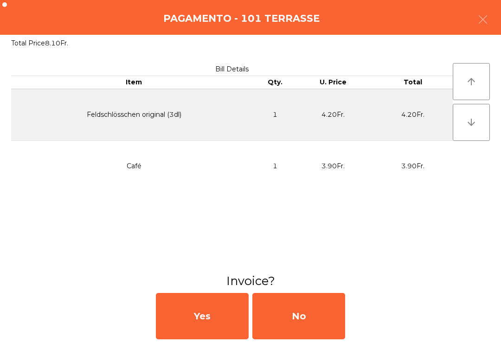
click at [307, 301] on span "Requesting bill" at bounding box center [313, 301] width 48 height 8
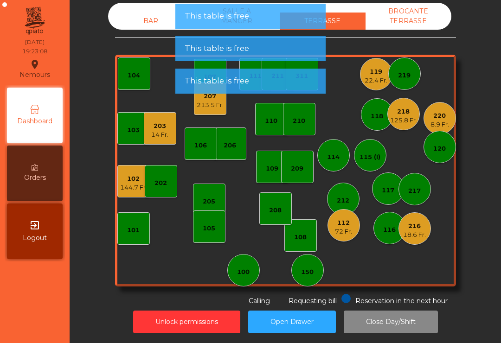
click at [373, 86] on div "119 22.4 Fr." at bounding box center [376, 74] width 32 height 32
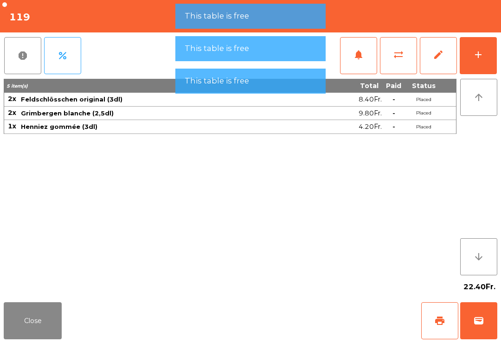
click at [51, 318] on button "Close" at bounding box center [33, 321] width 58 height 37
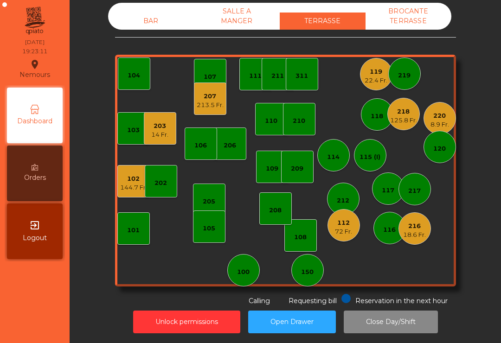
click at [399, 124] on div "125.8 Fr." at bounding box center [403, 120] width 27 height 9
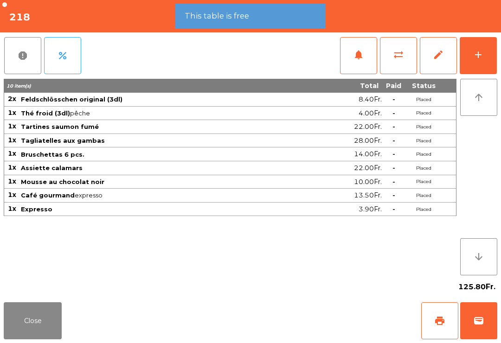
click at [483, 323] on span "wallet" at bounding box center [478, 321] width 11 height 11
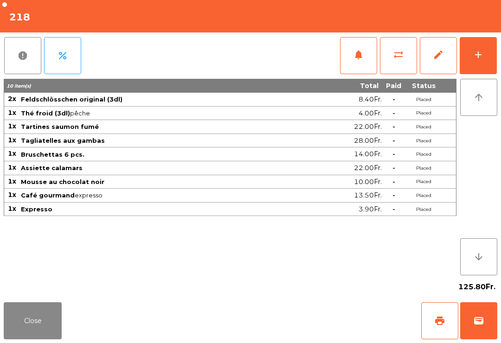
click at [311, 323] on div "Close print wallet" at bounding box center [250, 321] width 501 height 45
click at [311, 322] on div "Close print wallet" at bounding box center [250, 321] width 501 height 45
click at [299, 323] on div "Close print wallet" at bounding box center [250, 321] width 501 height 45
click at [299, 322] on div "Close print wallet" at bounding box center [250, 321] width 501 height 45
click at [301, 335] on div "Close print wallet" at bounding box center [250, 321] width 501 height 45
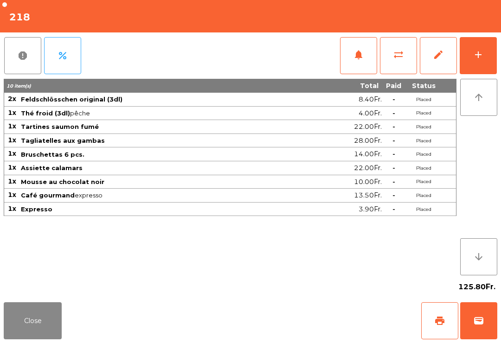
click at [296, 321] on div "Close print wallet" at bounding box center [250, 321] width 501 height 45
click at [311, 310] on div "Close print wallet" at bounding box center [250, 321] width 501 height 45
click at [304, 312] on div "Close print wallet" at bounding box center [250, 321] width 501 height 45
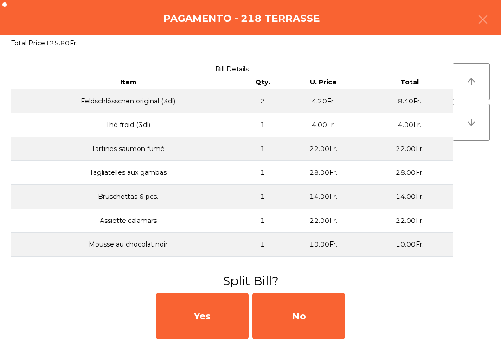
click at [297, 315] on div "No" at bounding box center [298, 316] width 93 height 46
click at [304, 309] on div "No" at bounding box center [298, 316] width 93 height 46
click at [315, 314] on div "No" at bounding box center [298, 316] width 93 height 46
click at [327, 321] on div "No" at bounding box center [298, 316] width 93 height 46
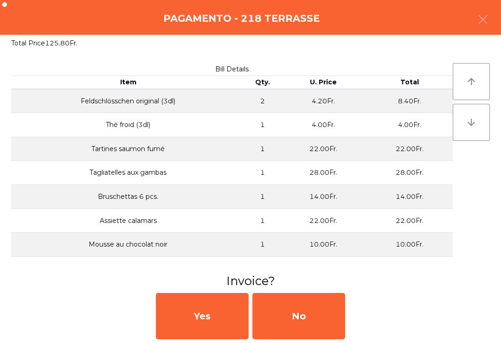
click at [330, 319] on div "No" at bounding box center [298, 316] width 93 height 46
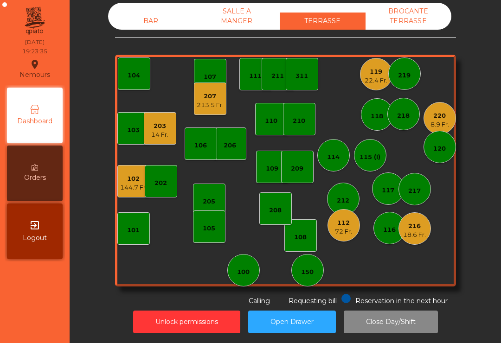
click at [372, 78] on div "22.4 Fr." at bounding box center [376, 80] width 23 height 9
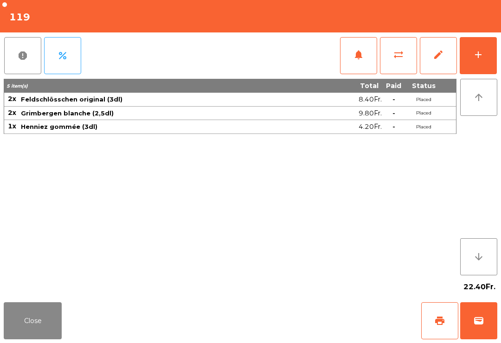
click at [435, 326] on span "print" at bounding box center [439, 321] width 11 height 11
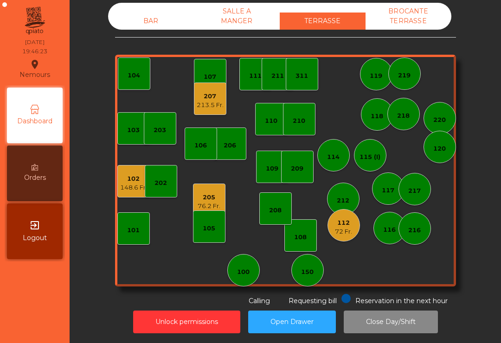
click at [118, 175] on div "102 148.6 Fr." at bounding box center [133, 181] width 32 height 32
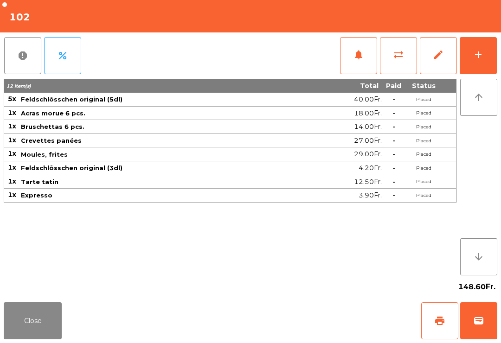
click at [444, 310] on button "print" at bounding box center [439, 321] width 37 height 37
click at [27, 326] on button "Close" at bounding box center [33, 321] width 58 height 37
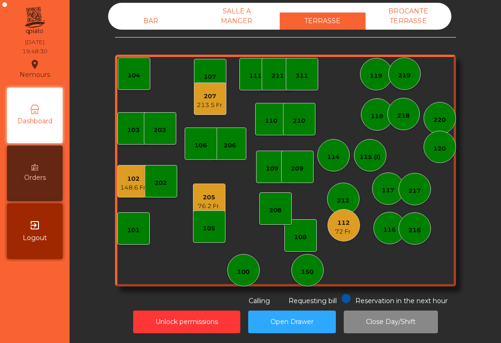
click at [226, 92] on div "207 213.5 Fr." at bounding box center [210, 99] width 32 height 32
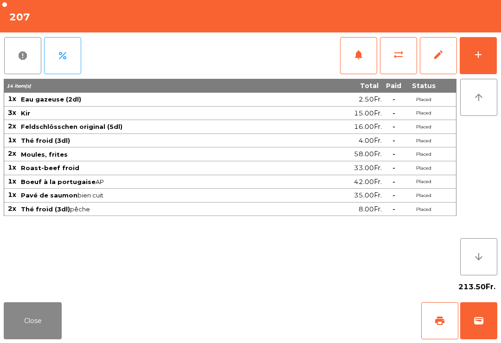
click at [468, 71] on button "add" at bounding box center [478, 55] width 37 height 37
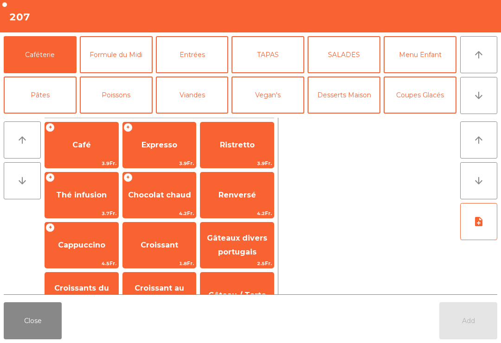
click at [470, 103] on button "arrow_downward" at bounding box center [478, 95] width 37 height 37
click at [123, 157] on button "Digestifs" at bounding box center [116, 175] width 73 height 37
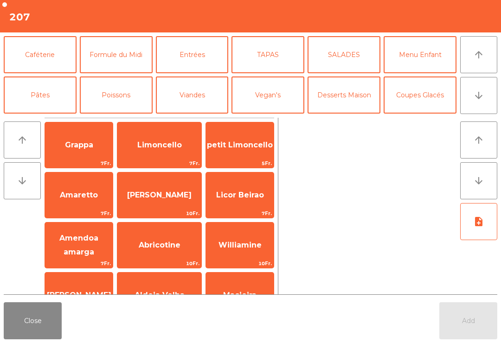
click at [168, 150] on span "Limoncello" at bounding box center [159, 145] width 84 height 25
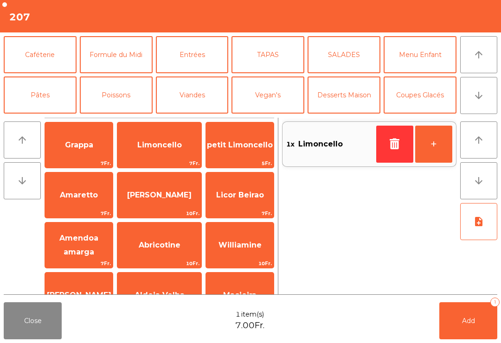
click at [168, 150] on span "Limoncello" at bounding box center [159, 145] width 84 height 25
click at [181, 156] on span "Limoncello" at bounding box center [159, 145] width 84 height 25
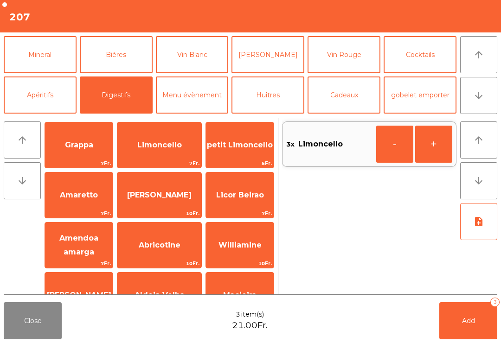
click at [400, 157] on button "-" at bounding box center [394, 144] width 37 height 37
click at [357, 33] on button "Desserts Maison" at bounding box center [344, 14] width 73 height 37
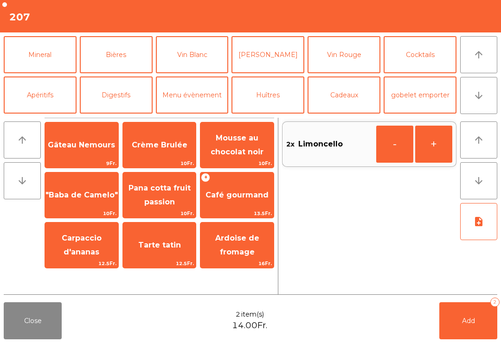
click at [233, 198] on span "Café gourmand" at bounding box center [237, 195] width 63 height 9
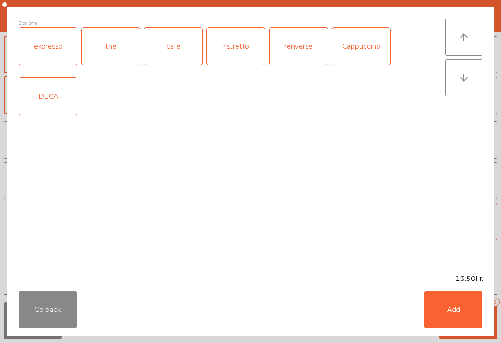
scroll to position [31, 0]
click at [231, 39] on div "ristretto" at bounding box center [236, 46] width 58 height 37
click at [246, 50] on div "ristretto" at bounding box center [236, 46] width 58 height 37
click at [171, 52] on div "café" at bounding box center [173, 46] width 58 height 37
click at [444, 312] on button "Add" at bounding box center [454, 309] width 58 height 37
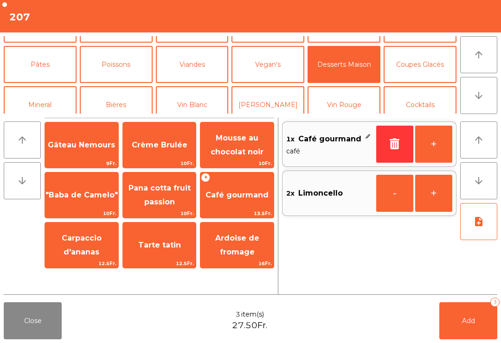
click at [437, 148] on button "+" at bounding box center [433, 144] width 37 height 37
click at [436, 148] on button "+" at bounding box center [433, 144] width 37 height 37
click at [160, 141] on span "Crème Brulée" at bounding box center [160, 145] width 56 height 9
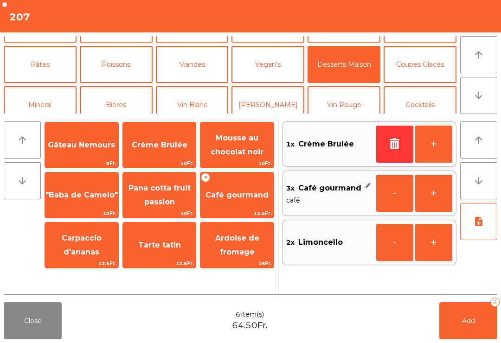
click at [436, 61] on button "Coupes Glacés" at bounding box center [420, 64] width 73 height 37
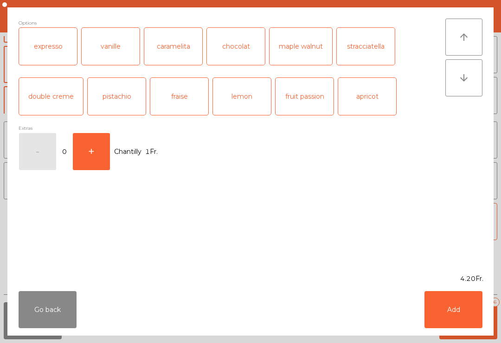
click at [454, 313] on button "Add" at bounding box center [454, 309] width 58 height 37
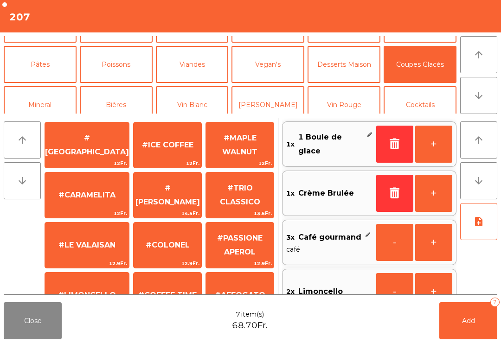
scroll to position [178, 0]
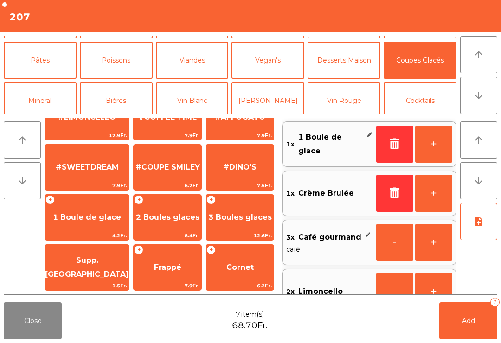
click at [34, 39] on button "Caféterie" at bounding box center [40, 19] width 73 height 37
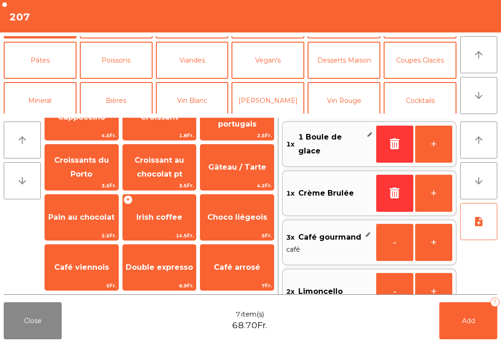
click at [80, 30] on span "Café" at bounding box center [81, 17] width 73 height 25
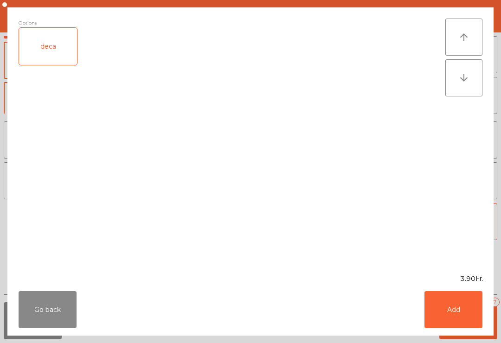
click at [450, 306] on button "Add" at bounding box center [454, 309] width 58 height 37
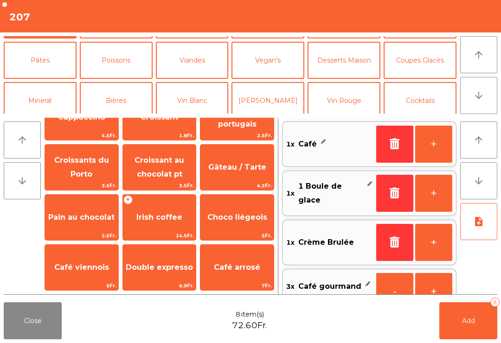
click at [470, 324] on span "Add" at bounding box center [468, 321] width 13 height 8
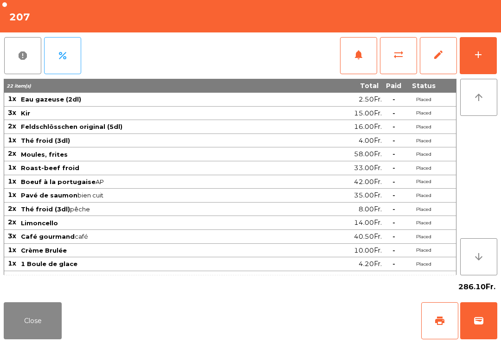
click at [41, 337] on button "Close" at bounding box center [33, 321] width 58 height 37
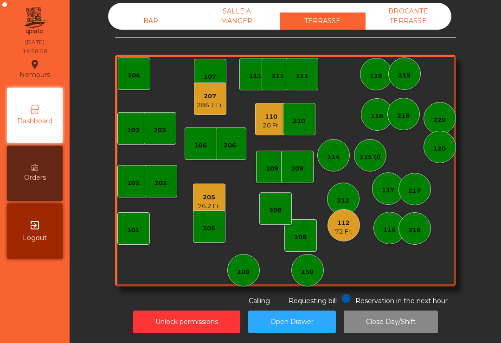
click at [264, 124] on div "20 Fr." at bounding box center [271, 125] width 17 height 9
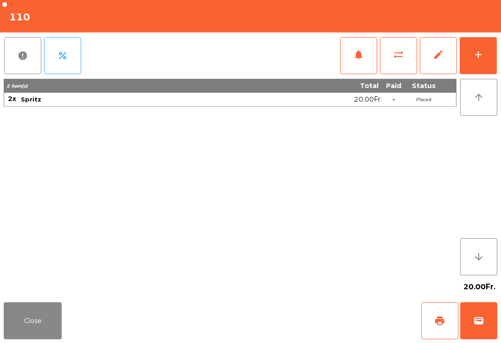
click at [486, 61] on button "add" at bounding box center [478, 55] width 37 height 37
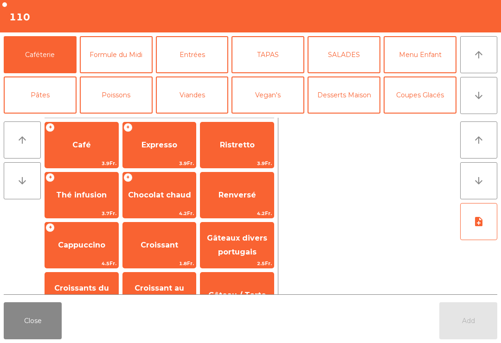
click at [202, 61] on button "Entrées" at bounding box center [192, 54] width 73 height 37
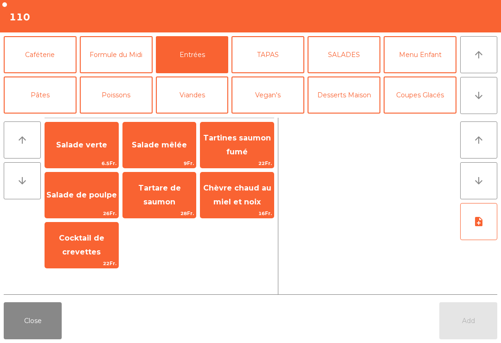
click at [234, 197] on span "Chèvre chaud au miel et noix" at bounding box center [236, 195] width 73 height 39
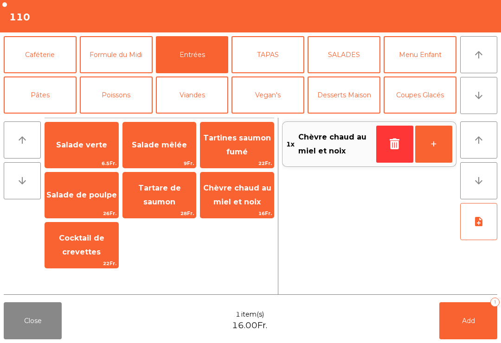
click at [199, 80] on button "Viandes" at bounding box center [192, 95] width 73 height 37
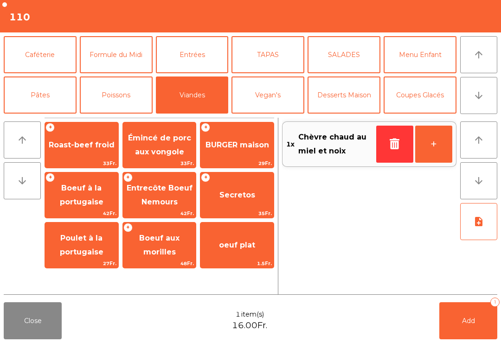
scroll to position [32, 0]
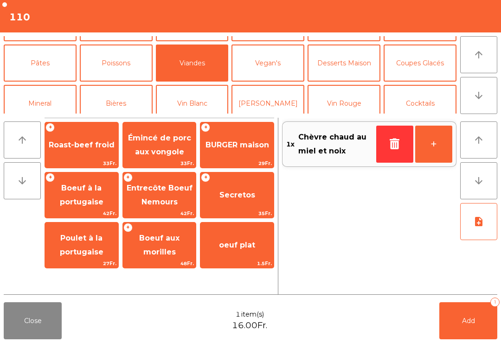
click at [213, 154] on span "BURGER maison" at bounding box center [236, 145] width 73 height 25
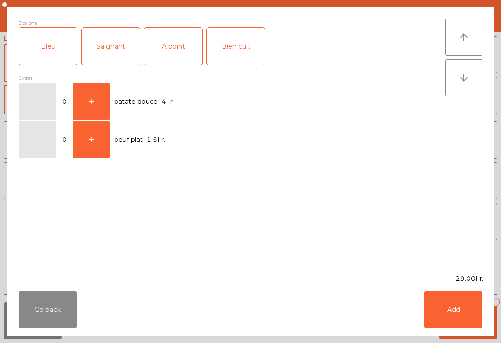
click at [172, 45] on div "A point" at bounding box center [173, 46] width 58 height 37
click at [454, 298] on button "Add" at bounding box center [454, 309] width 58 height 37
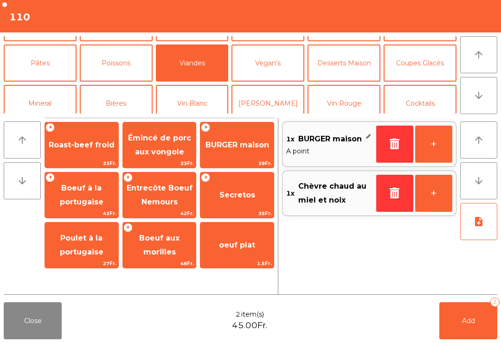
click at [117, 77] on button "Poissons" at bounding box center [116, 63] width 73 height 37
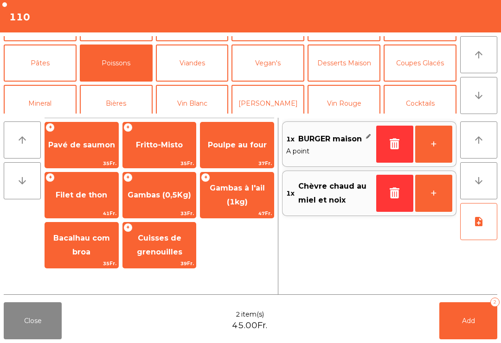
click at [150, 151] on span "Fritto-Misto" at bounding box center [159, 145] width 73 height 25
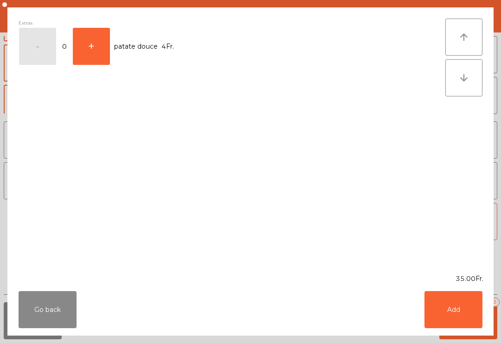
click at [449, 291] on button "Add" at bounding box center [454, 309] width 58 height 37
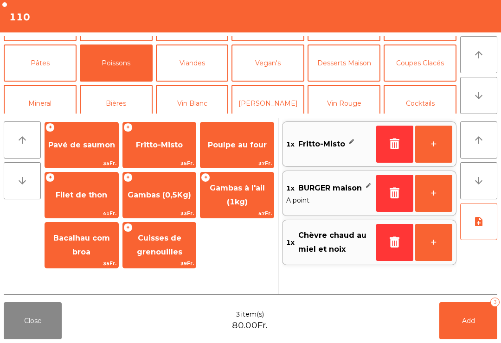
click at [471, 326] on button "Add 3" at bounding box center [469, 321] width 58 height 37
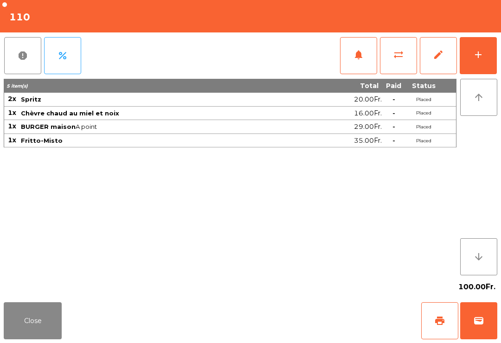
click at [23, 331] on button "Close" at bounding box center [33, 321] width 58 height 37
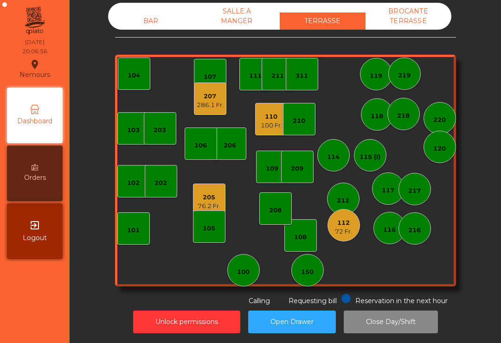
click at [302, 169] on div "209" at bounding box center [297, 168] width 13 height 9
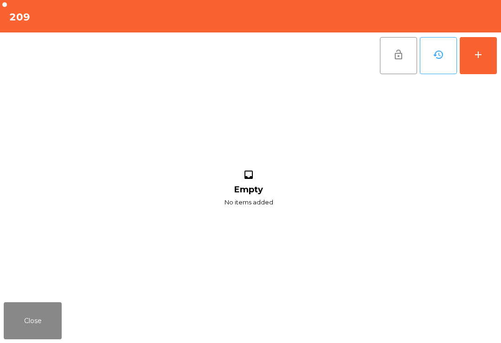
click at [39, 339] on button "Close" at bounding box center [33, 321] width 58 height 37
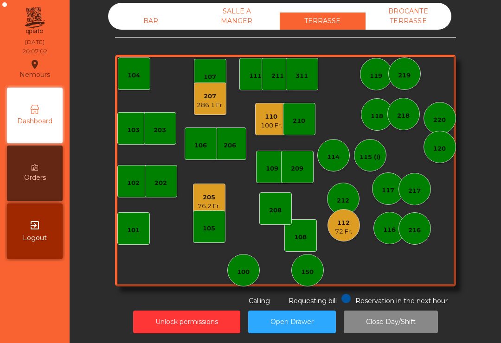
click at [301, 175] on div "209" at bounding box center [297, 167] width 32 height 32
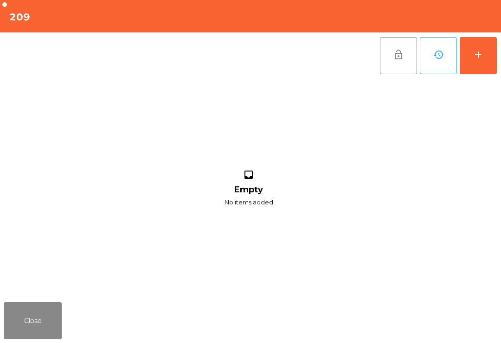
click at [467, 71] on button "add" at bounding box center [478, 55] width 37 height 37
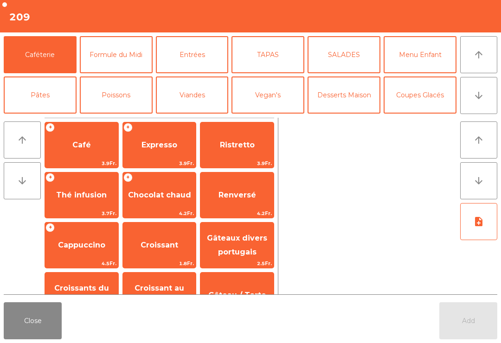
click at [275, 117] on button "[PERSON_NAME]" at bounding box center [268, 135] width 73 height 37
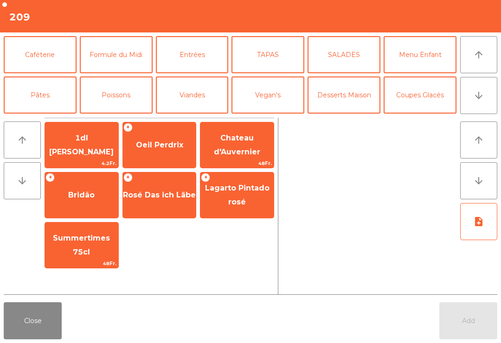
click at [342, 117] on button "Vin Rouge" at bounding box center [344, 135] width 73 height 37
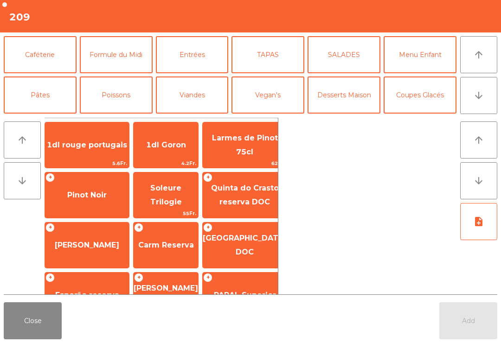
scroll to position [79, 0]
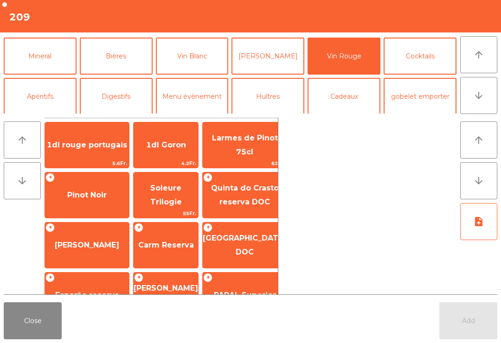
click at [152, 236] on span "Carm Reserva" at bounding box center [166, 245] width 65 height 25
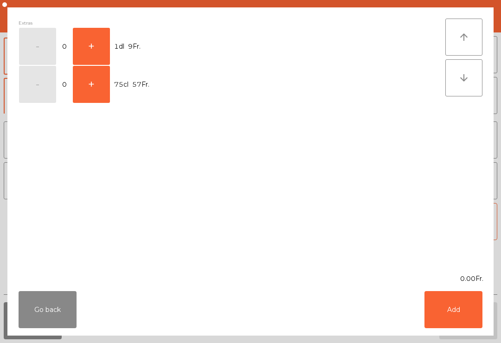
click at [92, 49] on button "+" at bounding box center [91, 46] width 37 height 37
click at [445, 335] on div "Go back Add" at bounding box center [250, 310] width 486 height 52
click at [464, 308] on button "Add" at bounding box center [454, 309] width 58 height 37
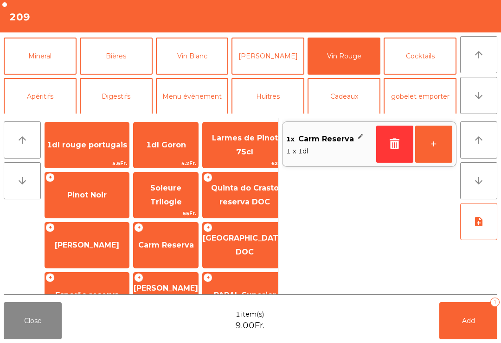
click at [439, 142] on button "+" at bounding box center [433, 144] width 37 height 37
click at [460, 316] on button "Add 2" at bounding box center [469, 321] width 58 height 37
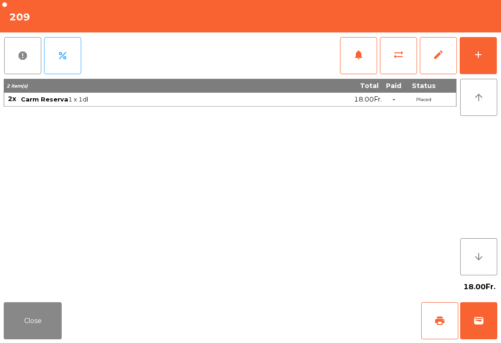
click at [494, 314] on button "wallet" at bounding box center [478, 321] width 37 height 37
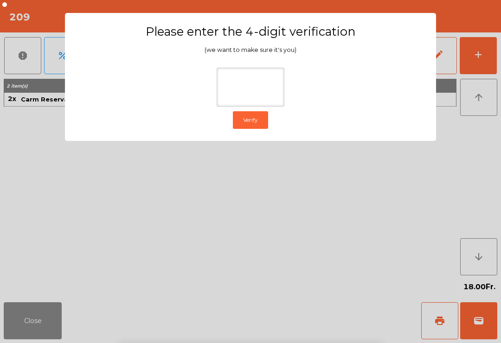
click at [480, 111] on ngb-modal-window "Please enter the 4-digit verification (we want to make sure it's you) Verify" at bounding box center [251, 171] width 476 height 343
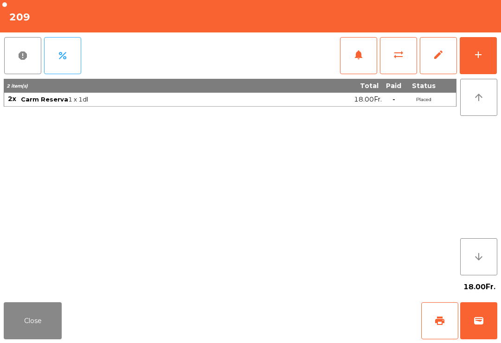
click at [29, 330] on button "Close" at bounding box center [33, 321] width 58 height 37
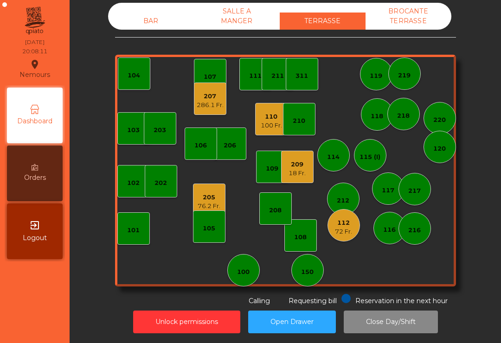
click at [218, 102] on div "286.1 Fr." at bounding box center [210, 105] width 27 height 9
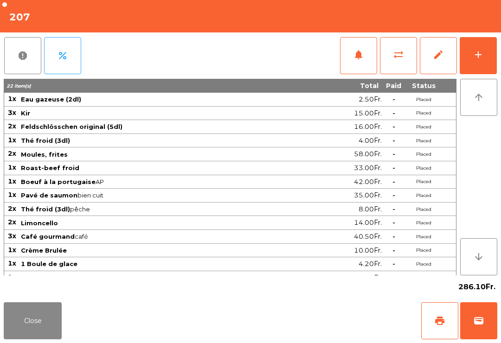
click at [487, 325] on button "wallet" at bounding box center [478, 321] width 37 height 37
click at [347, 319] on div "Close print wallet" at bounding box center [250, 321] width 501 height 45
click at [317, 316] on div "Close print wallet" at bounding box center [250, 321] width 501 height 45
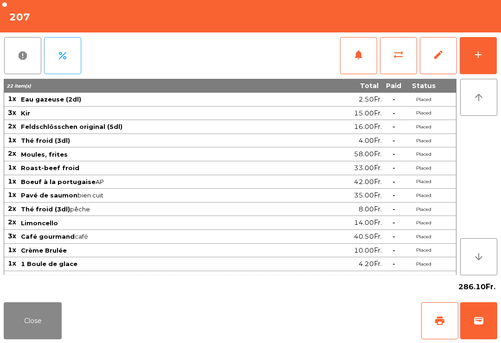
click at [330, 323] on div "Close print wallet" at bounding box center [250, 321] width 501 height 45
click at [329, 323] on div "Close print wallet" at bounding box center [250, 321] width 501 height 45
click at [330, 313] on div "Close print wallet" at bounding box center [250, 321] width 501 height 45
click at [334, 312] on div "Close print wallet" at bounding box center [250, 321] width 501 height 45
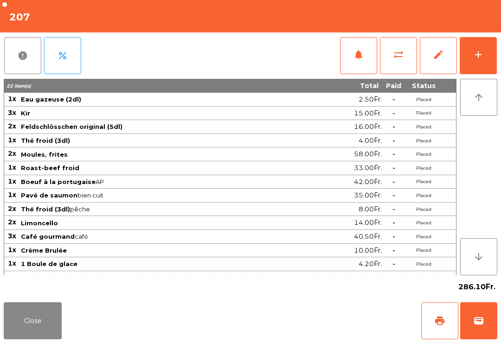
click at [333, 312] on div "Close print wallet" at bounding box center [250, 321] width 501 height 45
click at [333, 320] on div "Close print wallet" at bounding box center [250, 321] width 501 height 45
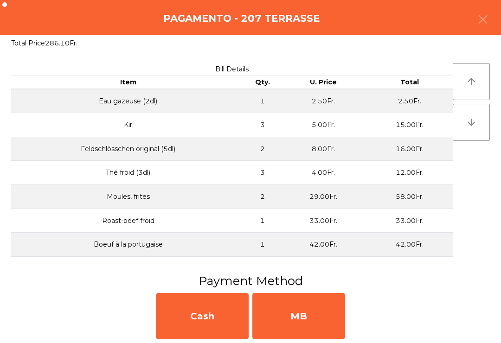
click at [321, 323] on div "MB" at bounding box center [298, 316] width 93 height 46
click at [317, 317] on div "No" at bounding box center [298, 316] width 93 height 46
click at [316, 317] on div "No" at bounding box center [298, 316] width 93 height 46
click at [305, 326] on div "No" at bounding box center [298, 316] width 93 height 46
click at [305, 325] on div "No" at bounding box center [298, 316] width 93 height 46
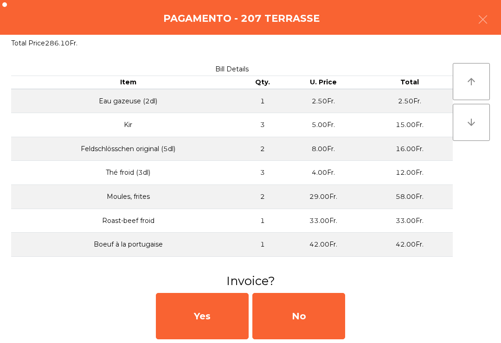
click at [304, 333] on div "No" at bounding box center [298, 316] width 93 height 46
click at [303, 334] on div "No" at bounding box center [298, 316] width 93 height 46
click at [301, 335] on div "No" at bounding box center [298, 316] width 93 height 46
click at [310, 327] on div "No" at bounding box center [298, 316] width 93 height 46
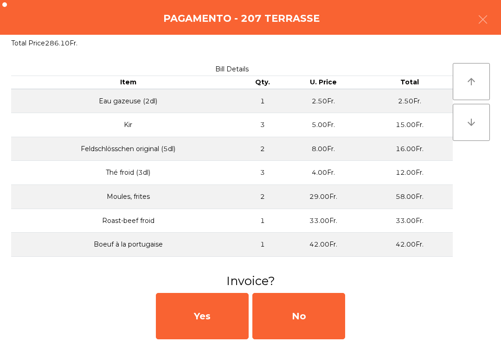
click at [313, 329] on div "No" at bounding box center [298, 316] width 93 height 46
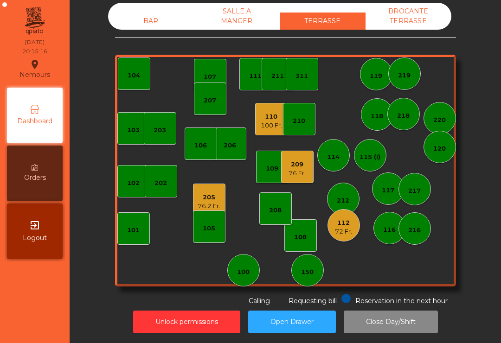
click at [418, 229] on div "216" at bounding box center [414, 230] width 13 height 9
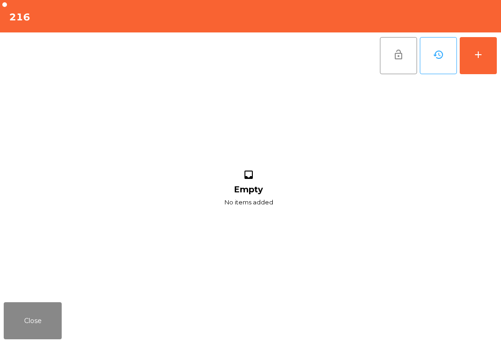
click at [491, 60] on button "add" at bounding box center [478, 55] width 37 height 37
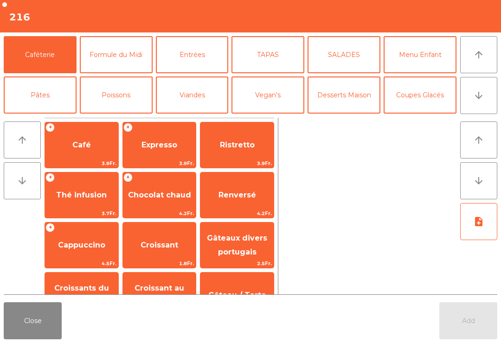
scroll to position [-7, 0]
click at [149, 142] on span "Expresso" at bounding box center [160, 145] width 36 height 9
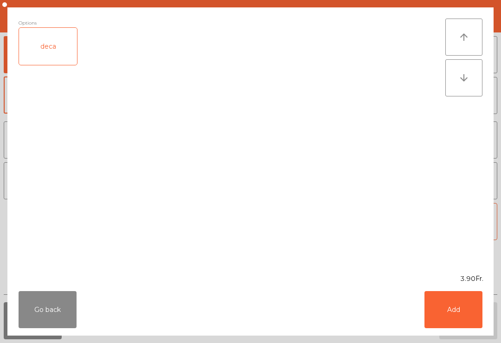
click at [466, 304] on button "Add" at bounding box center [454, 309] width 58 height 37
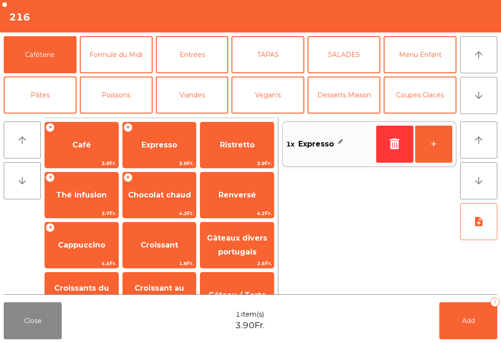
click at [84, 148] on span "Café" at bounding box center [81, 145] width 19 height 9
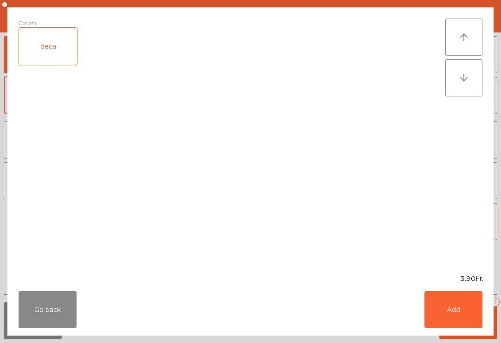
click at [465, 316] on button "Add" at bounding box center [454, 309] width 58 height 37
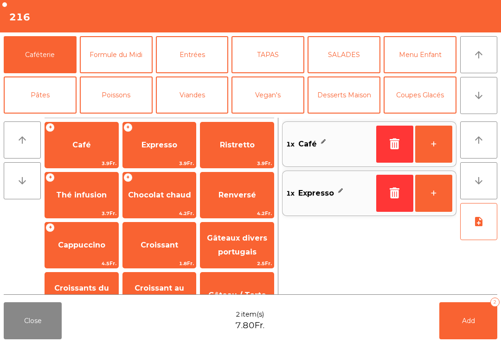
click at [201, 117] on button "Vin Blanc" at bounding box center [192, 135] width 73 height 37
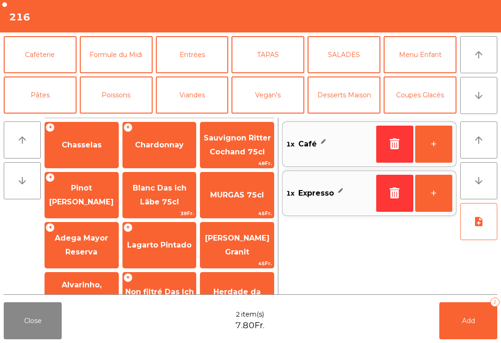
click at [91, 190] on span "Pinot [PERSON_NAME]" at bounding box center [81, 195] width 65 height 23
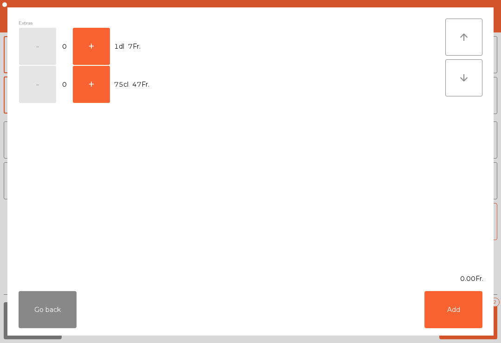
click at [98, 58] on button "+" at bounding box center [91, 46] width 37 height 37
click at [450, 317] on button "Add" at bounding box center [454, 309] width 58 height 37
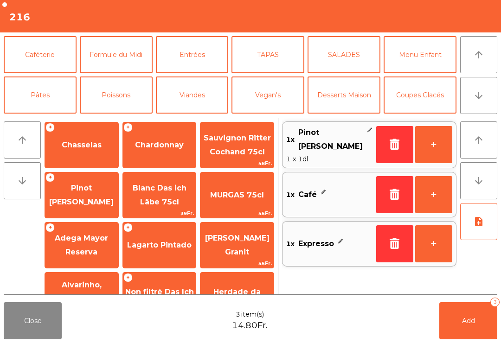
scroll to position [43, 0]
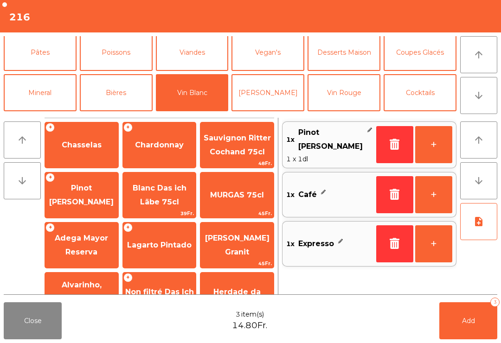
click at [123, 115] on button "Digestifs" at bounding box center [116, 133] width 73 height 37
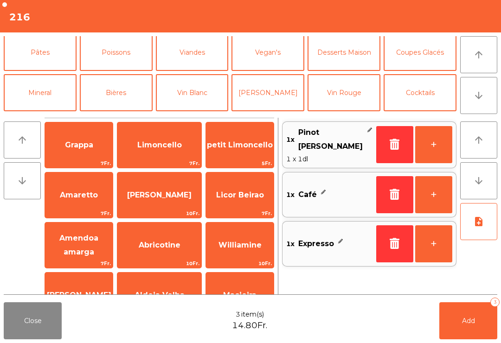
click at [165, 183] on span "[PERSON_NAME]" at bounding box center [159, 195] width 84 height 25
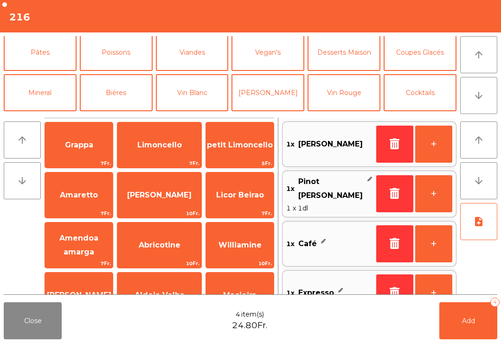
click at [459, 331] on button "Add 4" at bounding box center [469, 321] width 58 height 37
